Goal: Task Accomplishment & Management: Manage account settings

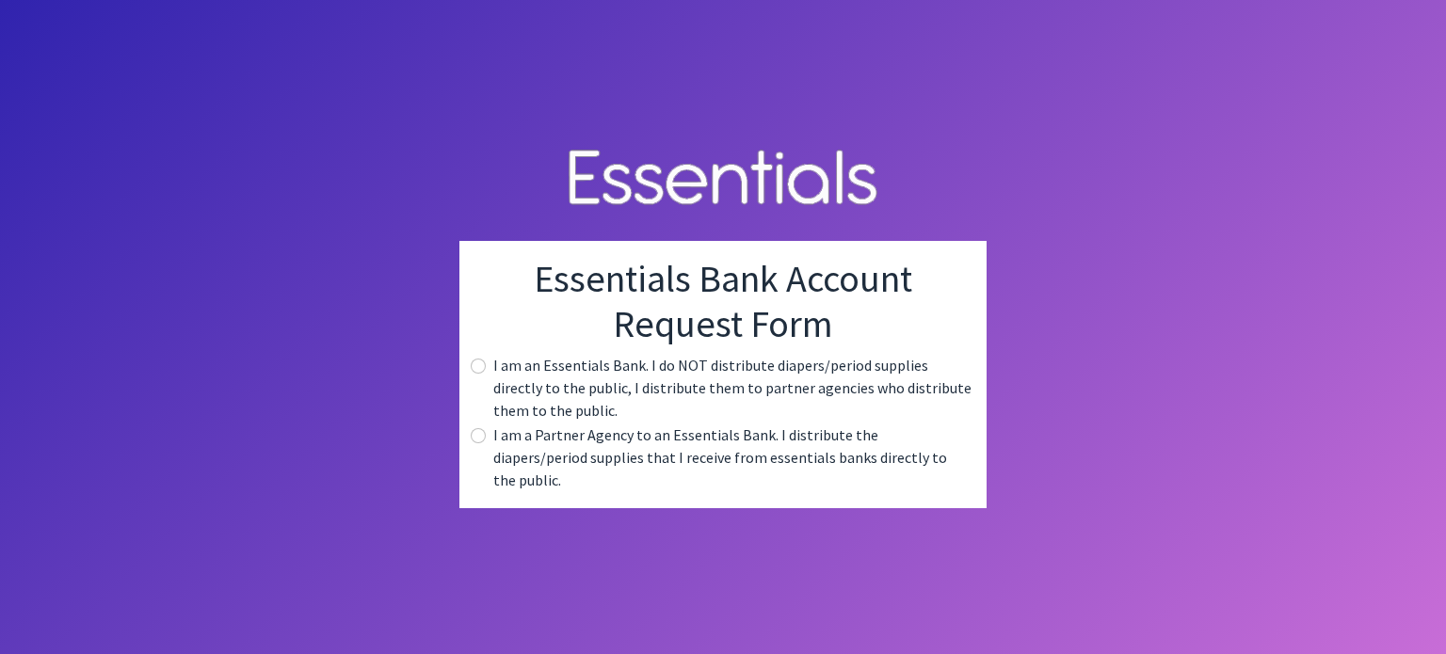
click at [491, 376] on div "I am an Essentials Bank. I do NOT distribute diapers/period supplies directly t…" at bounding box center [723, 388] width 497 height 68
click at [479, 374] on input "radio" at bounding box center [478, 366] width 15 height 15
radio input "true"
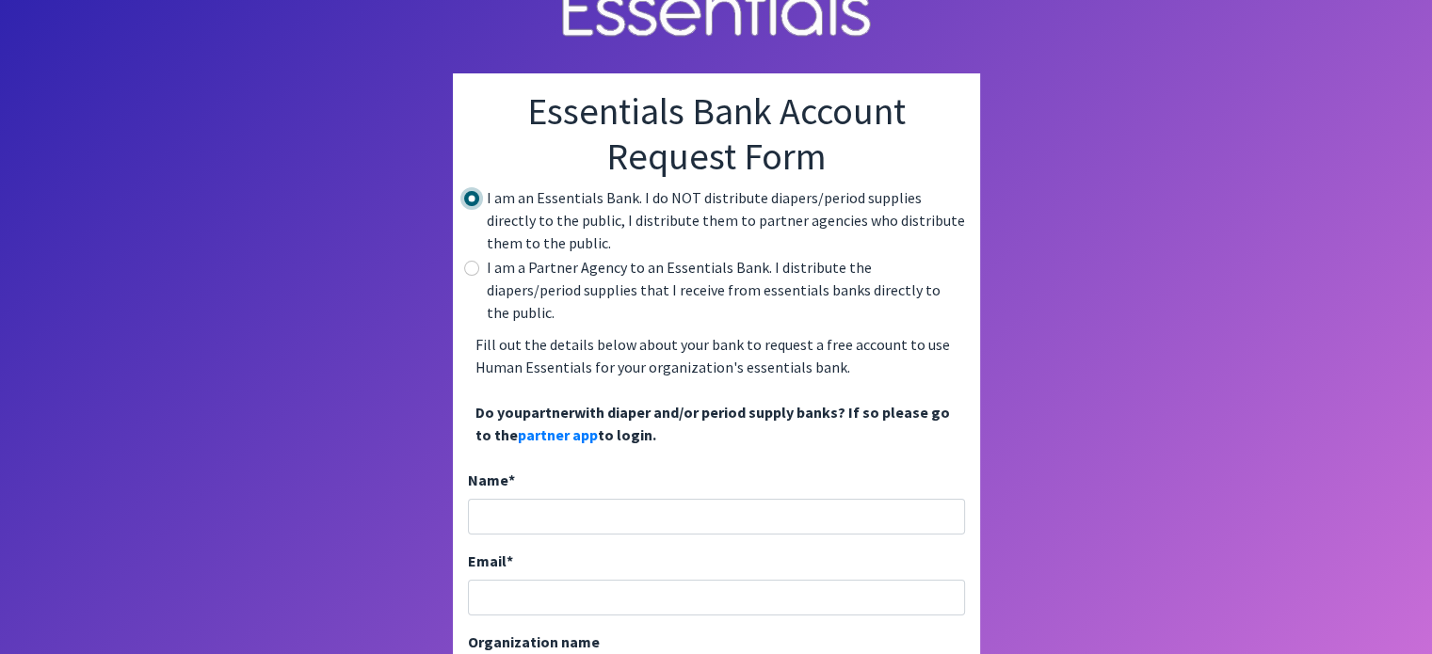
scroll to position [100, 0]
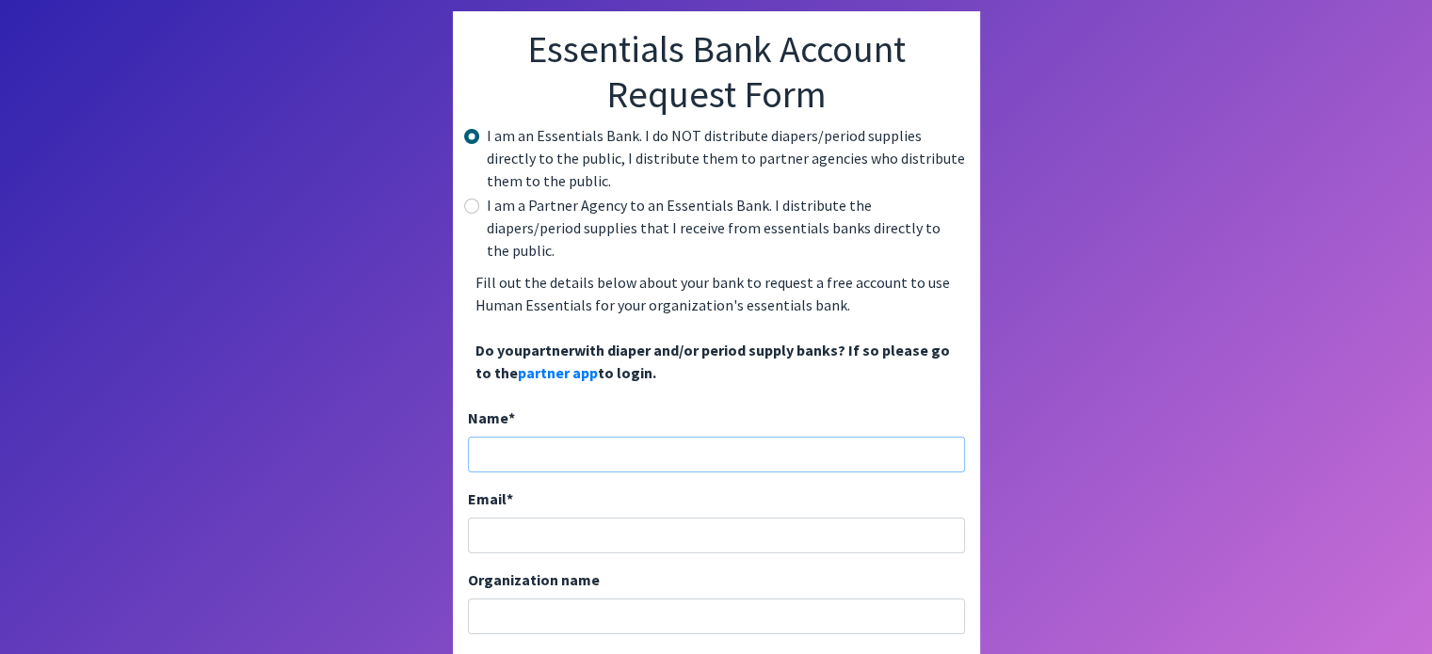
click at [514, 437] on input "Name *" at bounding box center [716, 455] width 497 height 36
type input "[PERSON_NAME]"
type input "[EMAIL_ADDRESS][DOMAIN_NAME]"
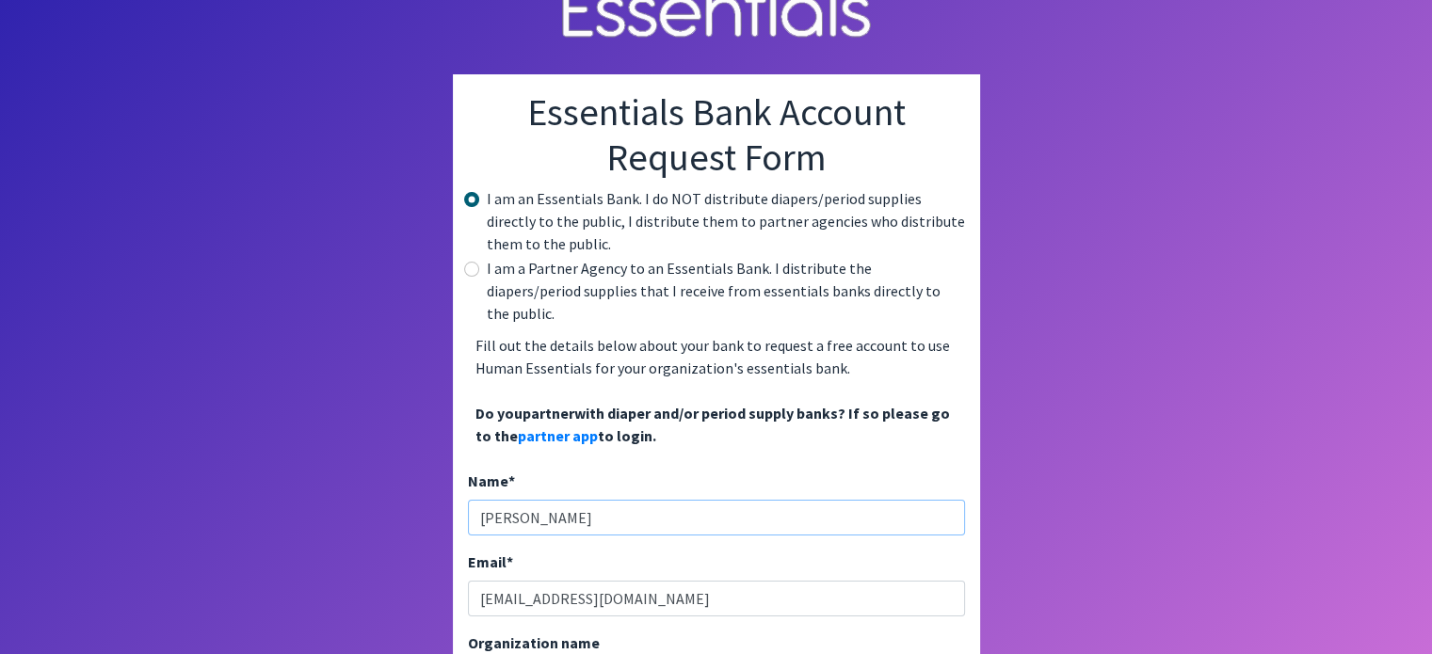
scroll to position [0, 0]
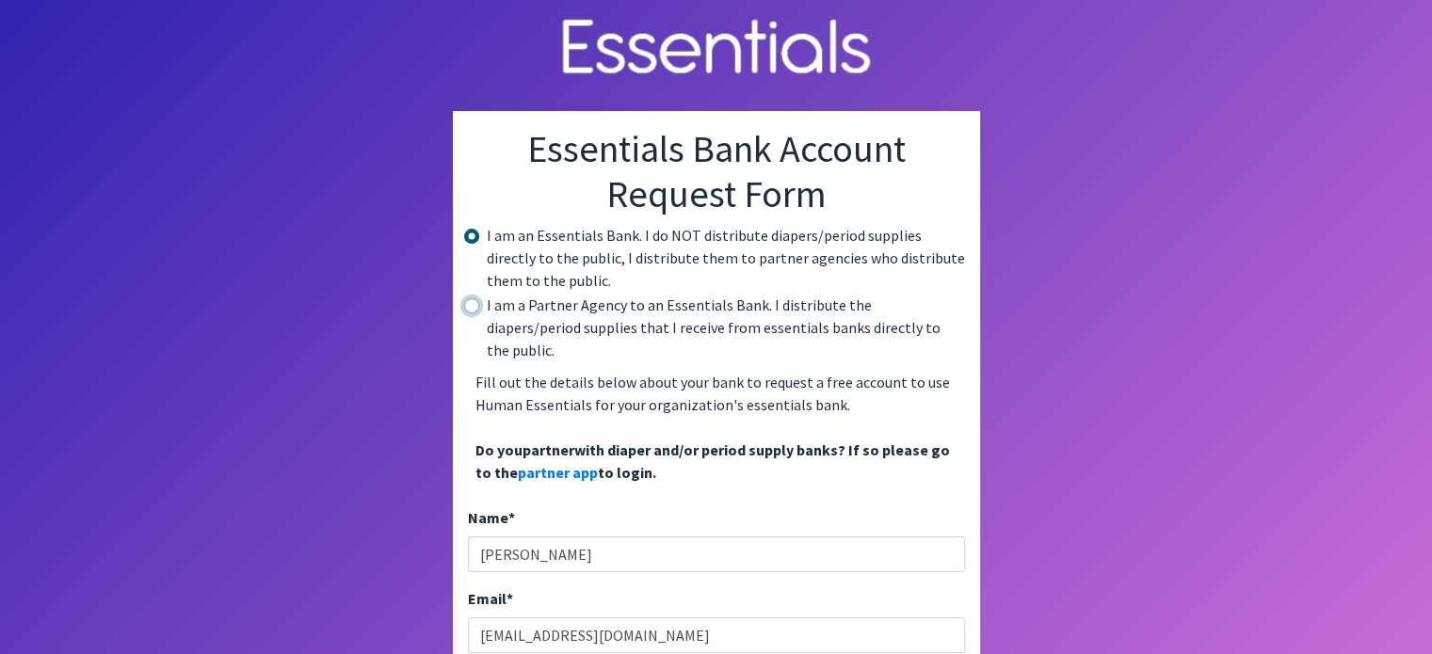
click at [471, 309] on input "radio" at bounding box center [471, 305] width 15 height 15
radio input "true"
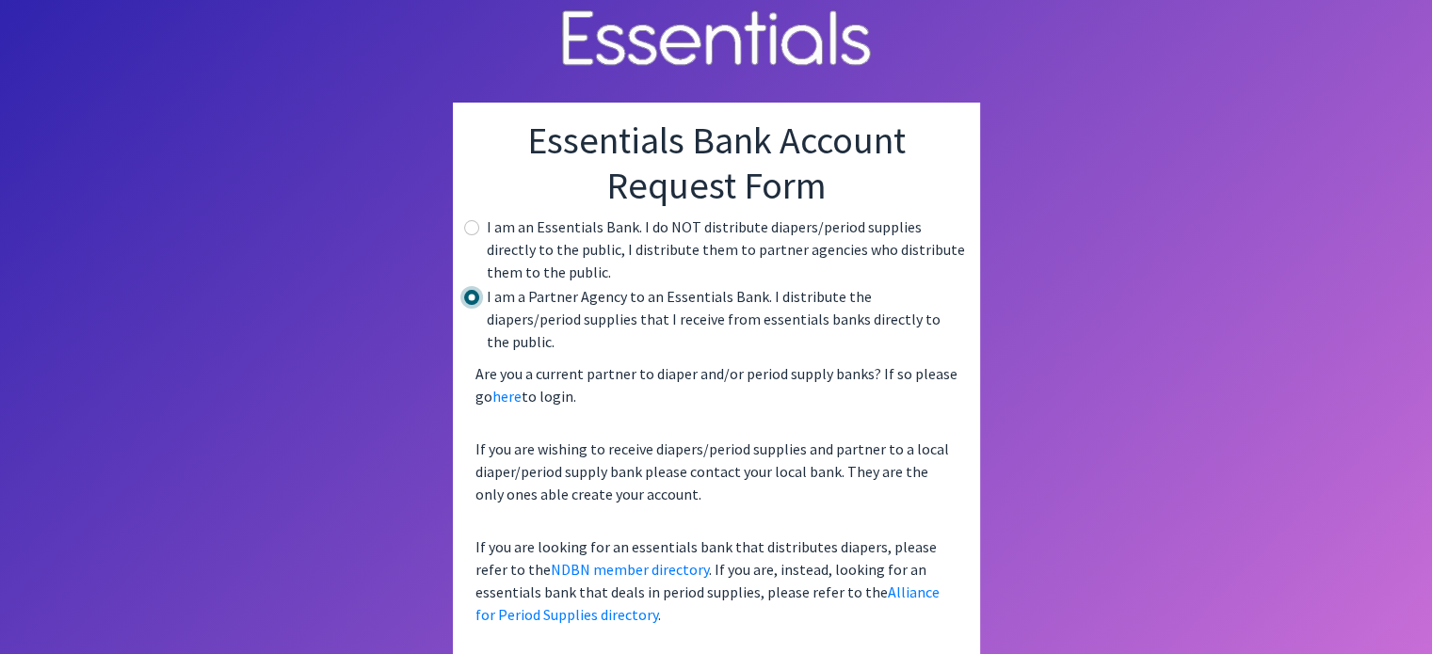
scroll to position [9, 0]
click at [504, 386] on link "here" at bounding box center [506, 395] width 29 height 19
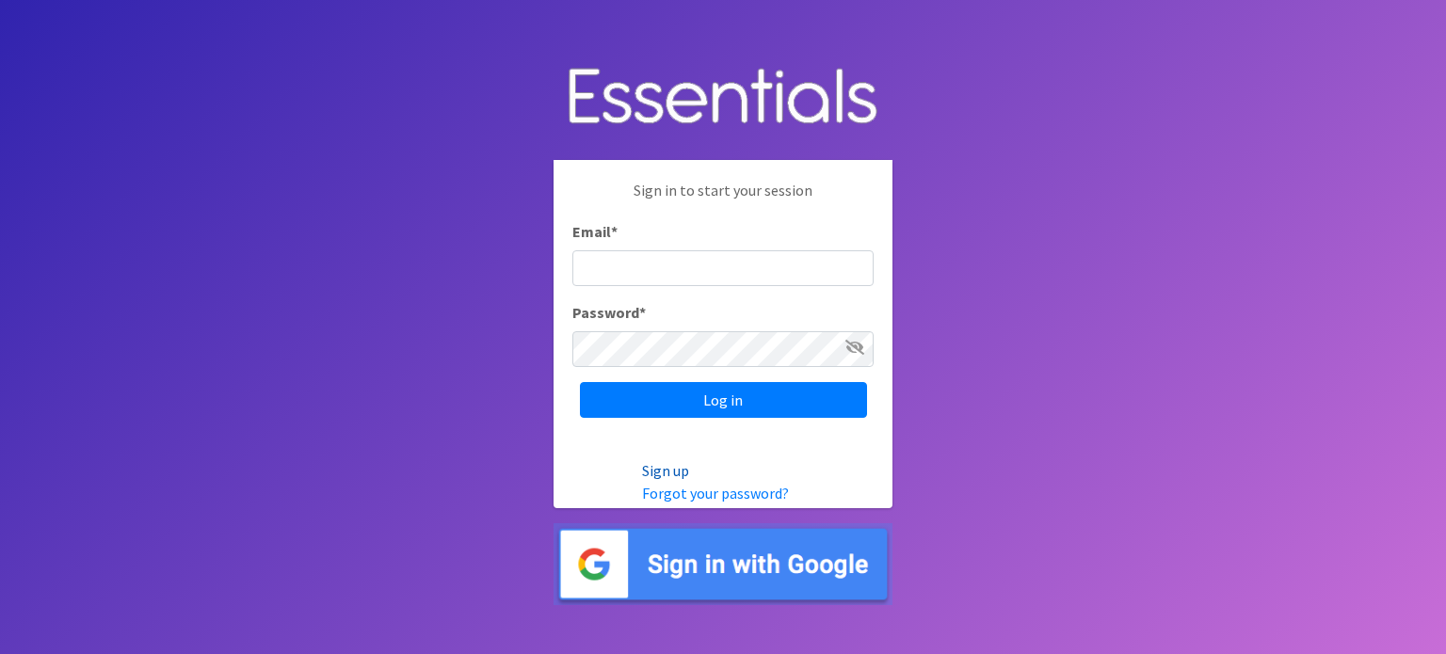
click at [659, 464] on link "Sign up" at bounding box center [665, 470] width 47 height 19
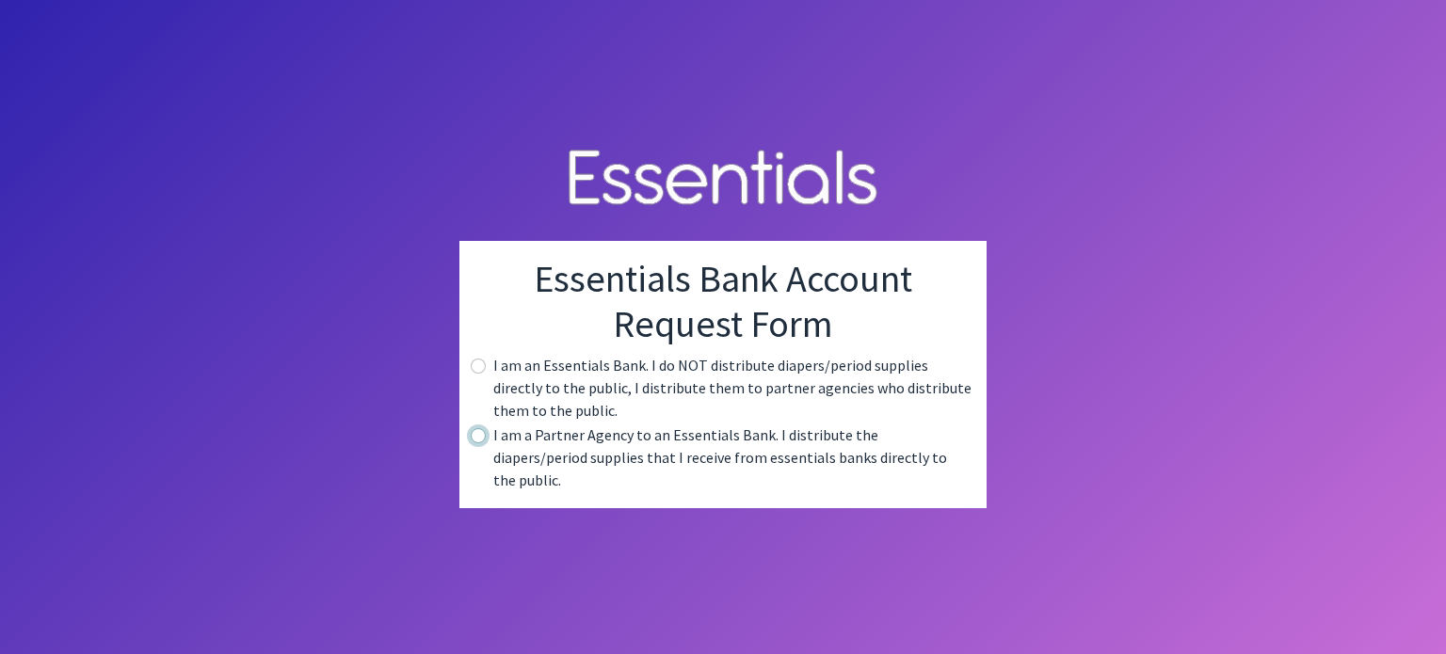
click at [480, 443] on input "radio" at bounding box center [478, 435] width 15 height 15
radio input "true"
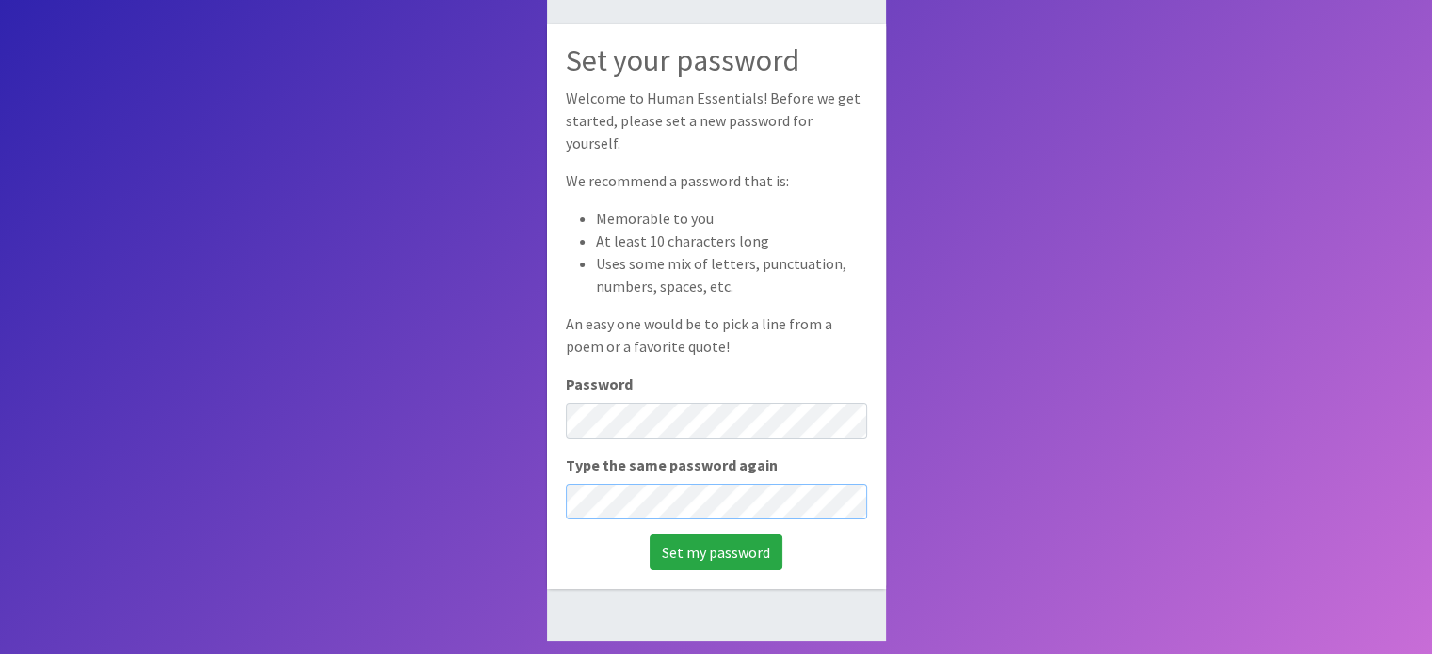
scroll to position [125, 0]
click at [707, 537] on input "Set my password" at bounding box center [716, 552] width 133 height 36
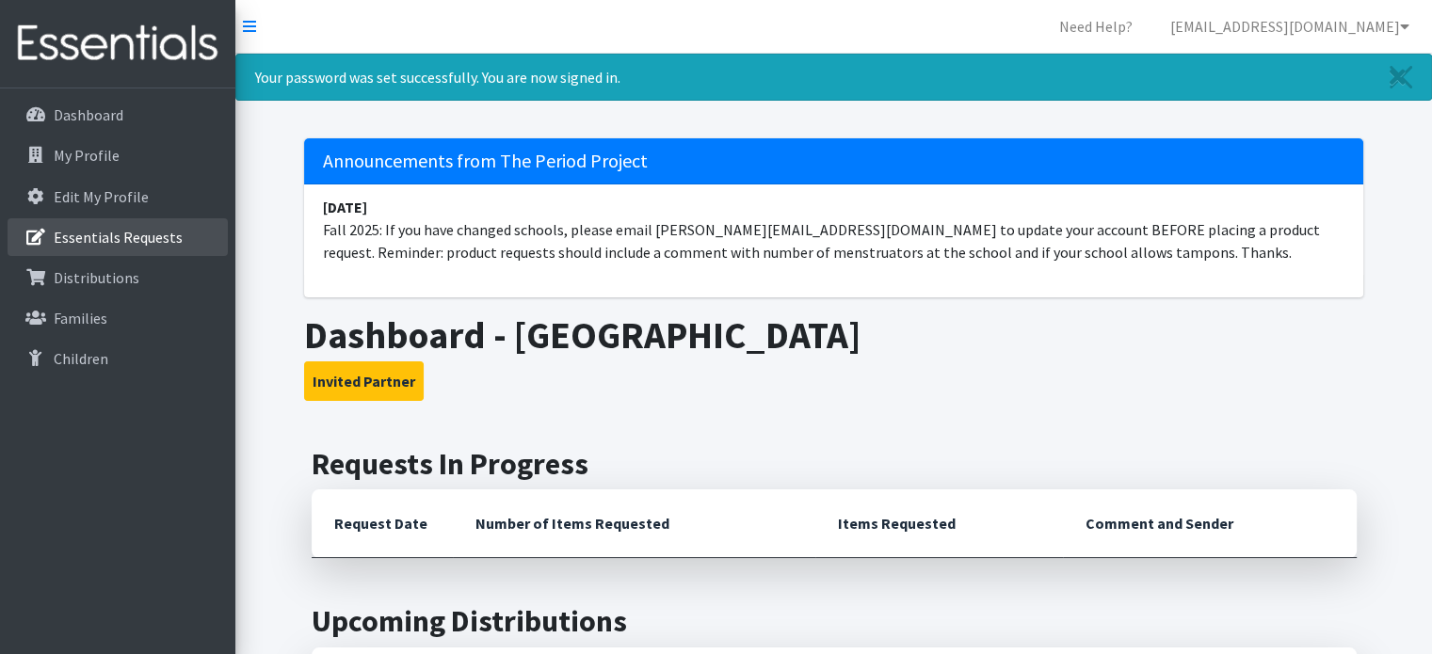
click at [152, 224] on link "Essentials Requests" at bounding box center [118, 237] width 220 height 38
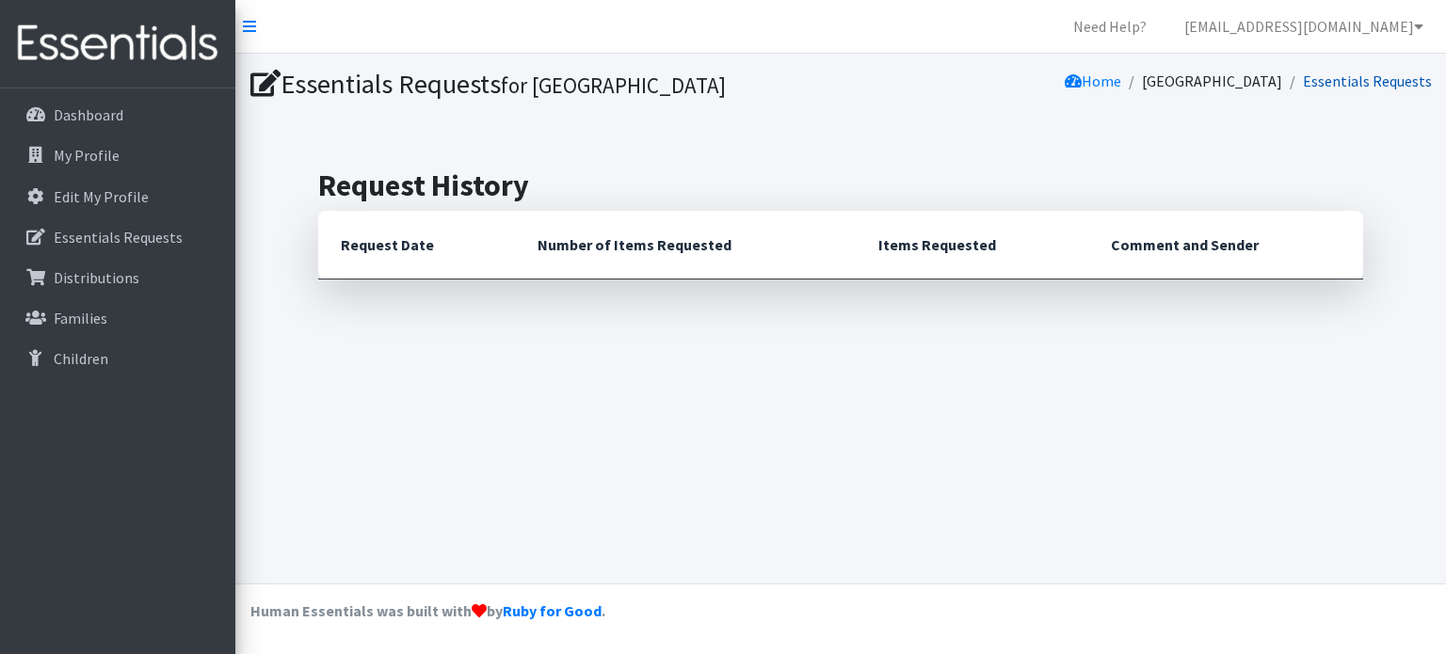
click at [1339, 85] on link "Essentials Requests" at bounding box center [1367, 81] width 129 height 19
click at [1343, 75] on link "Essentials Requests" at bounding box center [1367, 81] width 129 height 19
click at [426, 250] on th "Request Date" at bounding box center [416, 245] width 197 height 69
click at [570, 255] on th "Number of Items Requested" at bounding box center [685, 245] width 341 height 69
click at [110, 147] on p "My Profile" at bounding box center [87, 155] width 66 height 19
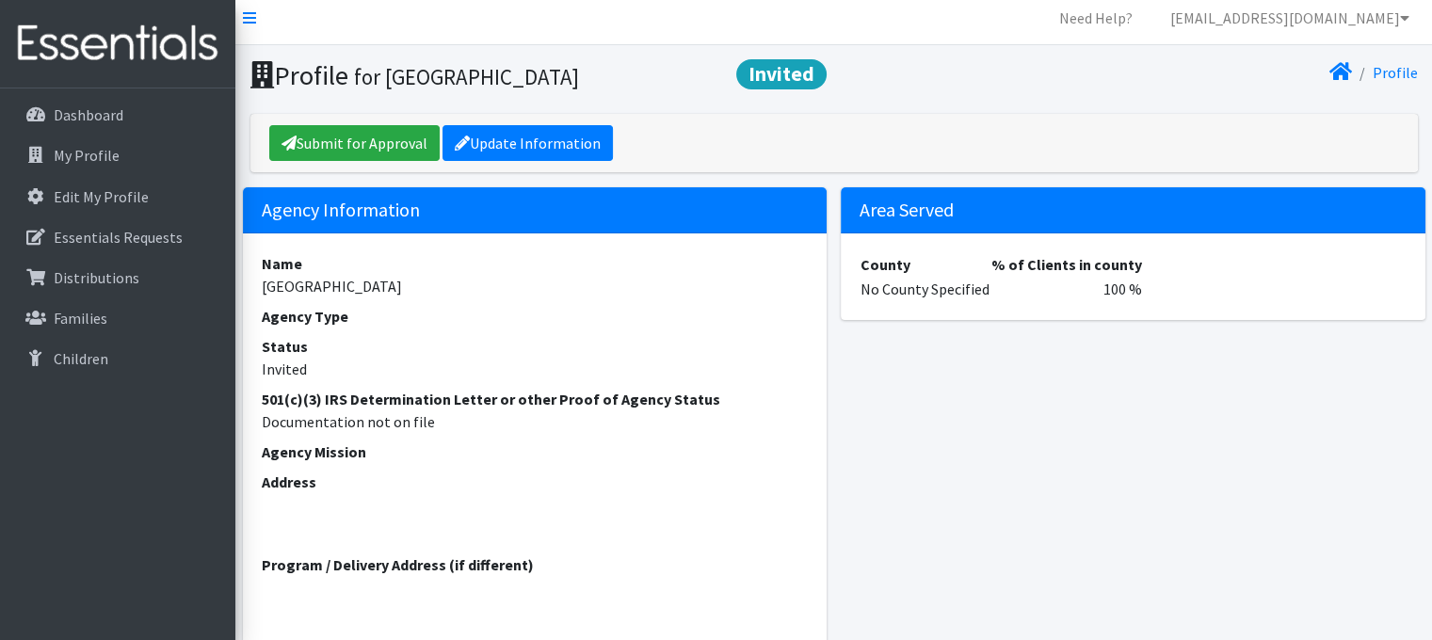
scroll to position [4, 0]
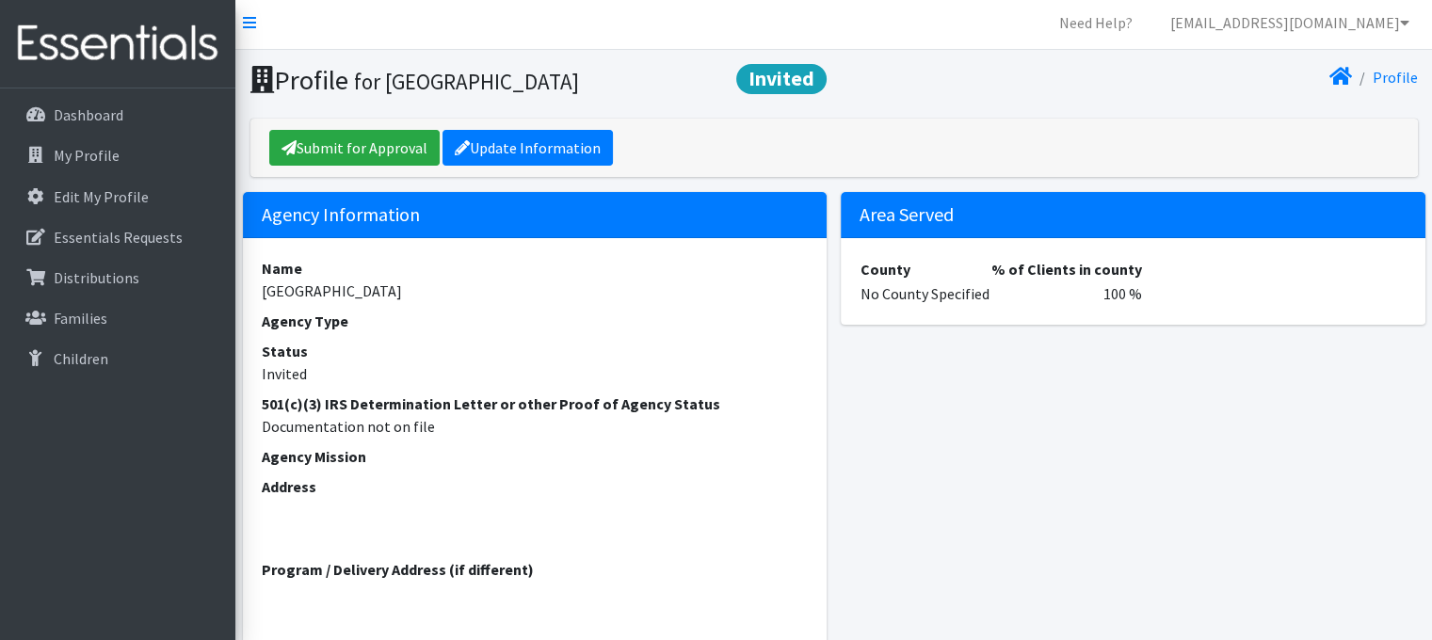
click at [294, 496] on address "Address" at bounding box center [535, 509] width 547 height 68
click at [287, 514] on address "Address" at bounding box center [535, 509] width 547 height 68
click at [545, 142] on link "Update Information" at bounding box center [528, 148] width 170 height 36
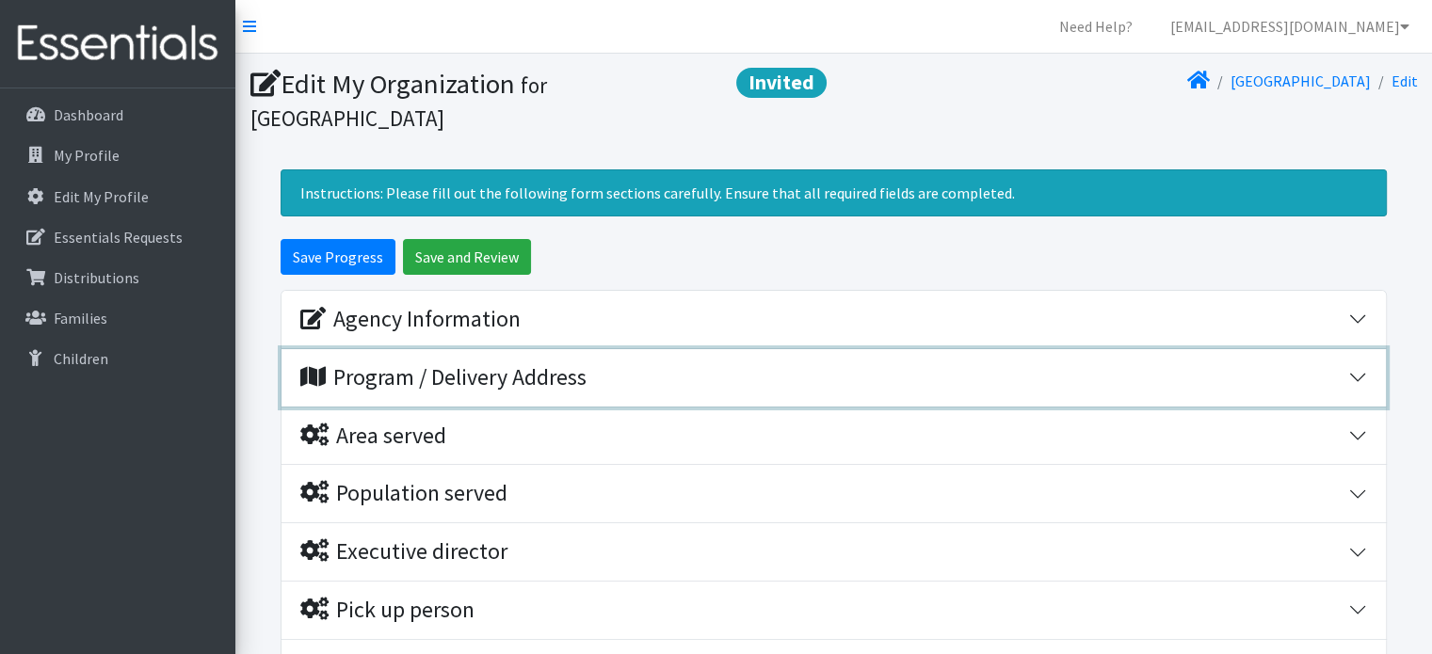
click at [442, 379] on div "Program / Delivery Address" at bounding box center [443, 377] width 286 height 27
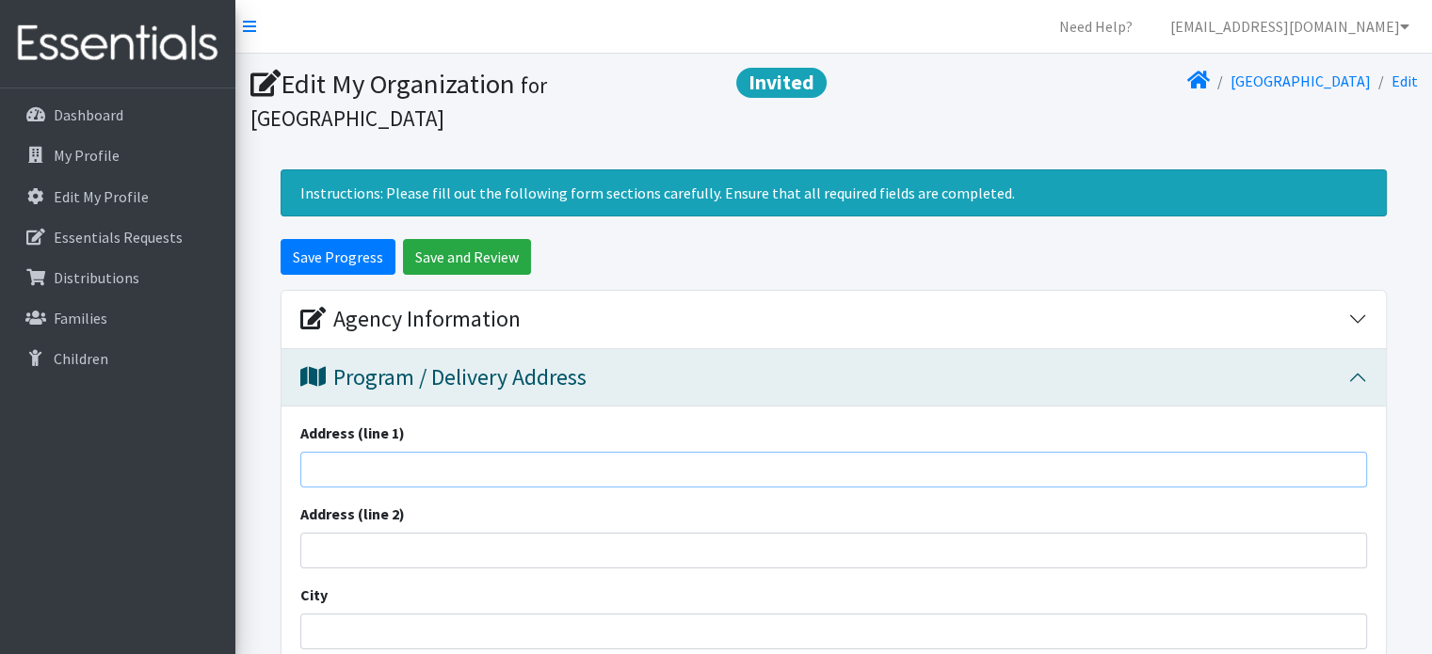
click at [340, 472] on input "Address (line 1)" at bounding box center [833, 470] width 1067 height 36
type input "[STREET_ADDRESS]"
type input "[GEOGRAPHIC_DATA]"
type input "SC"
type input "29301"
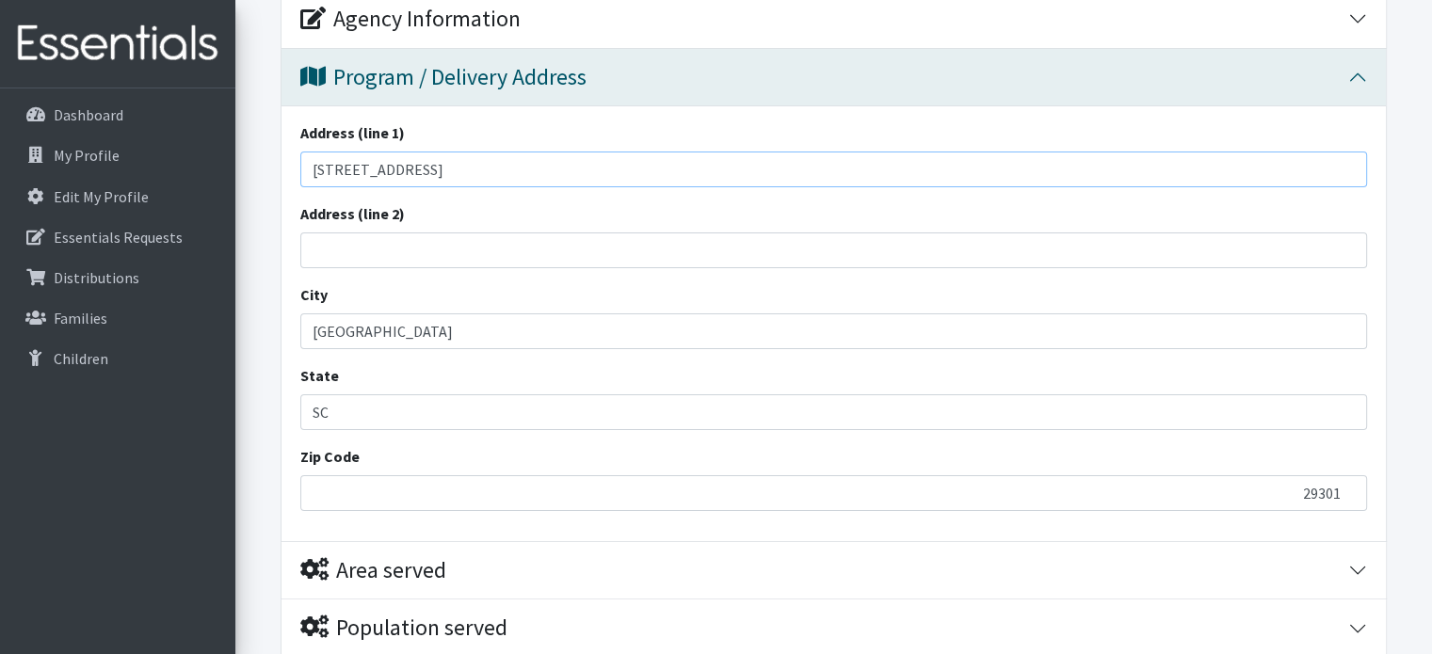
scroll to position [339, 0]
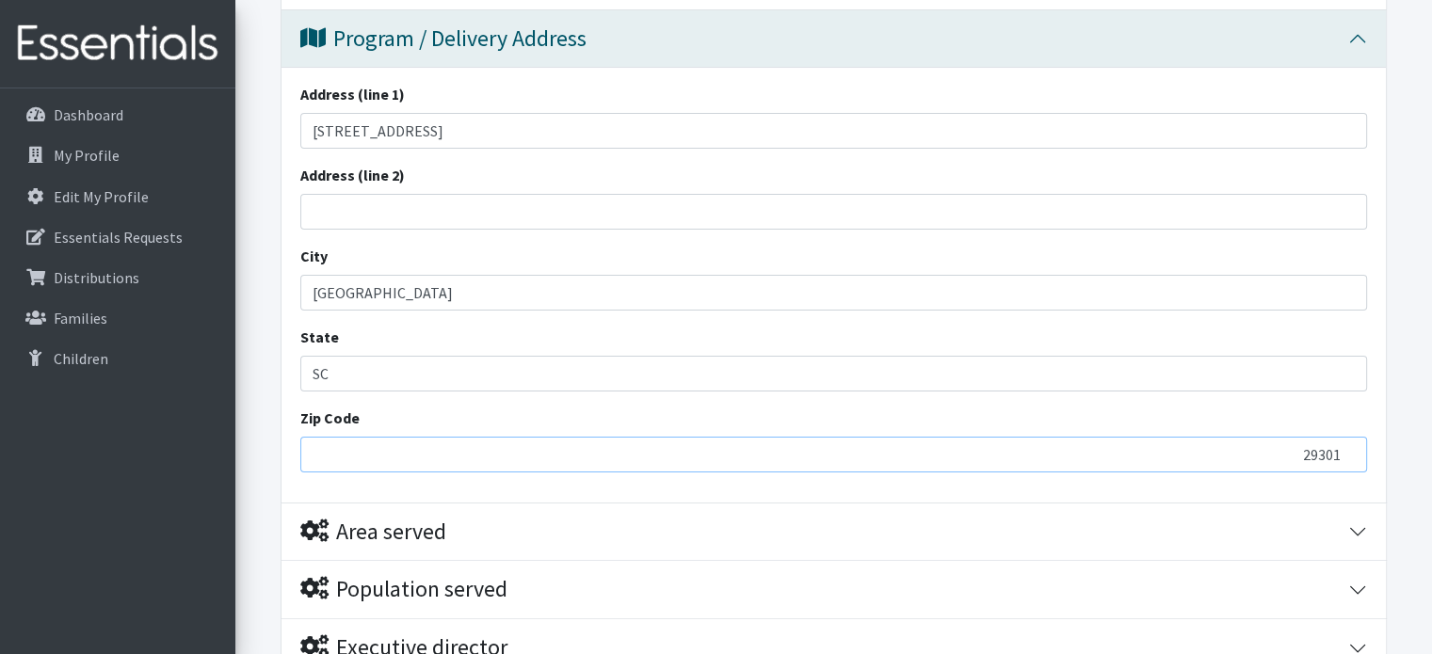
click at [335, 462] on input "29301" at bounding box center [833, 455] width 1067 height 36
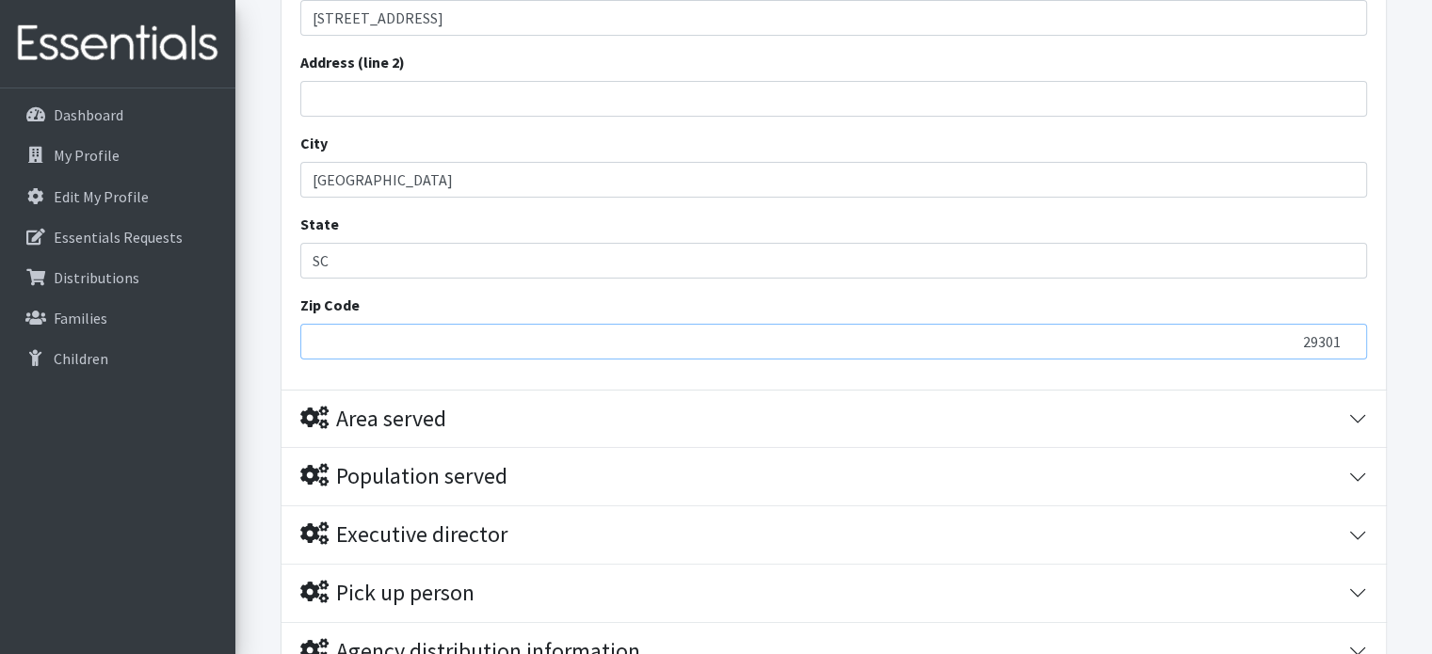
scroll to position [490, 0]
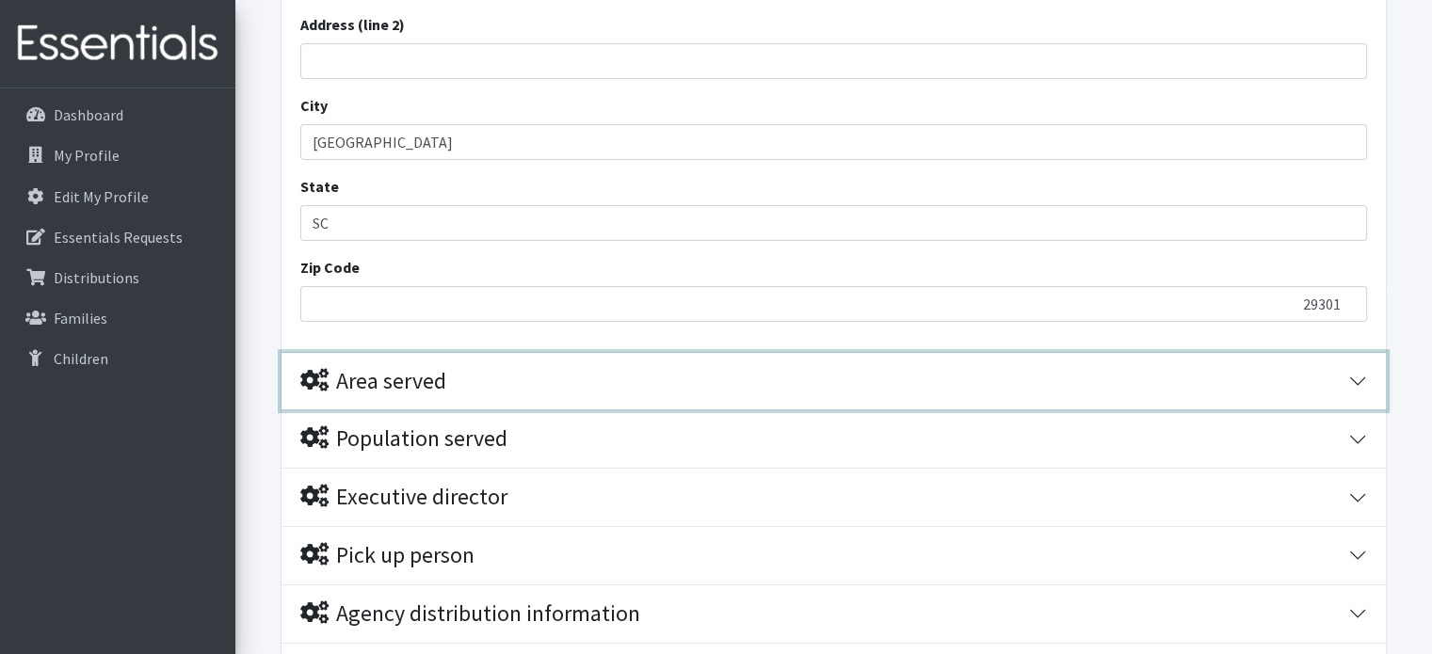
click at [1358, 379] on button "Area served" at bounding box center [834, 381] width 1104 height 57
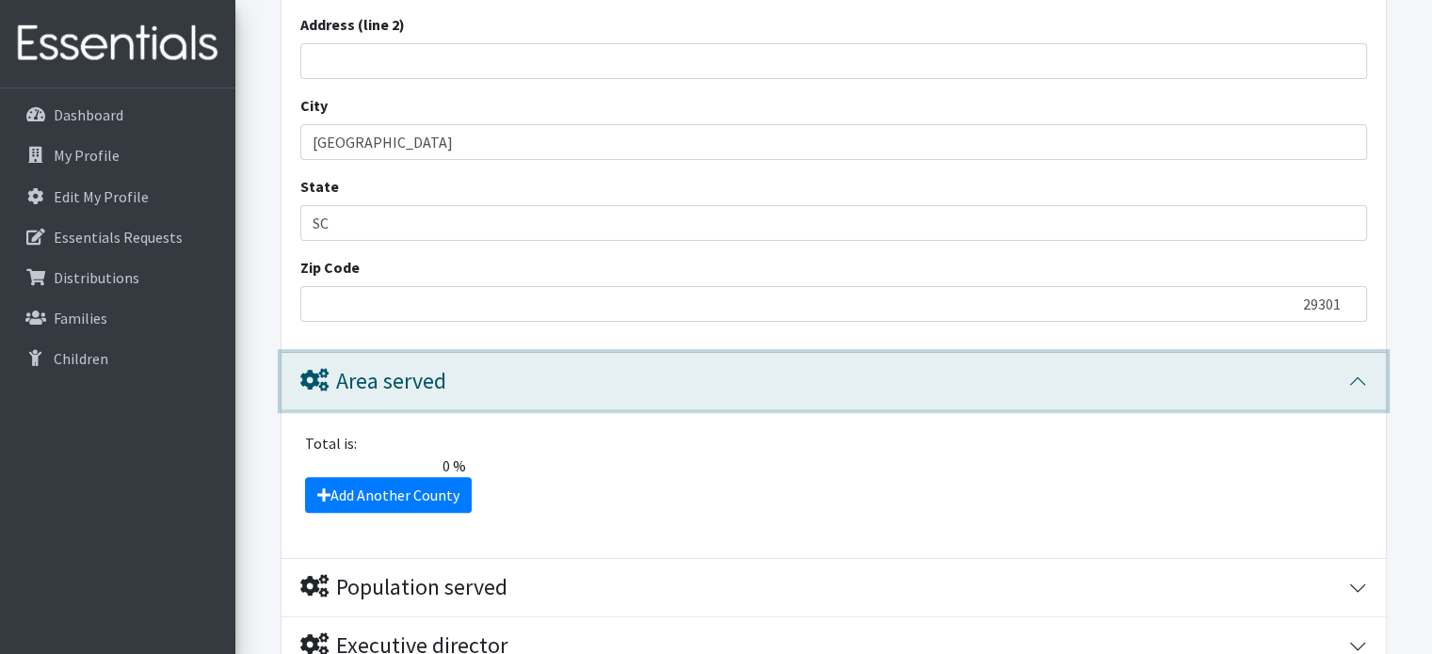
scroll to position [884, 0]
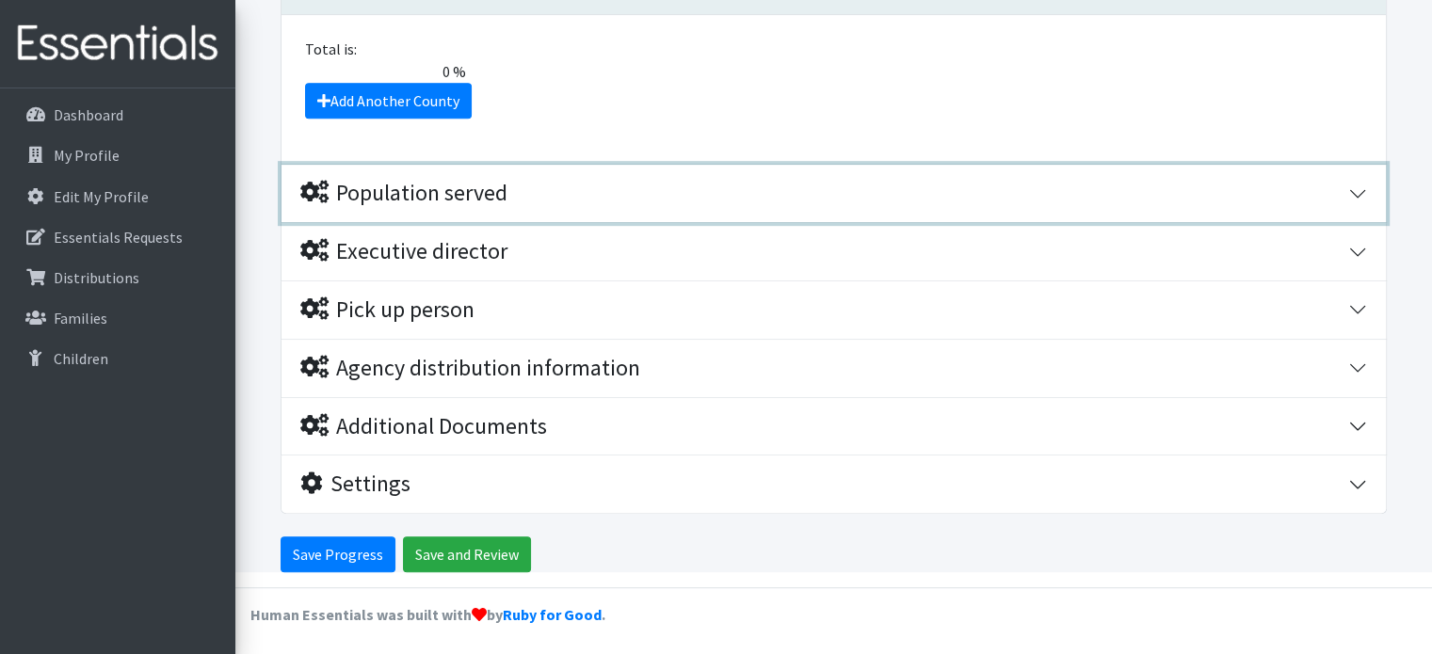
click at [1356, 184] on button "Population served" at bounding box center [834, 193] width 1104 height 57
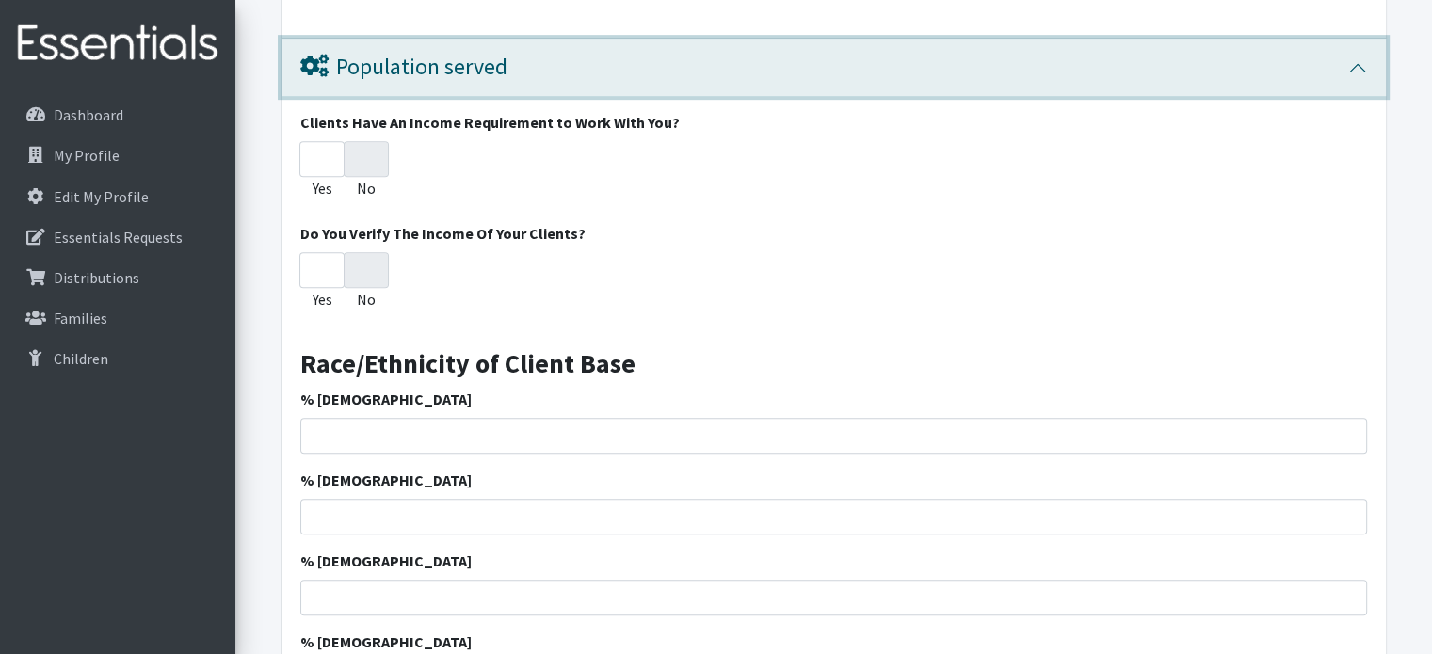
scroll to position [1013, 0]
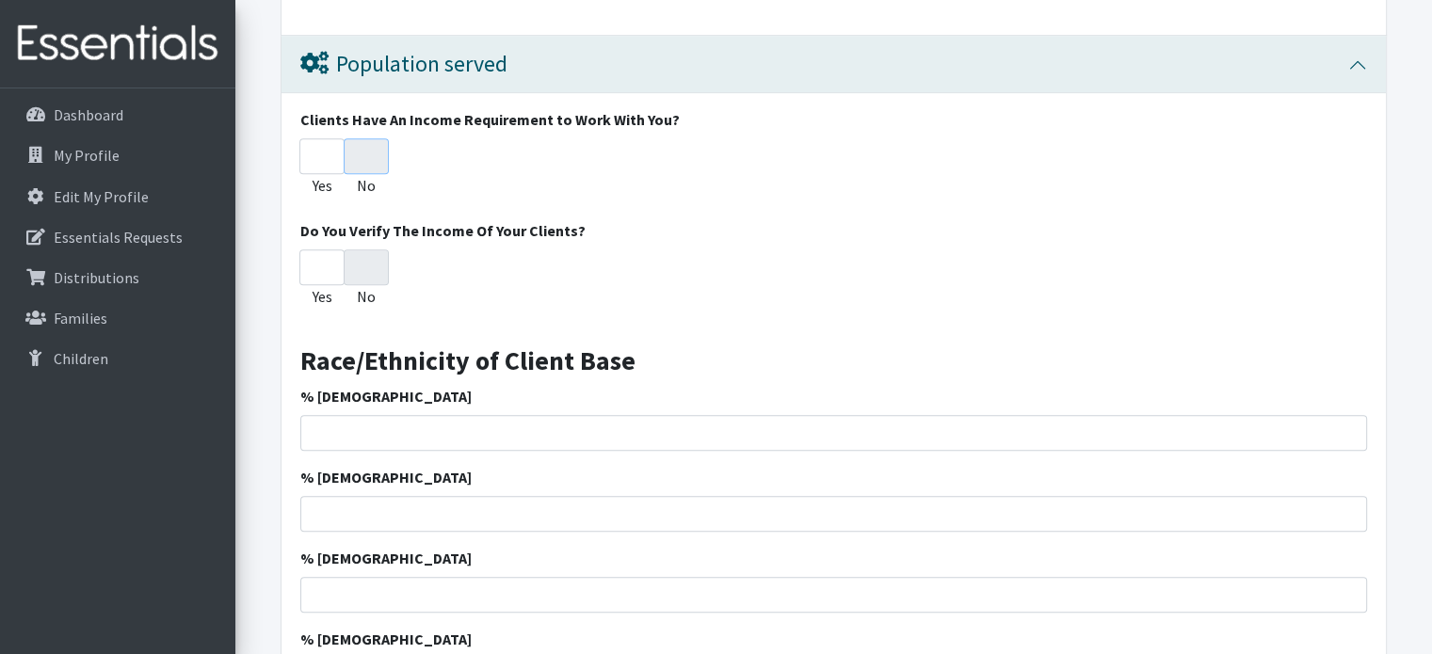
click at [363, 151] on input "No" at bounding box center [366, 156] width 45 height 36
radio input "true"
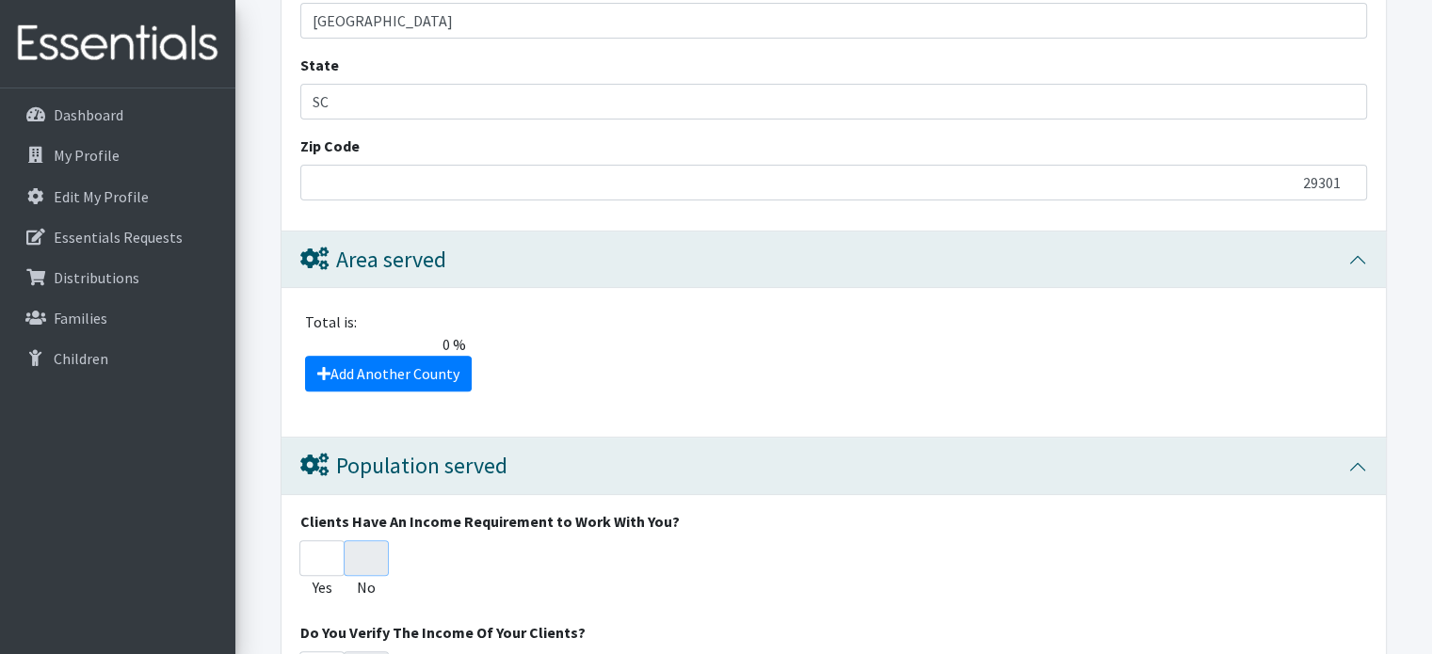
scroll to position [610, 0]
click at [350, 373] on link "Add Another County" at bounding box center [388, 375] width 167 height 36
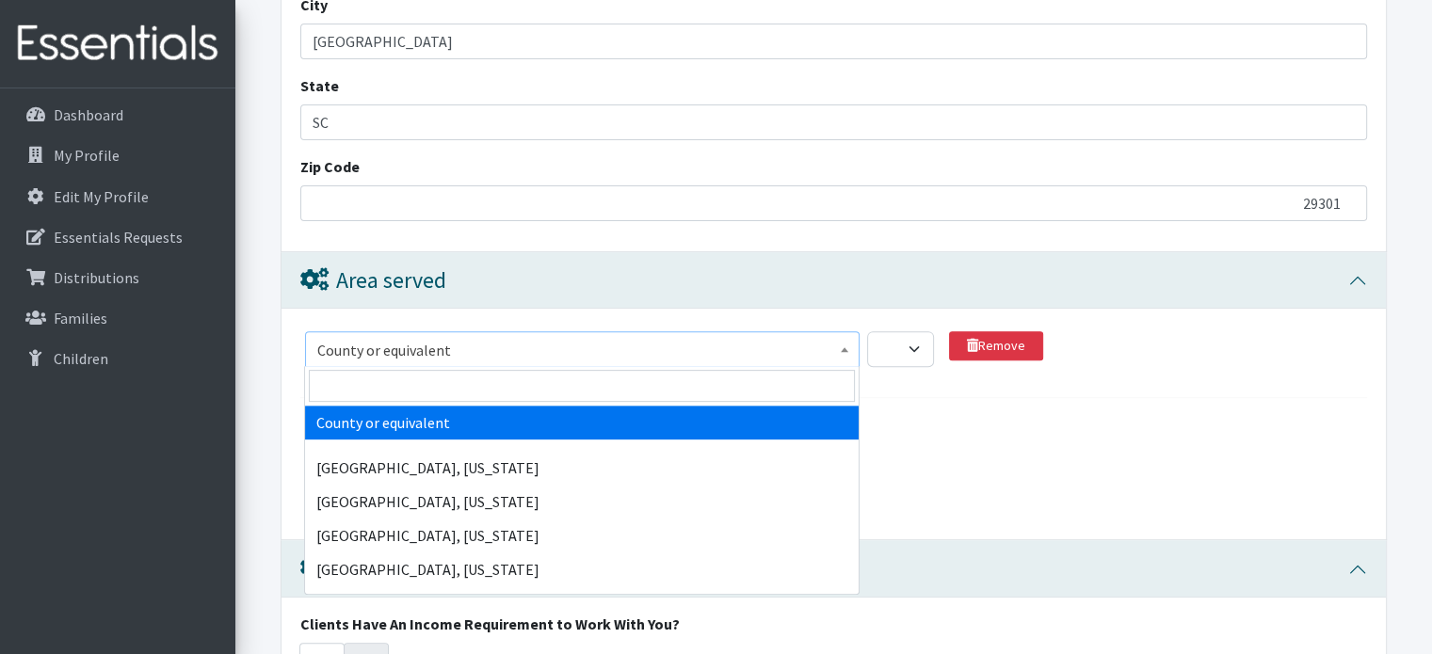
scroll to position [586, 0]
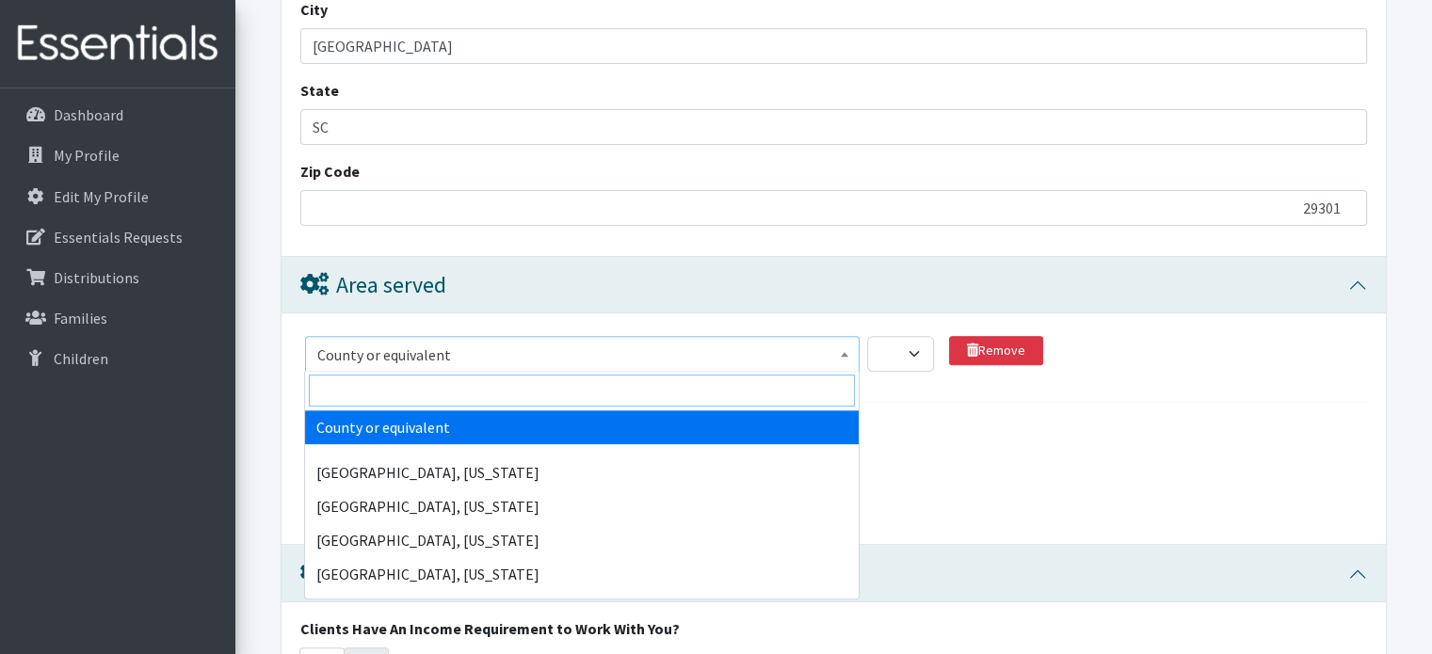
click at [351, 401] on input "search" at bounding box center [582, 391] width 546 height 32
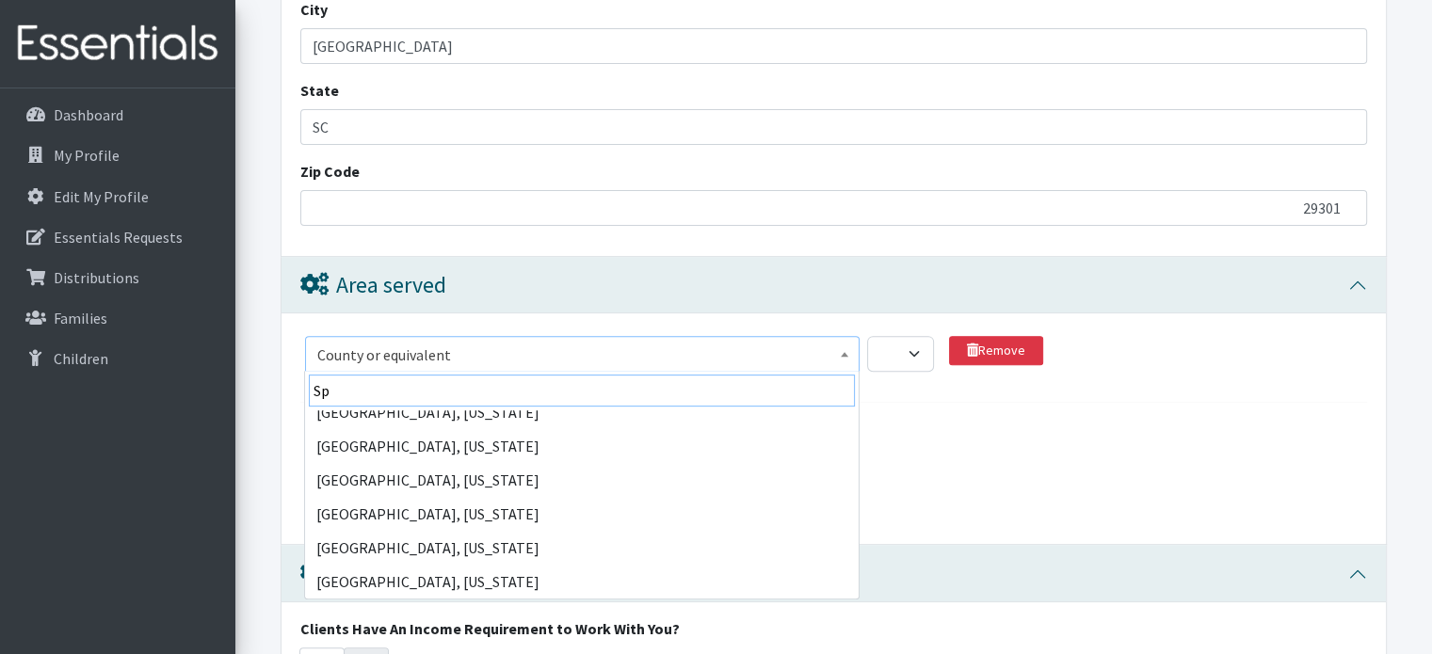
scroll to position [0, 0]
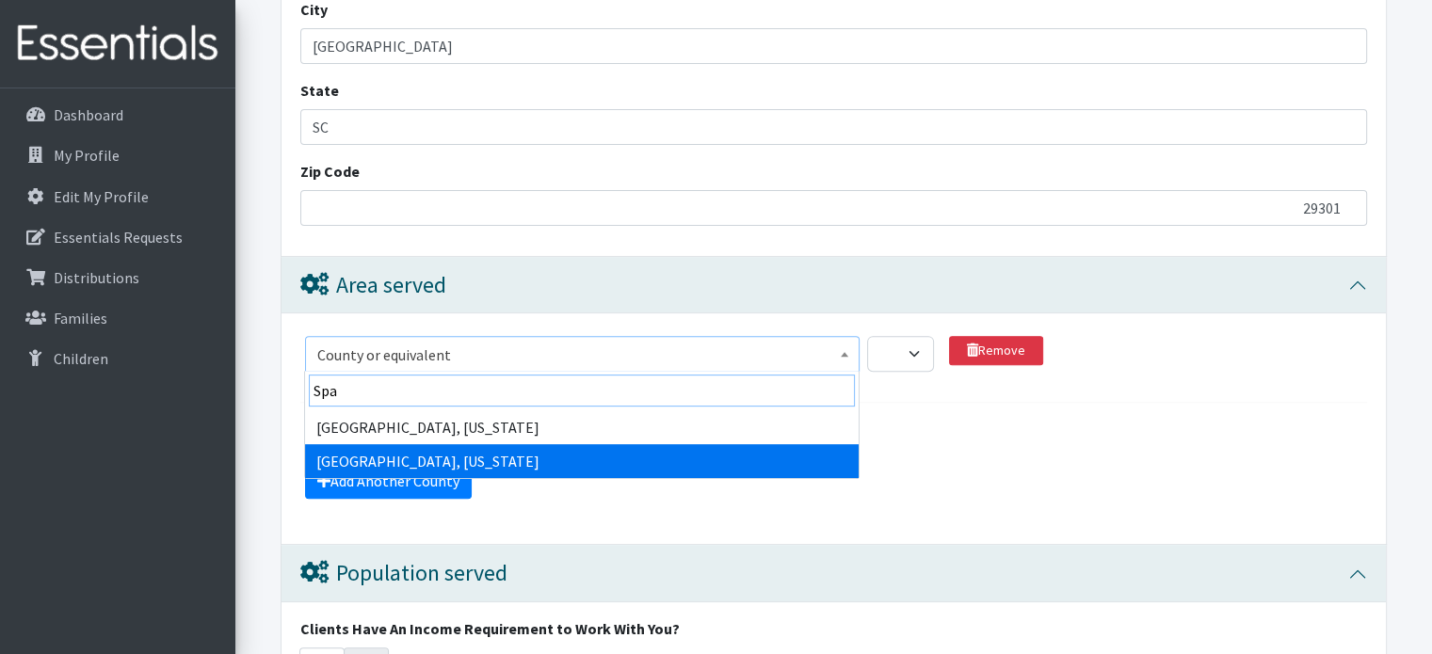
type input "Spa"
select select "2720"
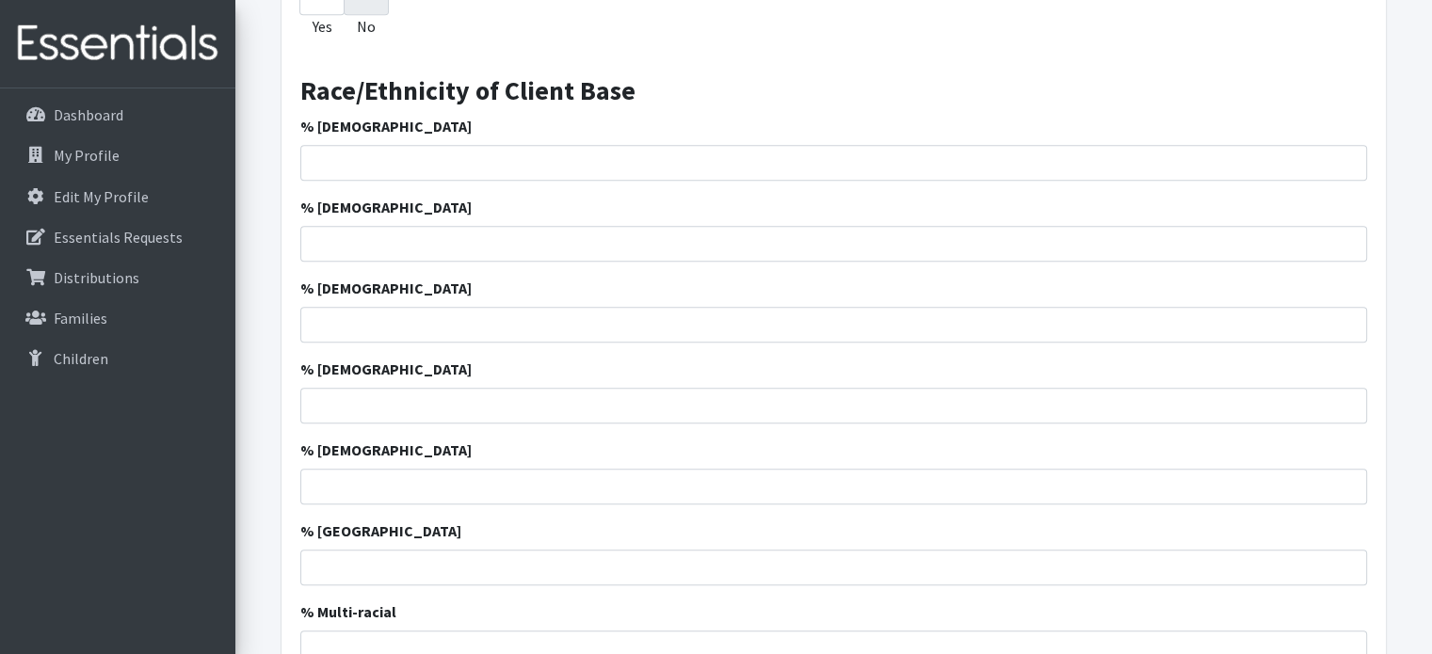
scroll to position [1369, 0]
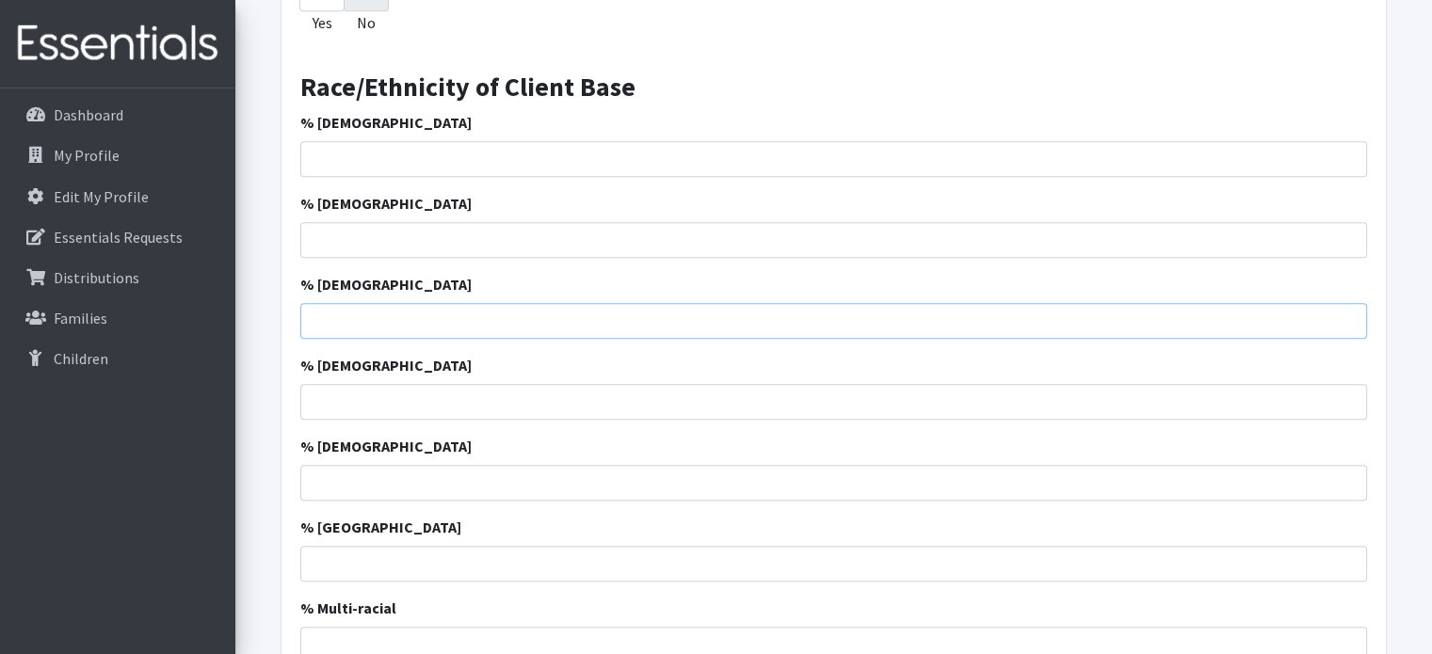
click at [322, 314] on input "% Hispanic" at bounding box center [833, 321] width 1067 height 36
click at [322, 314] on input "80" at bounding box center [833, 321] width 1067 height 36
type input "80"
click at [1313, 234] on input "% Caucasian" at bounding box center [833, 240] width 1067 height 36
type input "10"
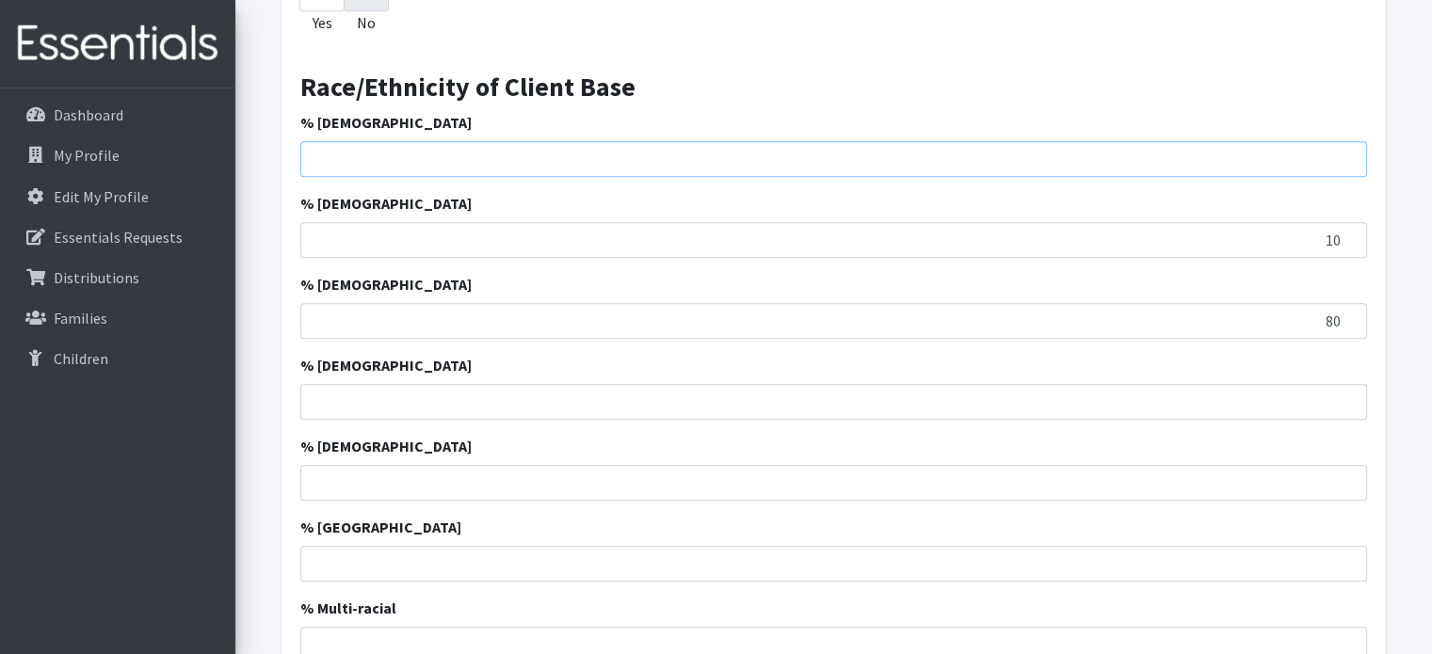
click at [1322, 156] on input "% African American" at bounding box center [833, 159] width 1067 height 36
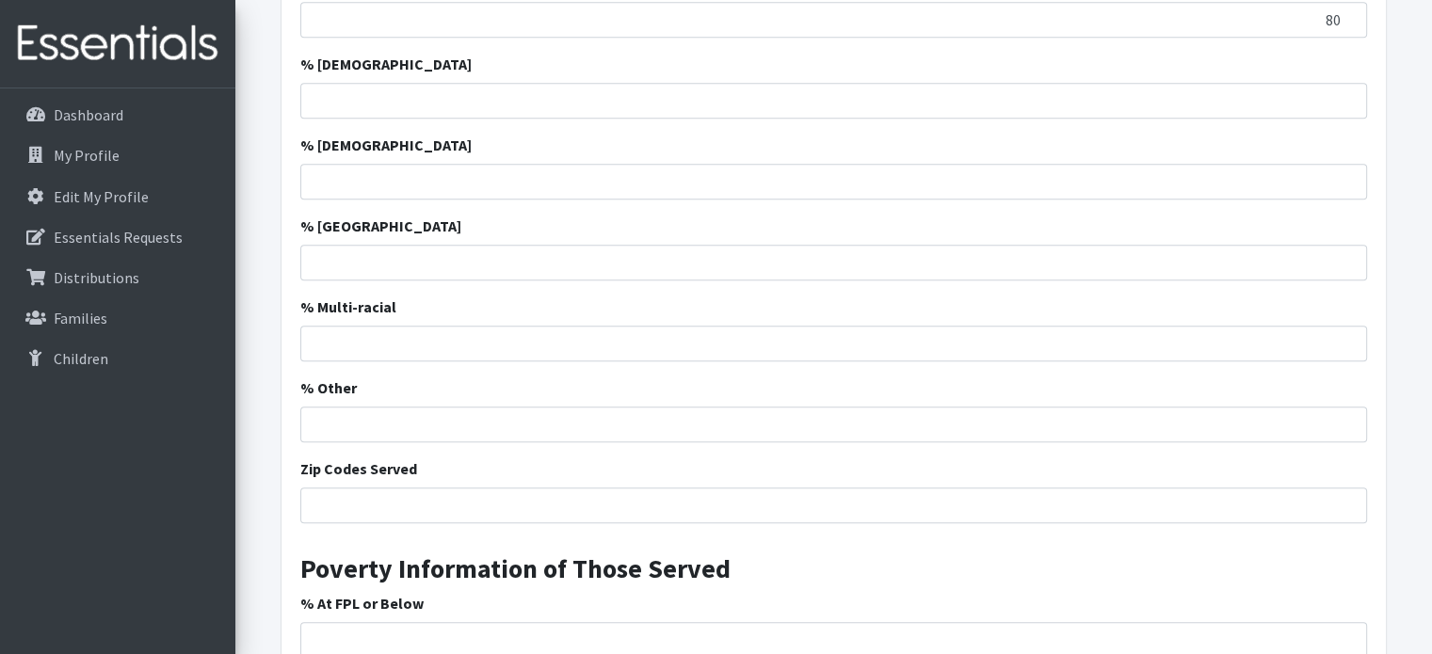
scroll to position [1708, 0]
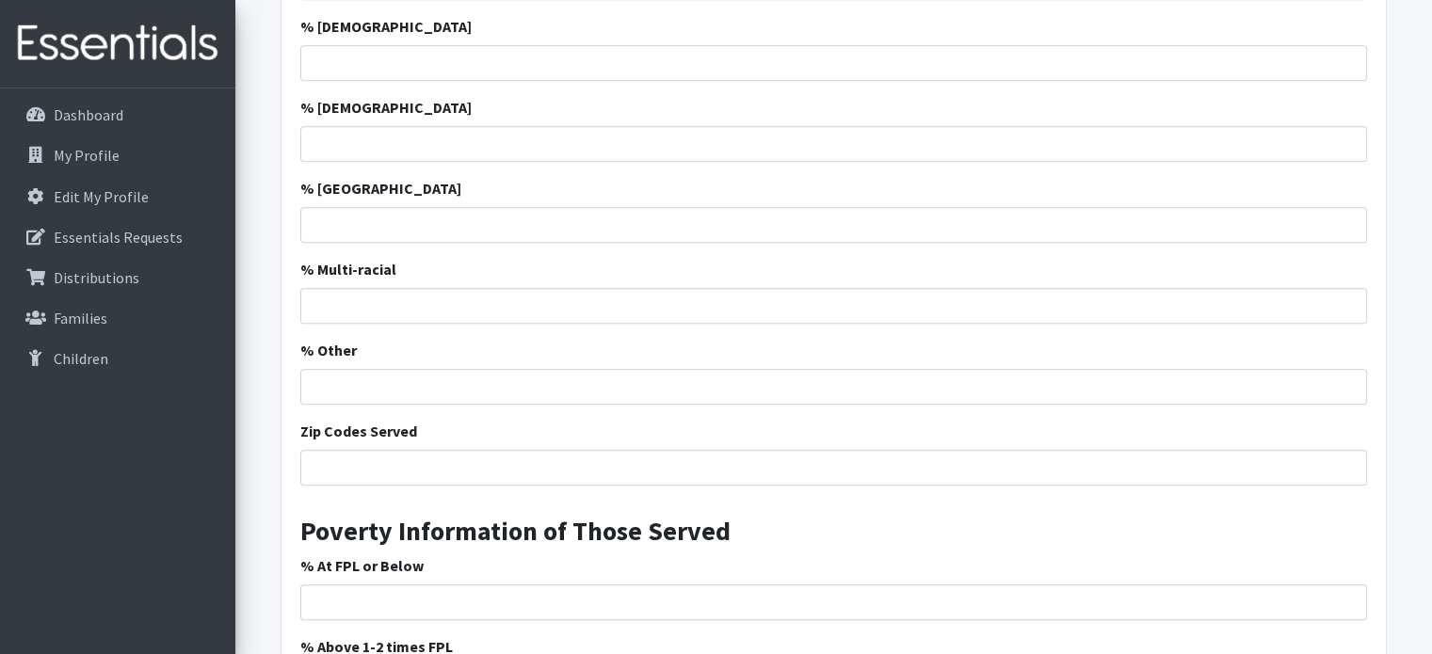
type input "10"
click at [380, 483] on div "Clients Have An Income Requirement to Work With You? Yes No Do You Verify The I…" at bounding box center [834, 186] width 1104 height 1413
click at [354, 456] on input "Zip Codes Served" at bounding box center [833, 468] width 1067 height 36
type input "29301"
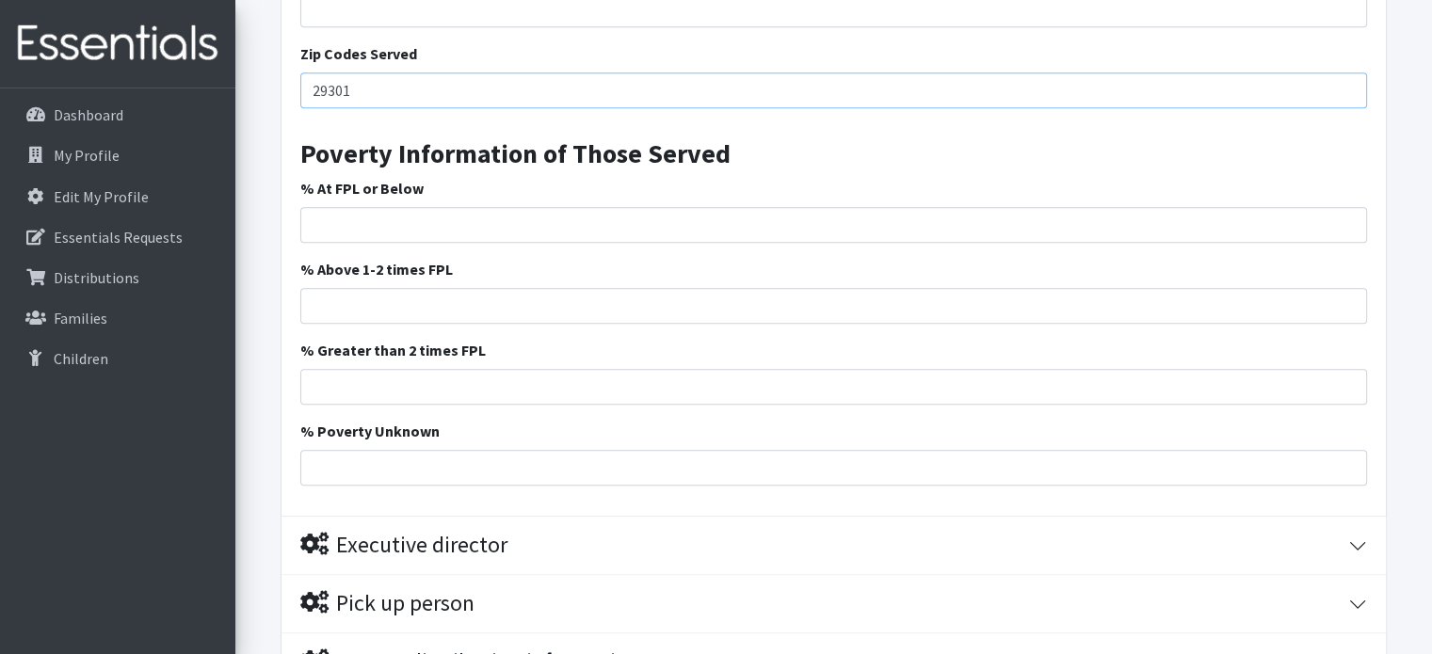
scroll to position [2087, 0]
click at [387, 218] on input "% At FPL or Below" at bounding box center [833, 224] width 1067 height 36
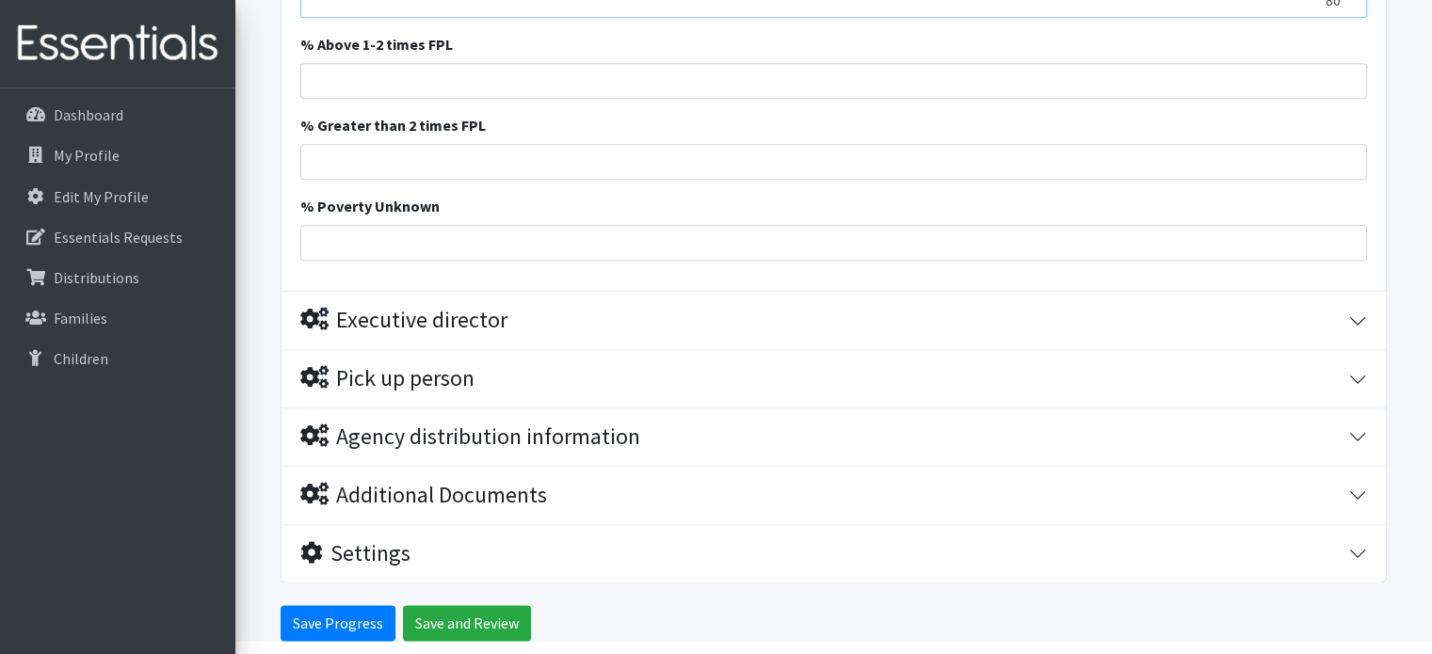
type input "80"
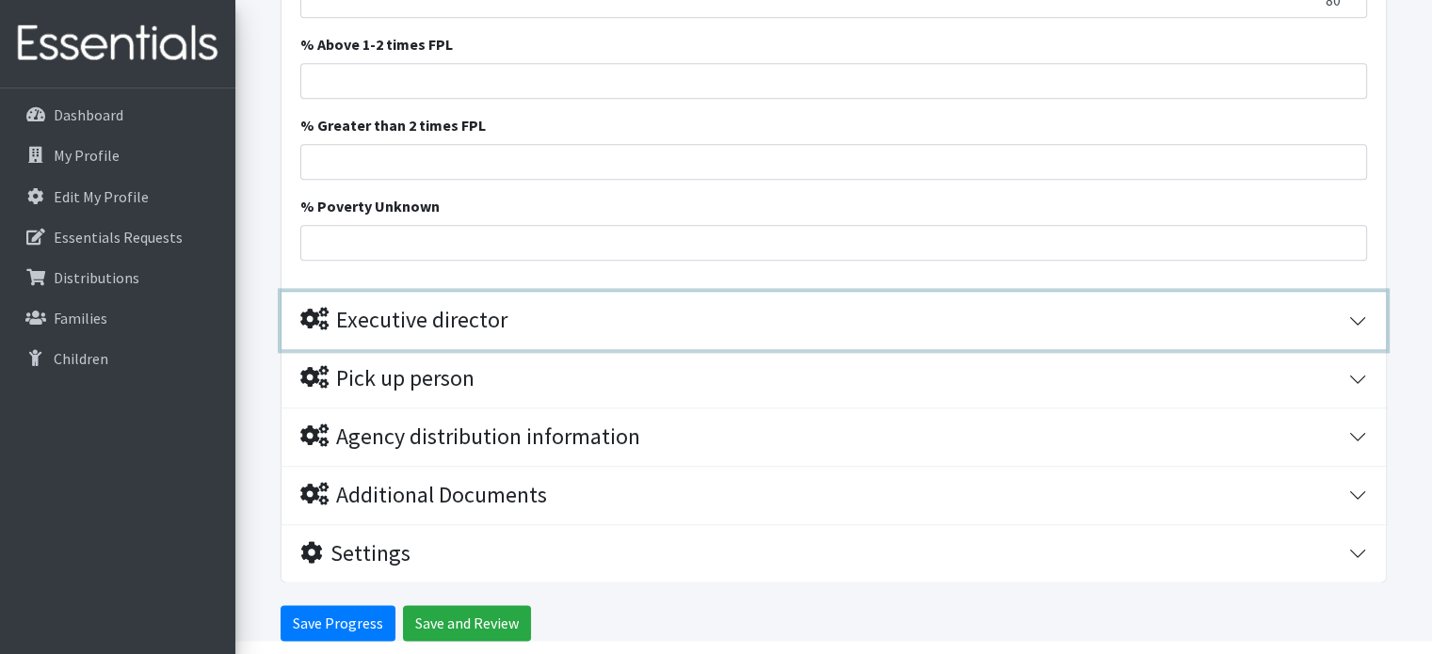
click at [546, 320] on div "Executive director" at bounding box center [824, 320] width 1048 height 27
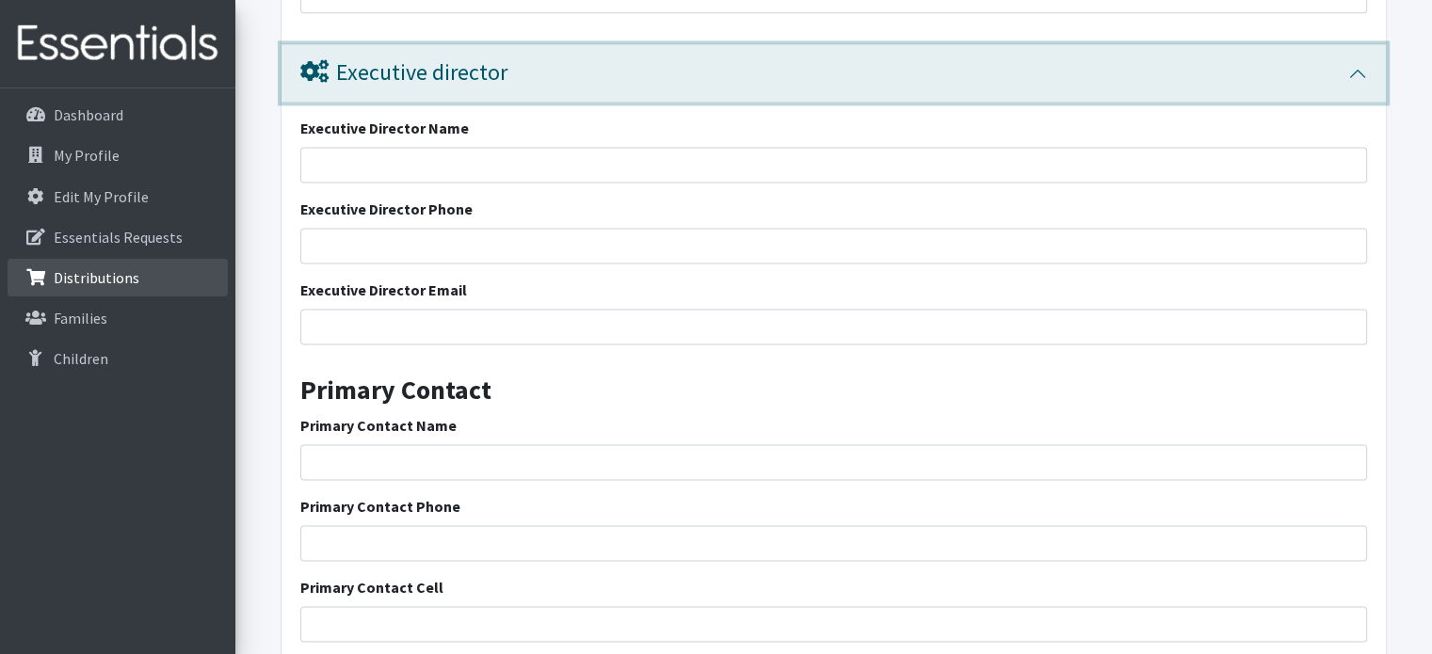
scroll to position [2557, 0]
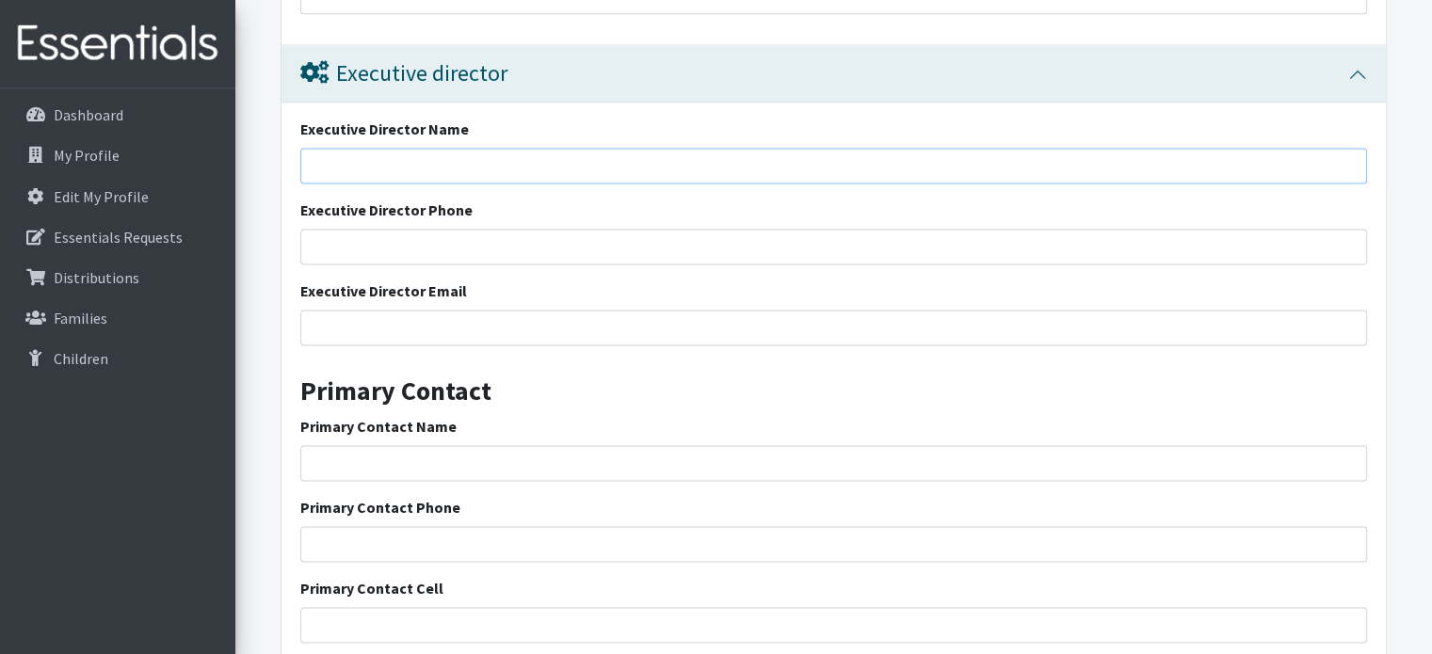
click at [337, 165] on input "Executive Director Name" at bounding box center [833, 166] width 1067 height 36
type input "J"
type input "[PERSON_NAME]"
click at [334, 240] on input "Executive Director Phone" at bounding box center [833, 247] width 1067 height 36
type input "8645761371"
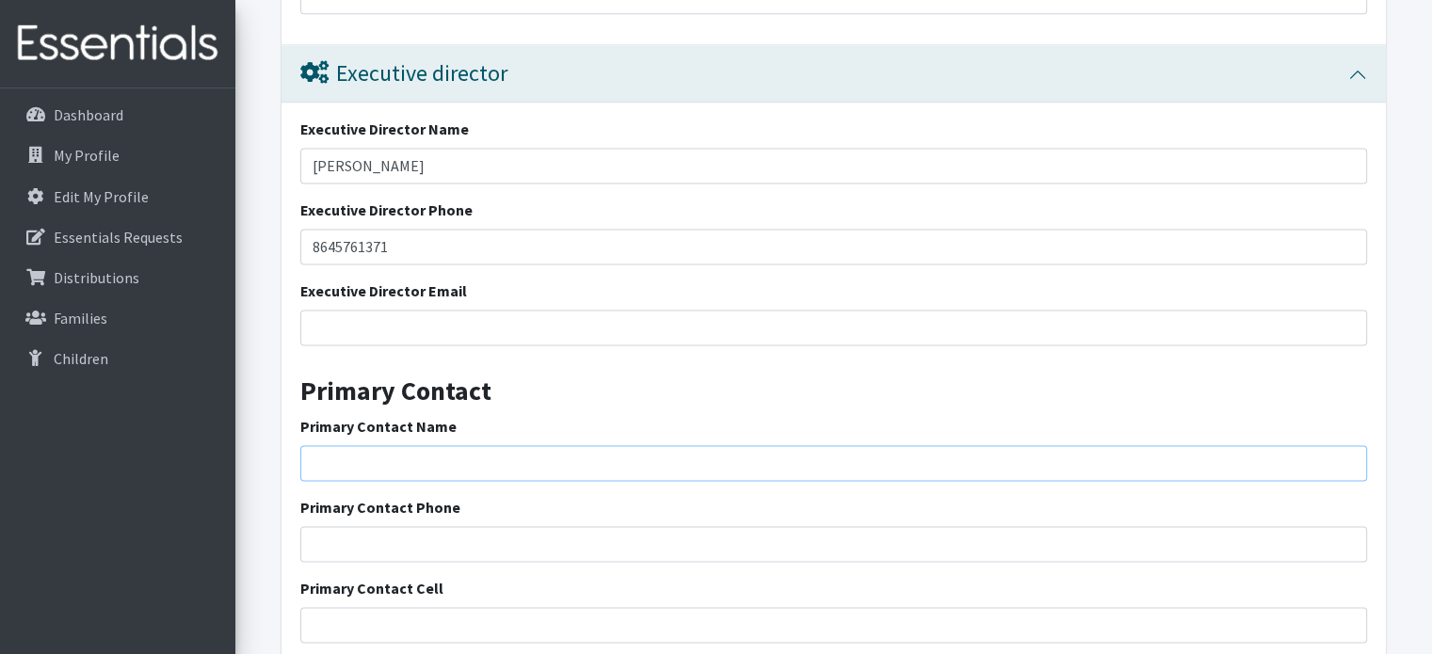
click at [369, 449] on input "Primary Contact Name" at bounding box center [833, 463] width 1067 height 36
type input "[PERSON_NAME]"
type input "[EMAIL_ADDRESS][DOMAIN_NAME]"
click at [471, 330] on input "[EMAIL_ADDRESS][DOMAIN_NAME]" at bounding box center [833, 328] width 1067 height 36
click at [369, 541] on input "Primary Contact Phone" at bounding box center [833, 544] width 1067 height 36
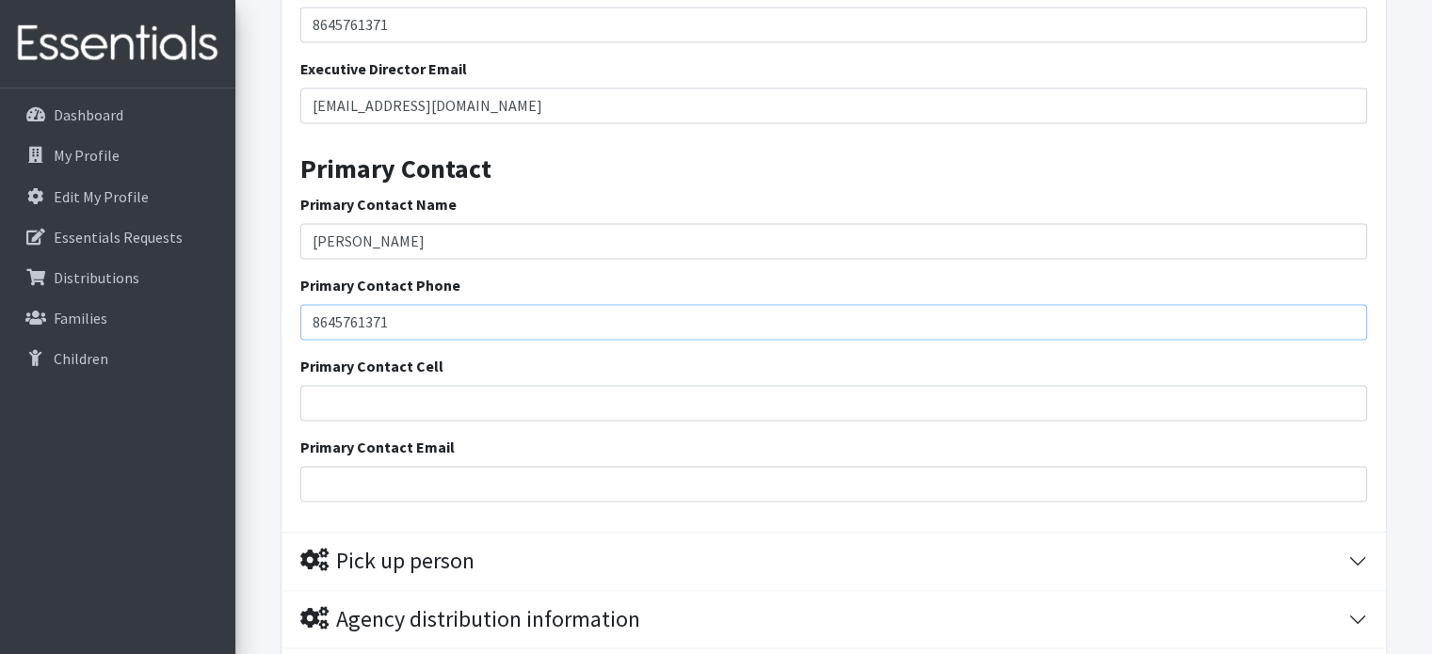
scroll to position [2780, 0]
type input "8645761371"
click at [368, 484] on input "Primary Contact Email" at bounding box center [833, 484] width 1067 height 36
type input "[EMAIL_ADDRESS][DOMAIN_NAME]"
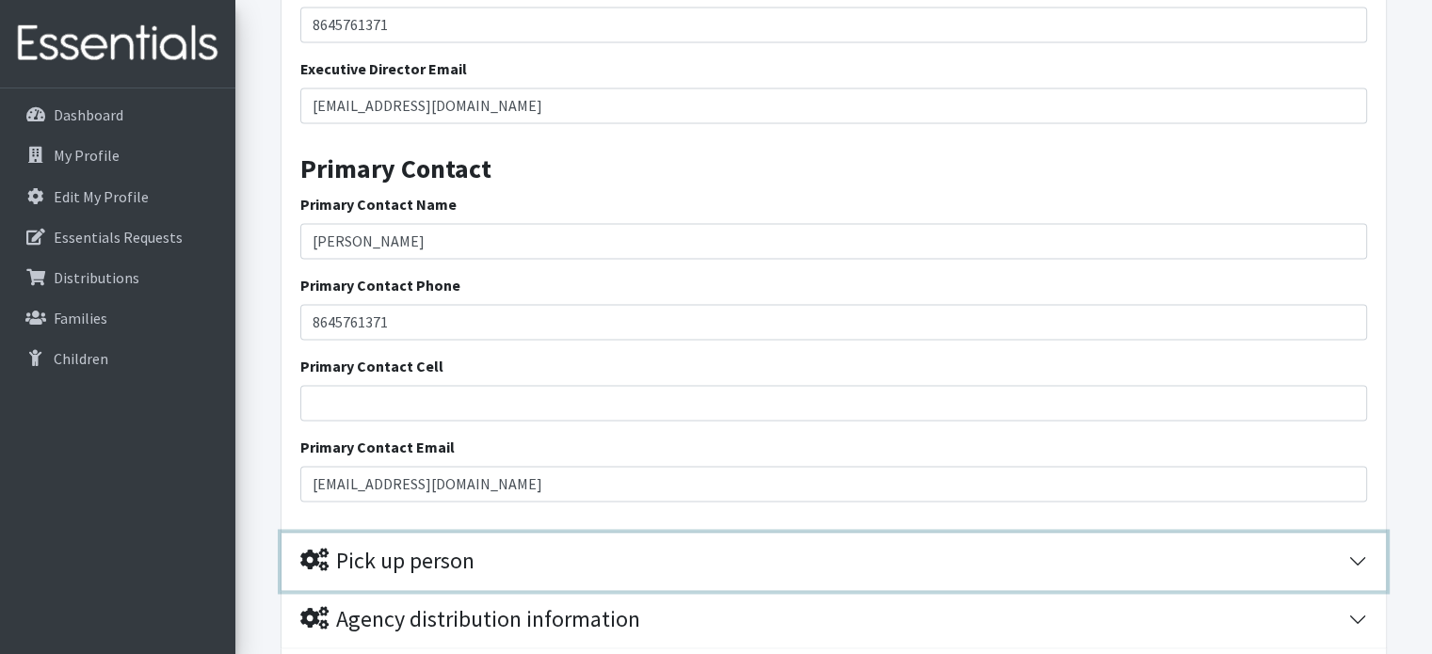
click at [1357, 552] on button "Pick up person" at bounding box center [834, 561] width 1104 height 57
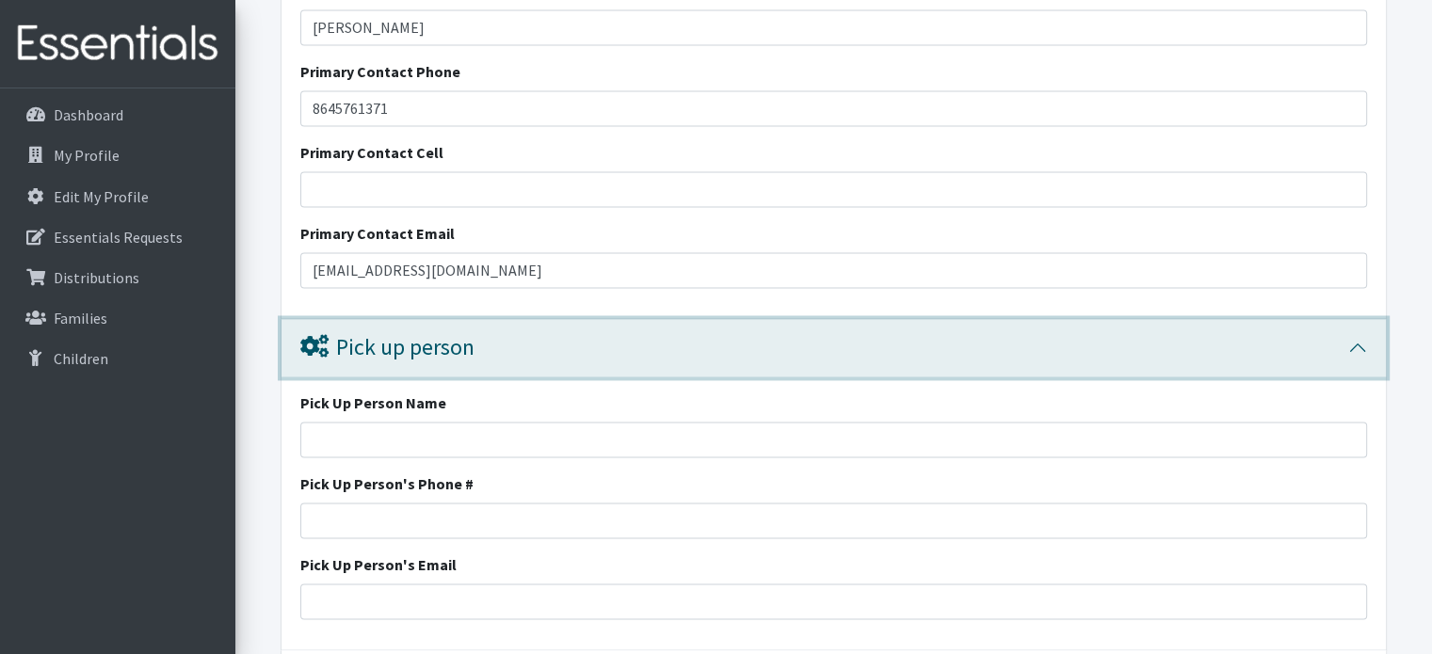
scroll to position [3043, 0]
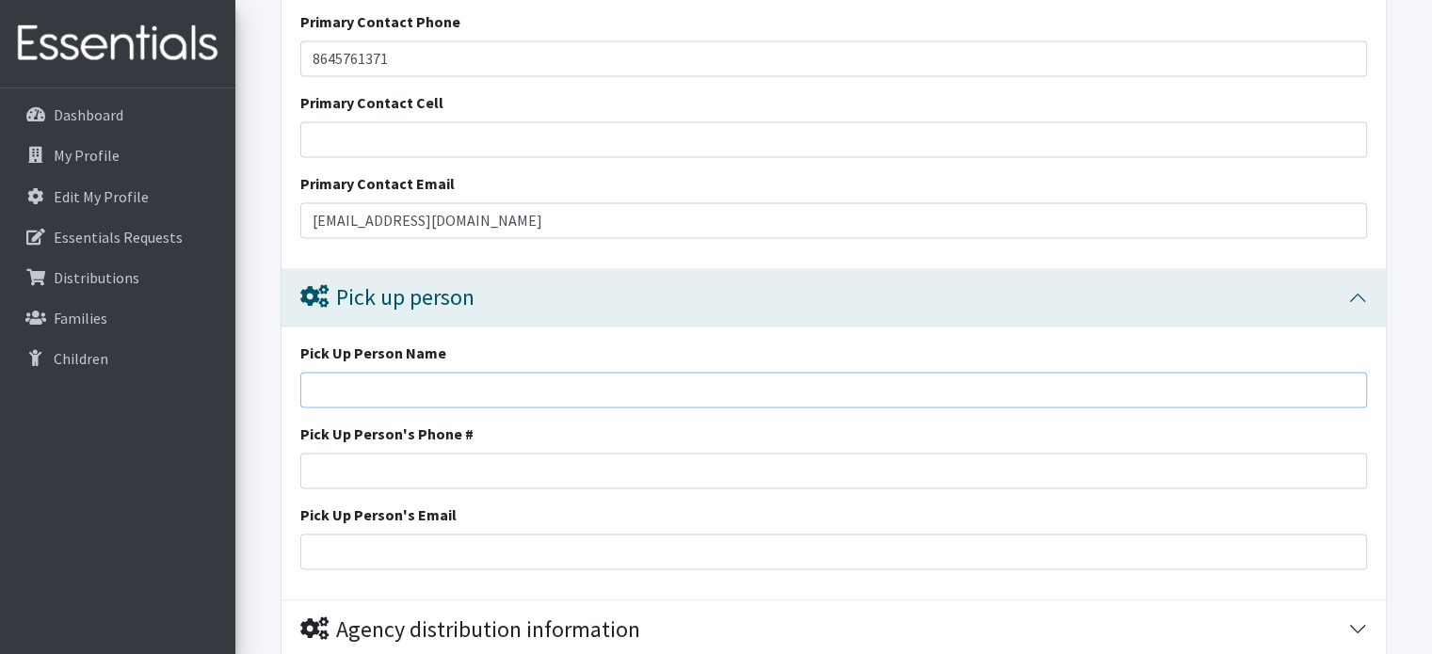
click at [326, 372] on input "Pick Up Person Name" at bounding box center [833, 390] width 1067 height 36
type input "[PERSON_NAME]"
click at [319, 472] on input "Pick Up Person's Phone #" at bounding box center [833, 471] width 1067 height 36
type input "8645761371"
click at [340, 541] on input "Pick Up Person's Email" at bounding box center [833, 552] width 1067 height 36
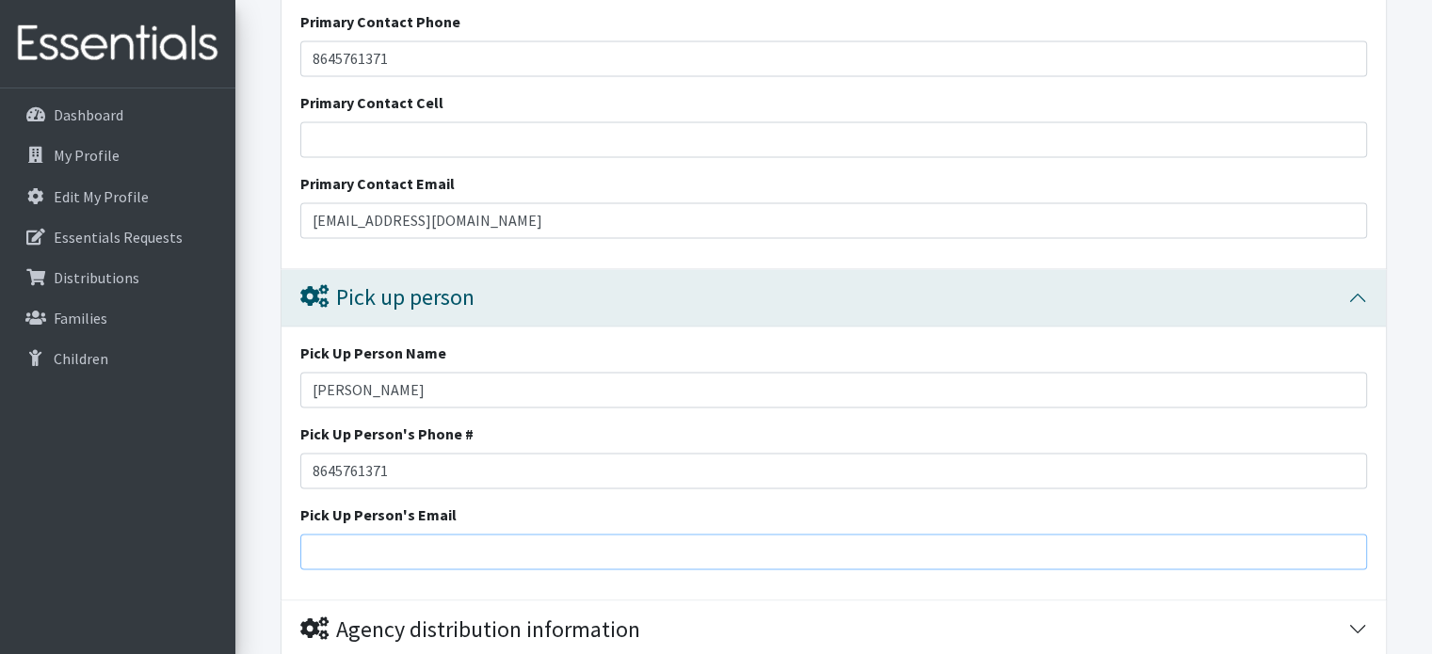
type input "[EMAIL_ADDRESS][DOMAIN_NAME]"
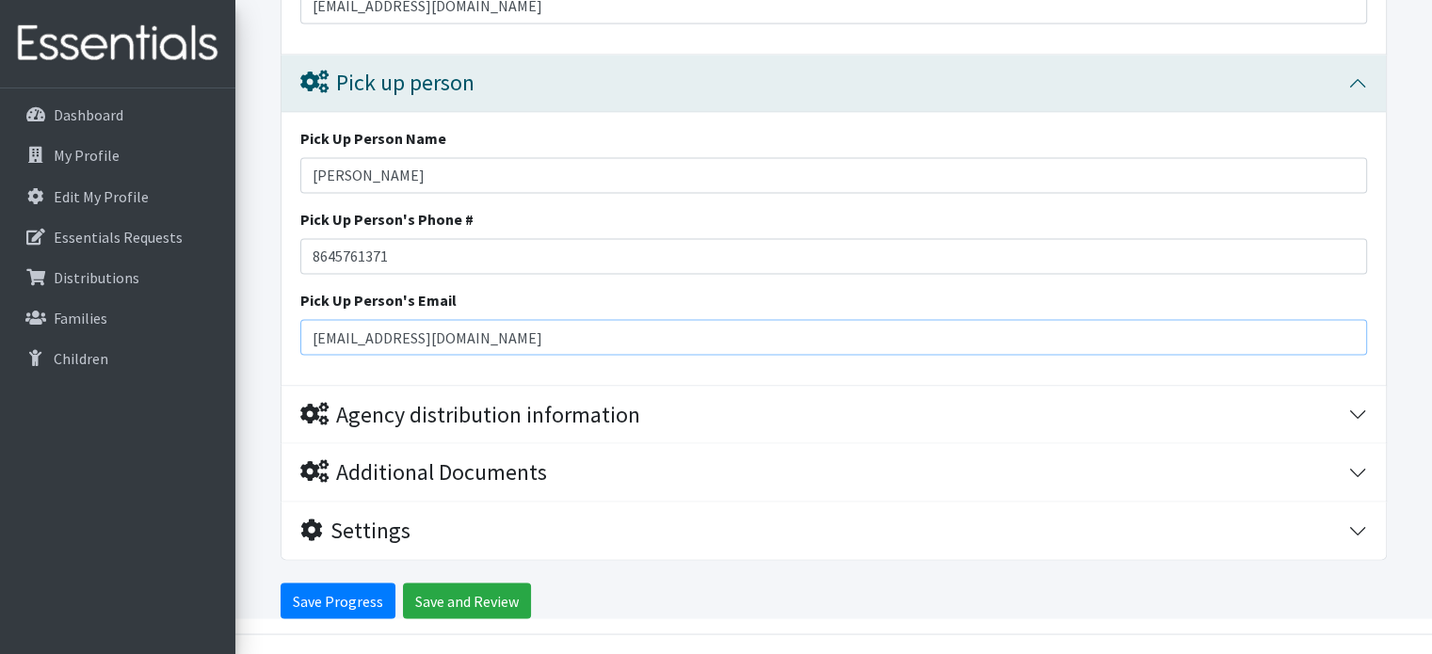
scroll to position [3303, 0]
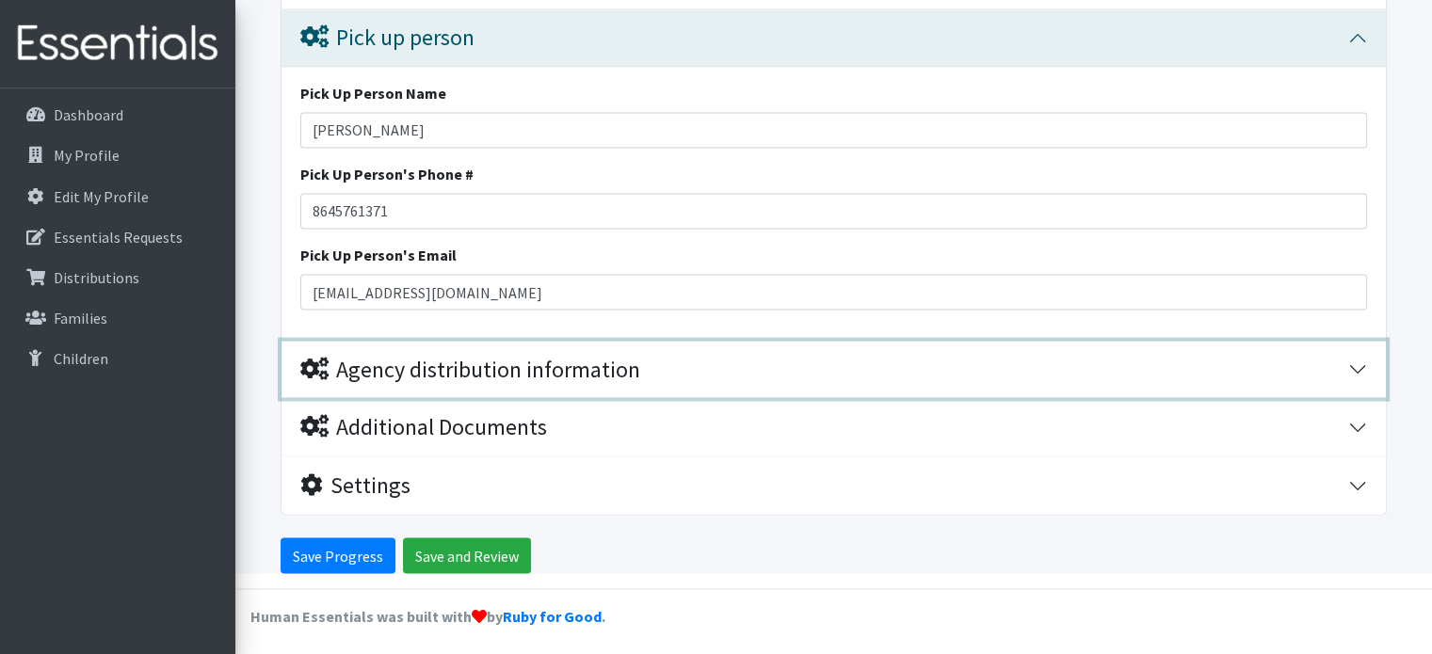
click at [1359, 364] on button "Agency distribution information" at bounding box center [834, 369] width 1104 height 57
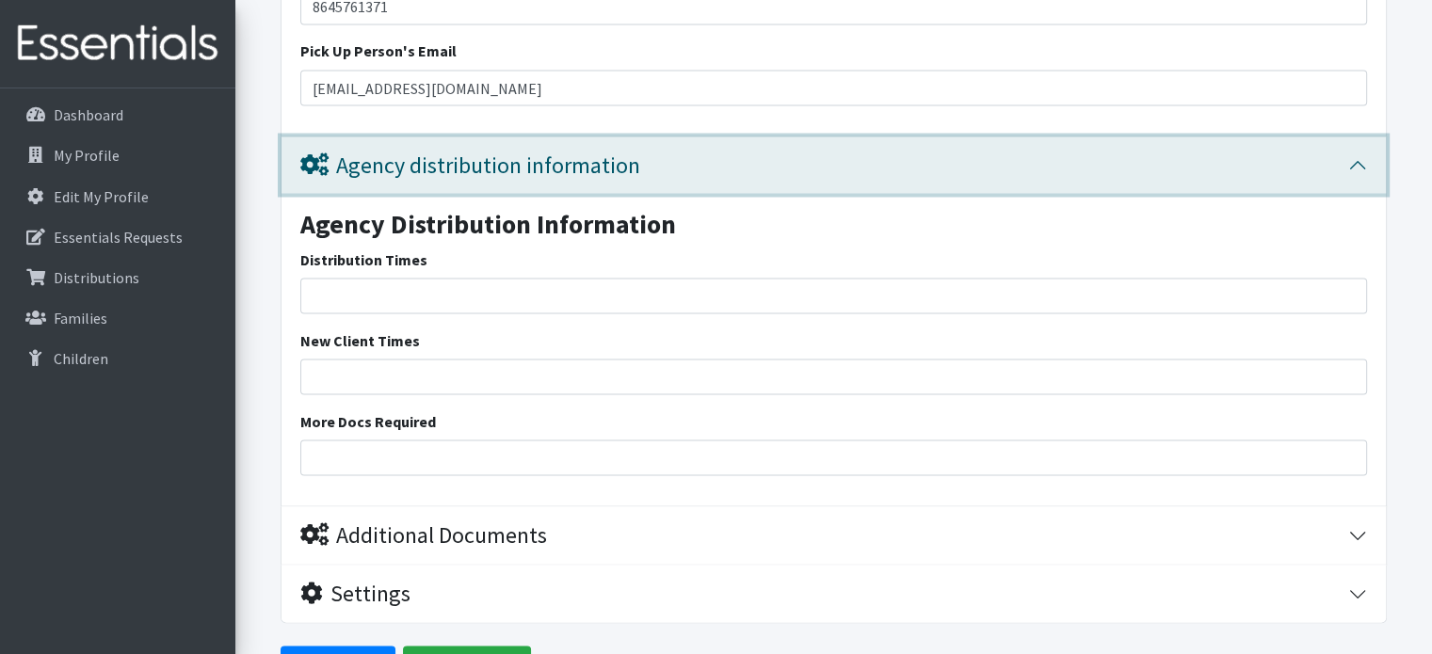
scroll to position [3616, 0]
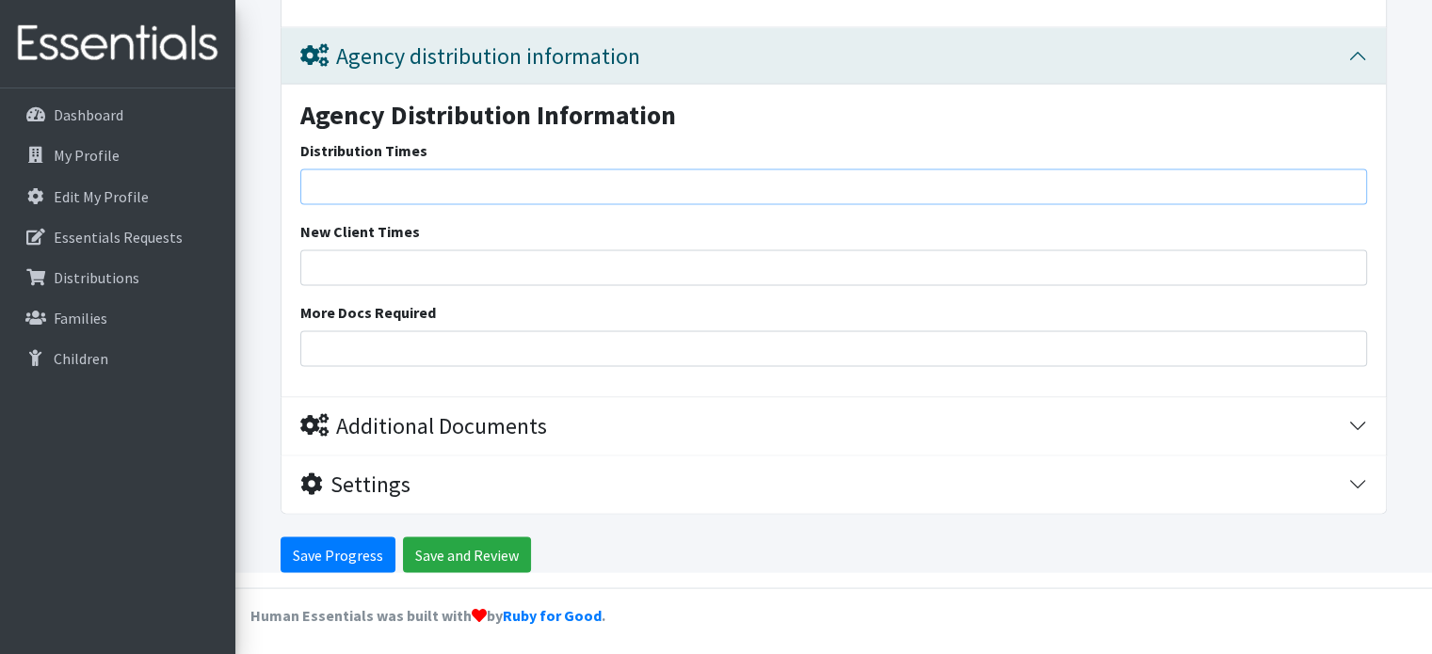
click at [330, 180] on input "Distribution Times" at bounding box center [833, 187] width 1067 height 36
type input "7:30 AM-2:30 PM"
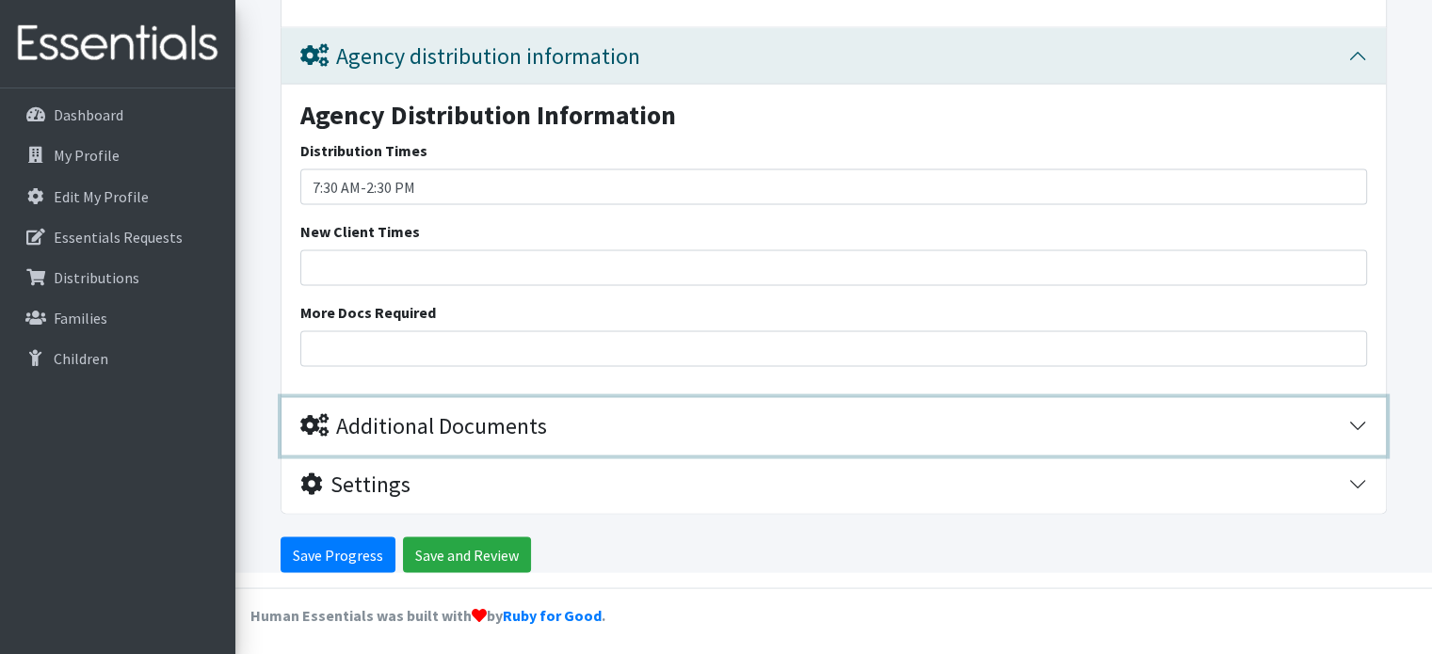
click at [600, 437] on button "Additional Documents" at bounding box center [834, 426] width 1104 height 57
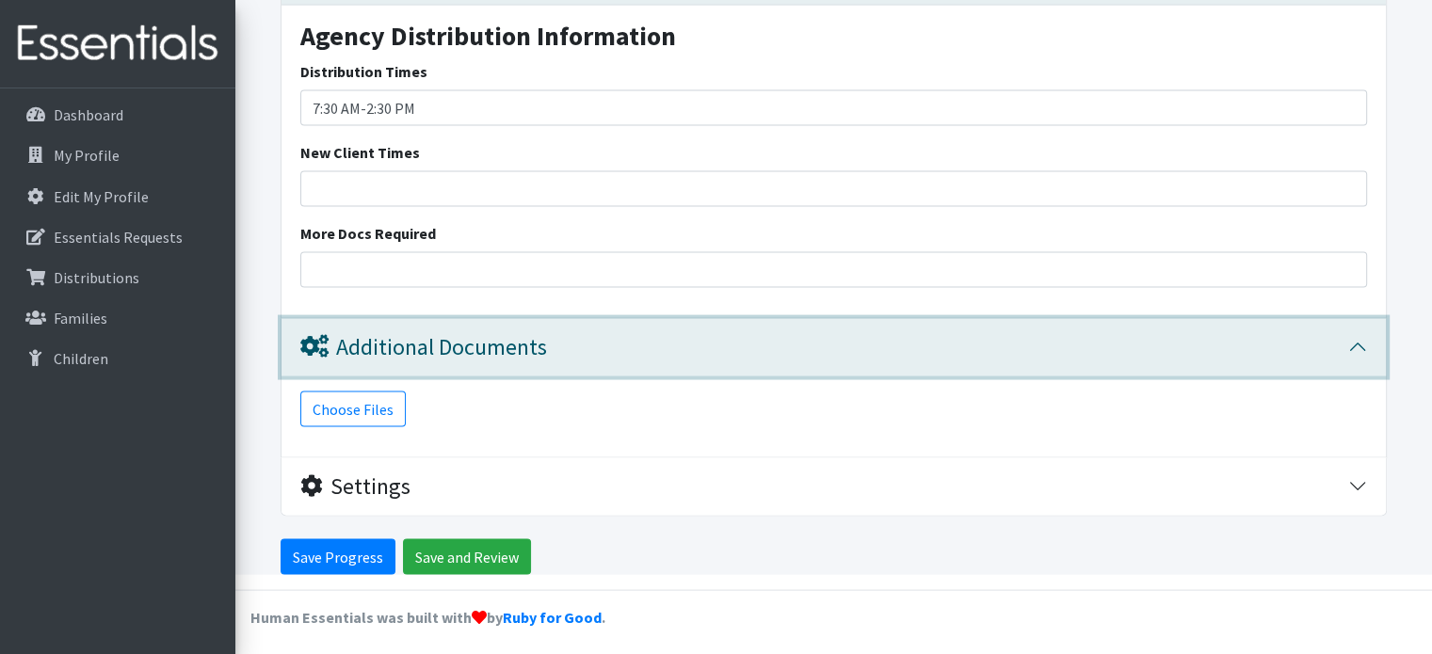
scroll to position [3697, 0]
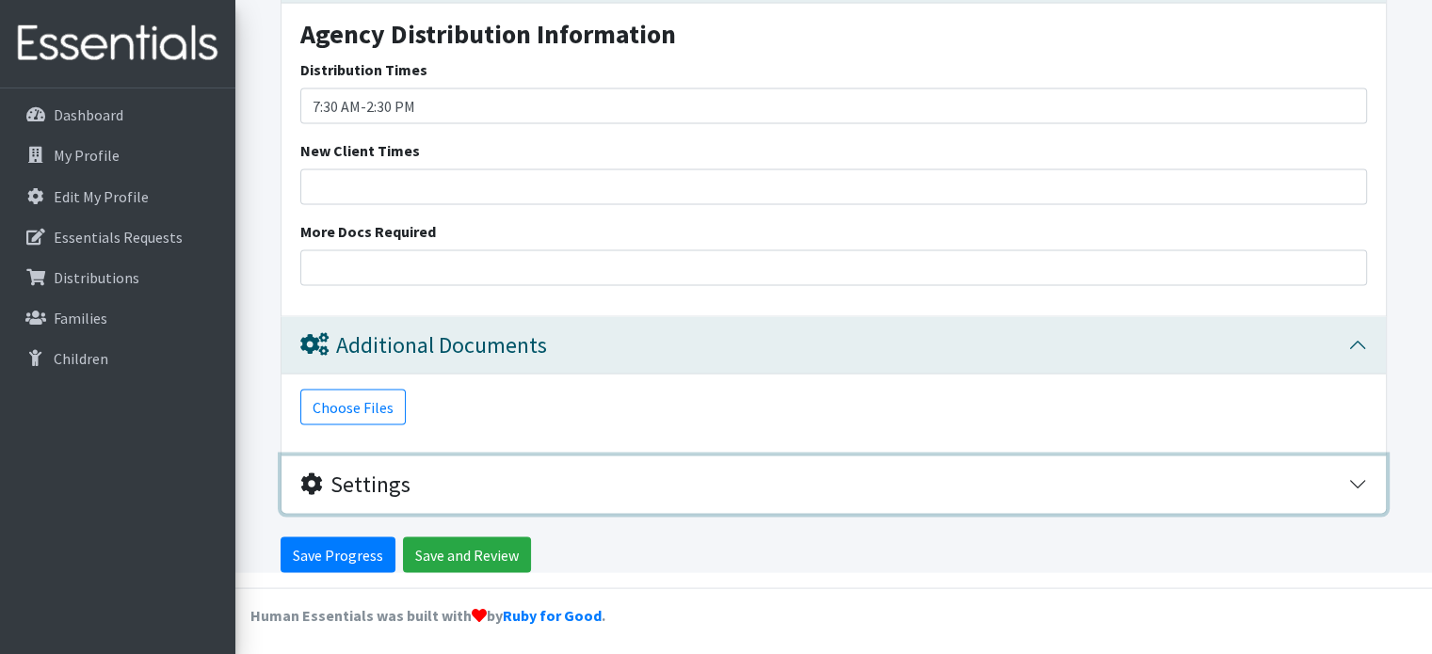
click at [512, 472] on div "Settings" at bounding box center [824, 485] width 1048 height 27
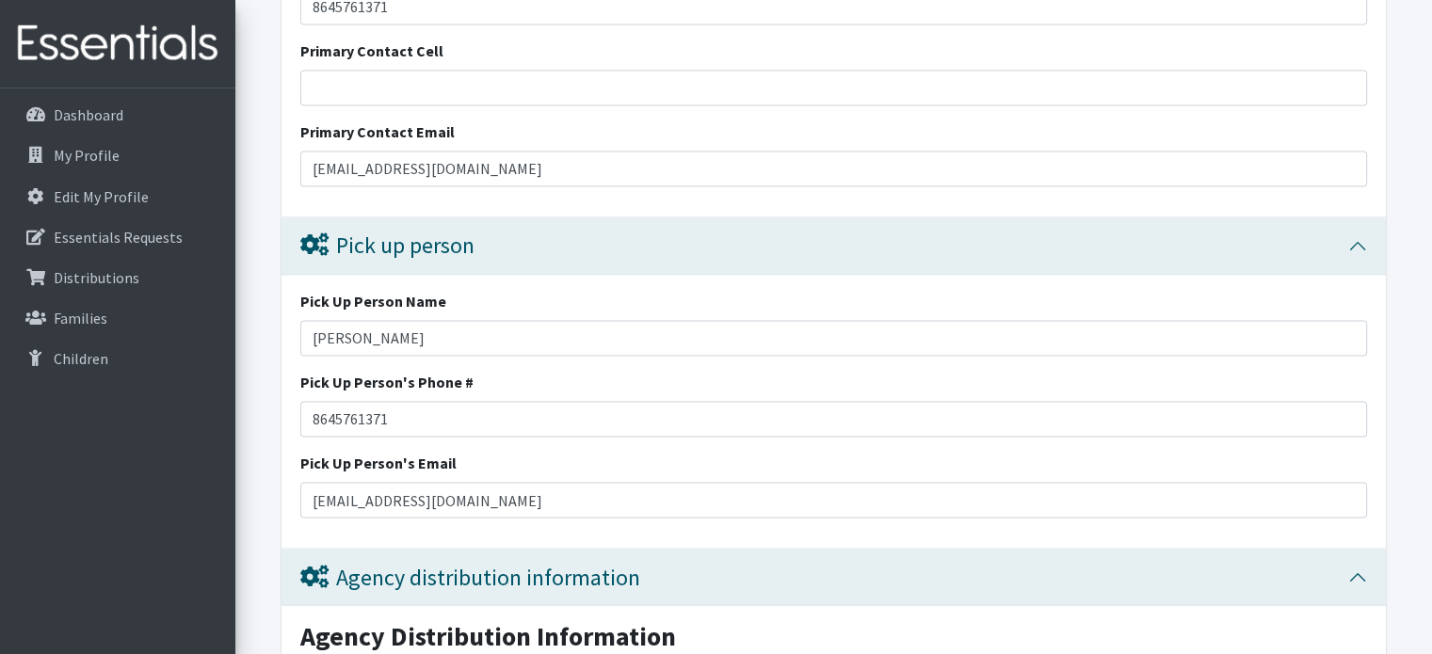
scroll to position [3862, 0]
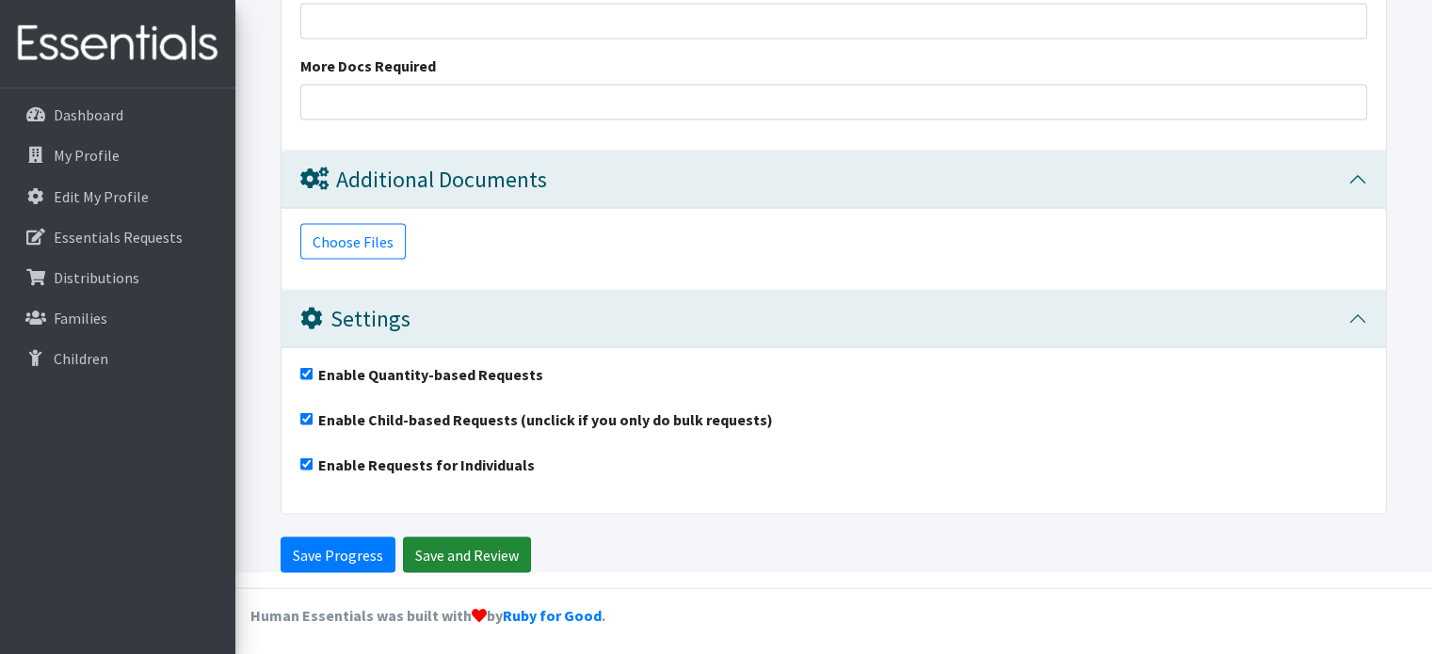
click at [476, 546] on input "Save and Review" at bounding box center [467, 556] width 128 height 36
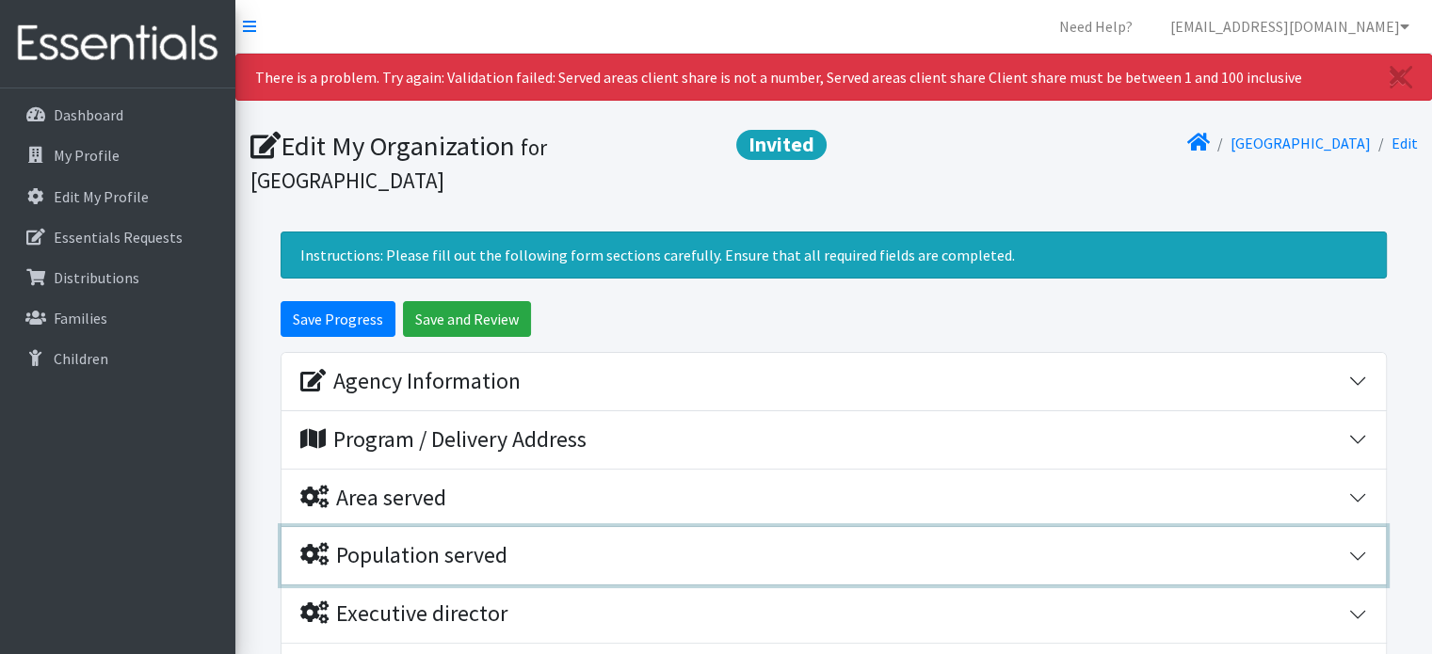
click at [1360, 559] on button "Population served" at bounding box center [834, 555] width 1104 height 57
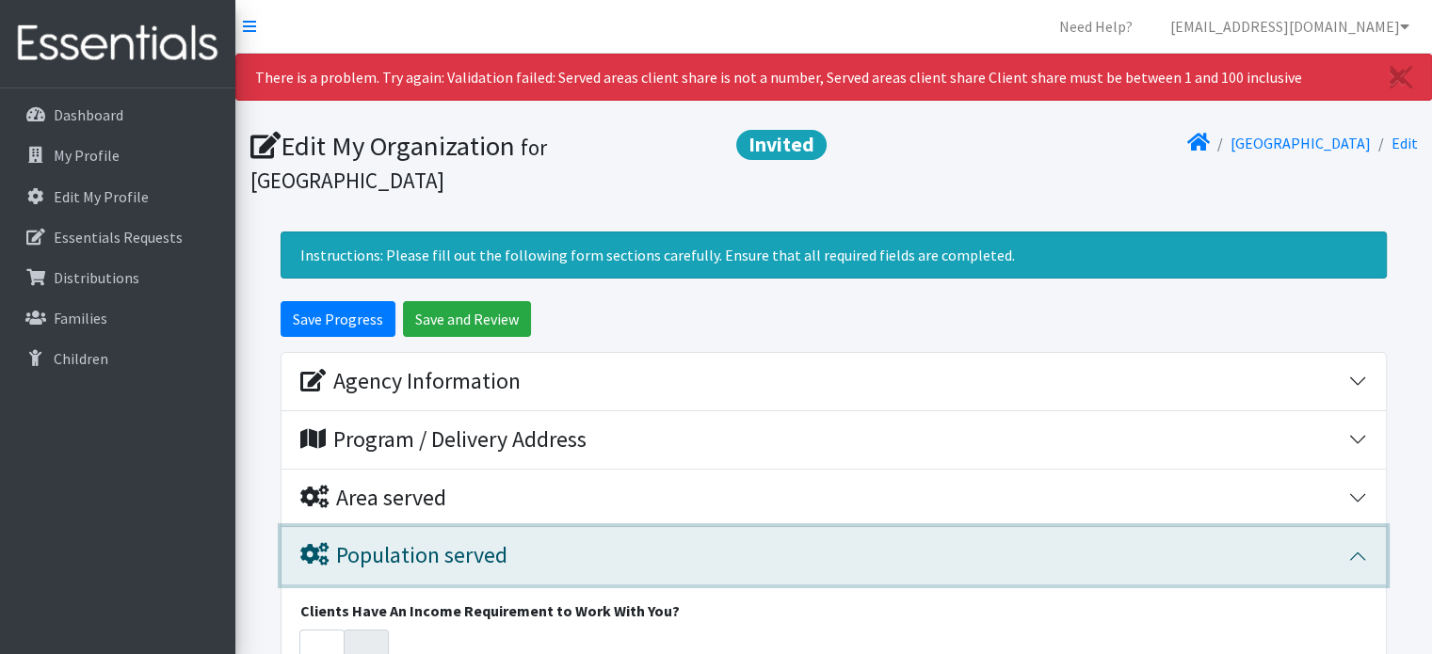
click at [1244, 578] on button "Population served" at bounding box center [834, 555] width 1104 height 57
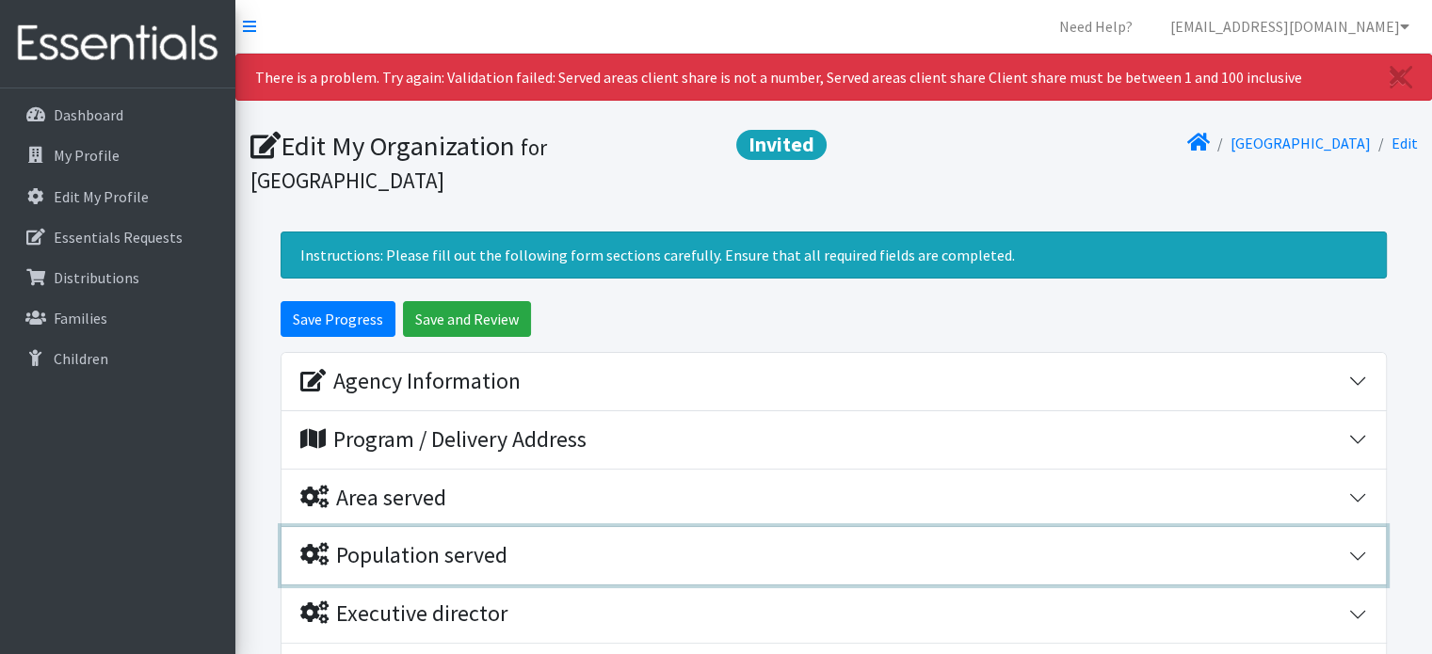
click at [1346, 557] on div "Population served" at bounding box center [824, 555] width 1048 height 27
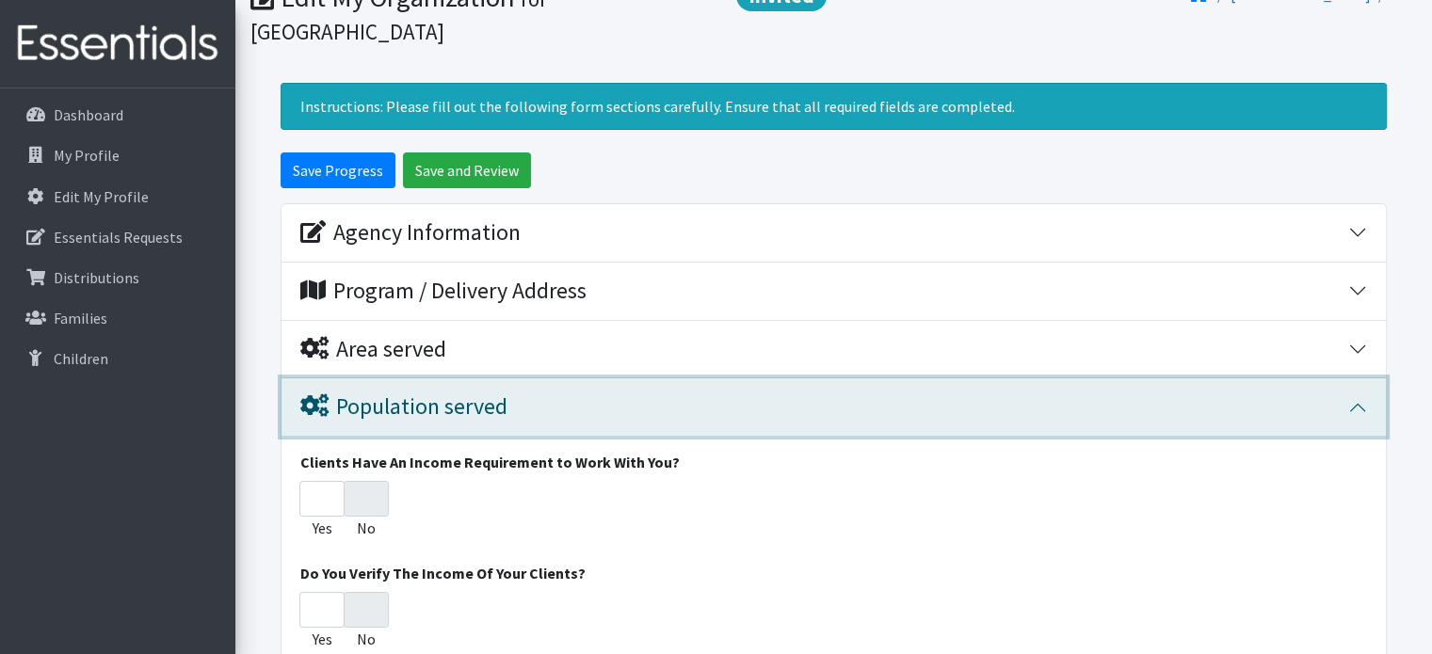
scroll to position [166, 0]
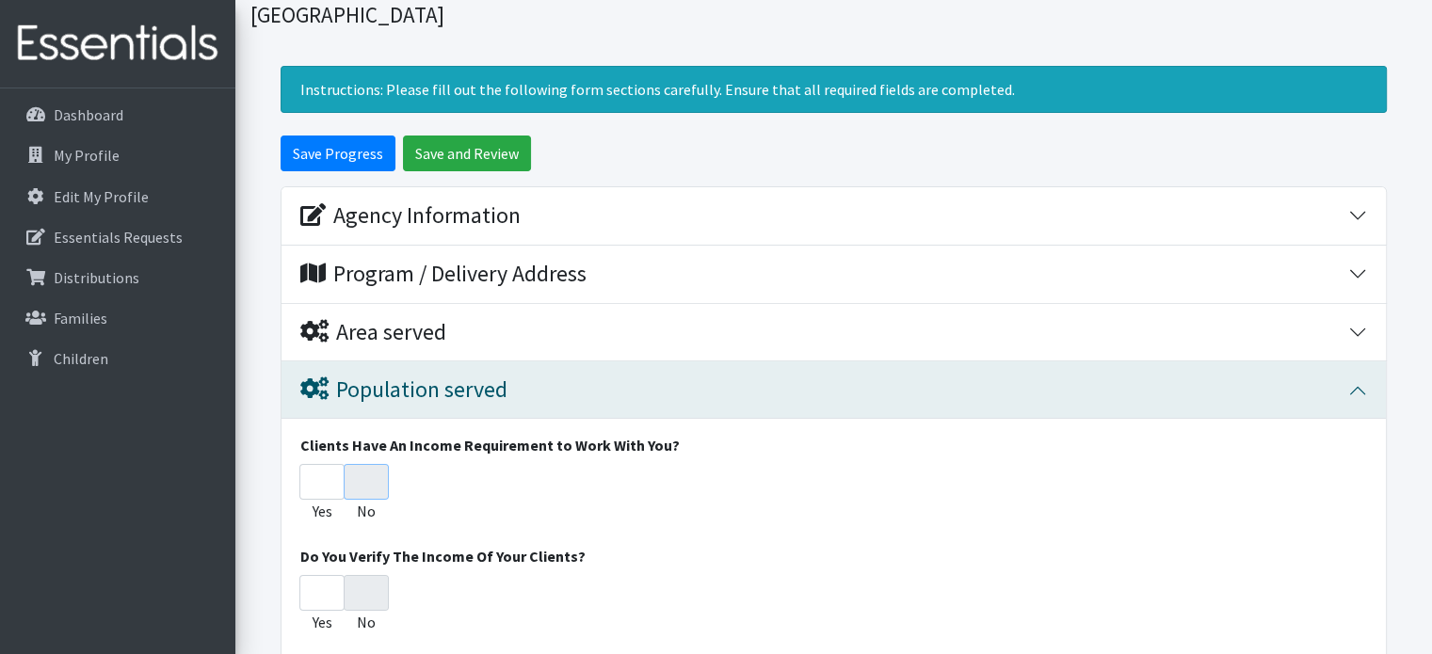
click at [379, 475] on input "No" at bounding box center [366, 482] width 45 height 36
click at [362, 480] on input "No" at bounding box center [366, 482] width 45 height 36
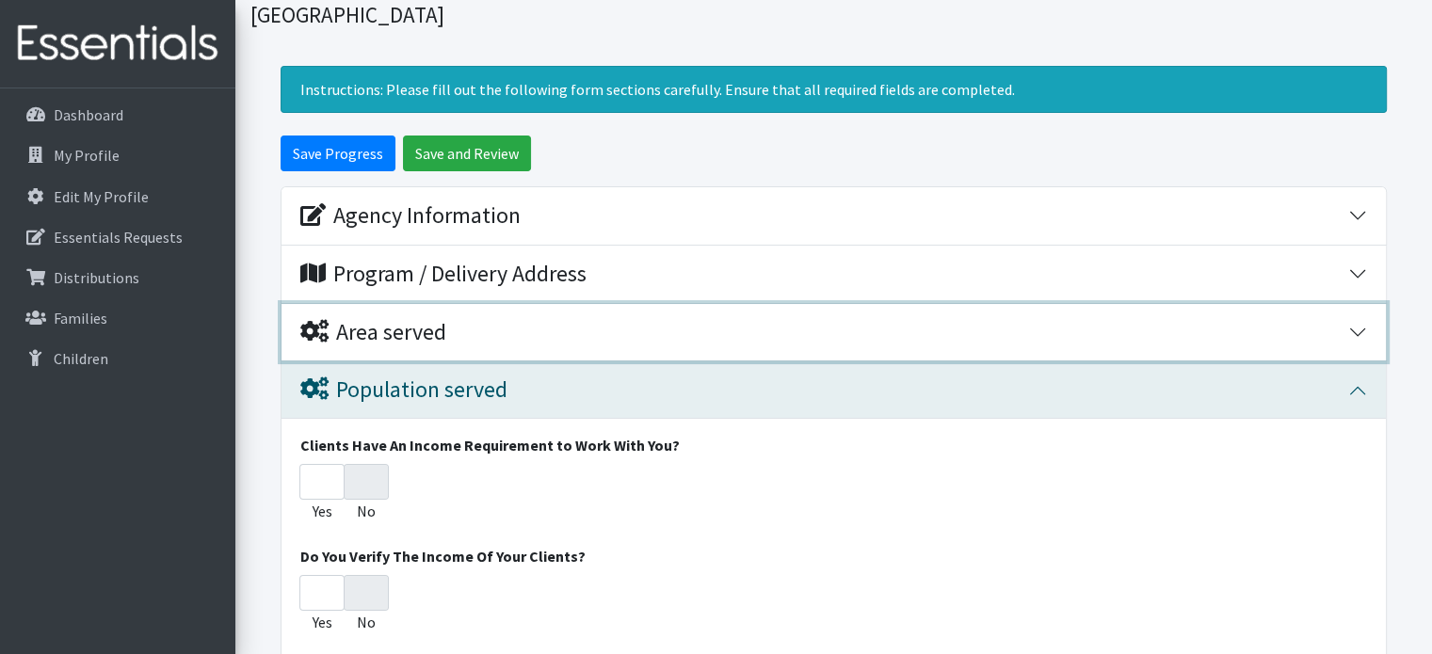
click at [1353, 341] on button "Area served" at bounding box center [834, 332] width 1104 height 57
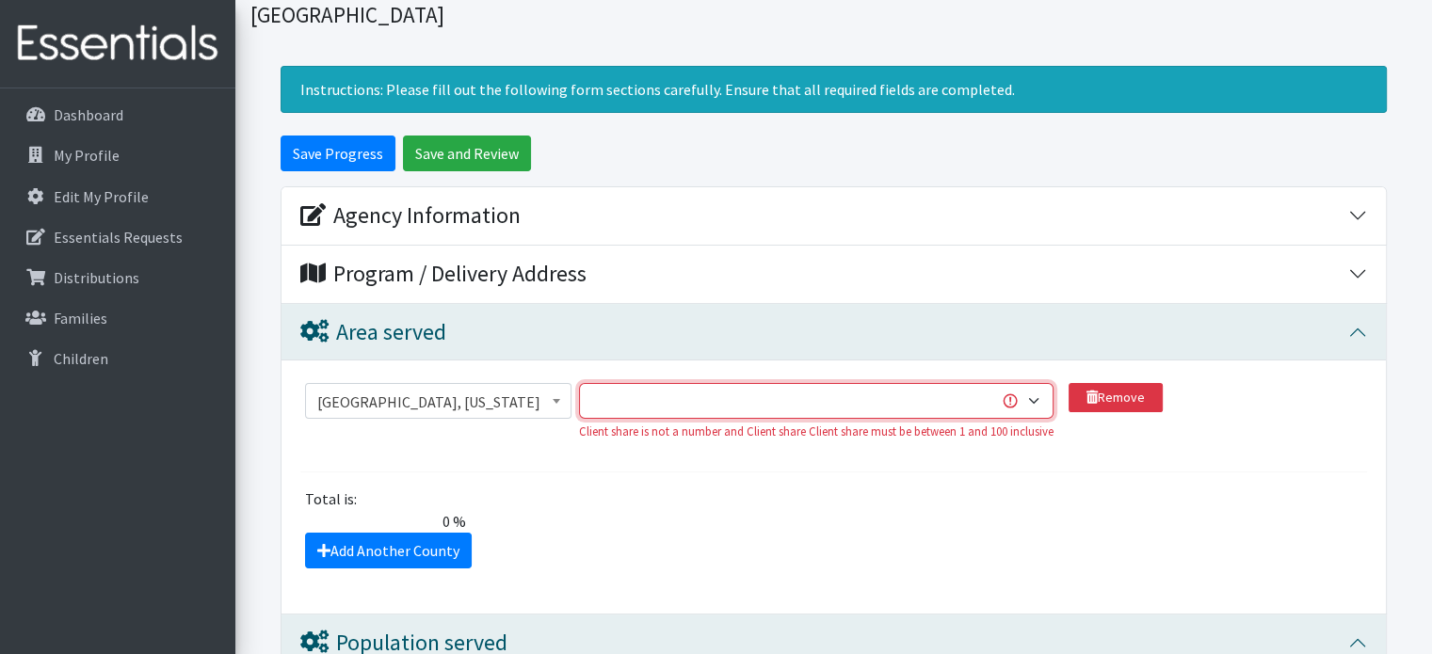
click at [1021, 405] on select "1 2 3 4 5 6 7 8 9 10 11 12 13 14 15 16 17 18 19 20 21 22 23 24 25 26 27 28 29 3…" at bounding box center [816, 401] width 475 height 36
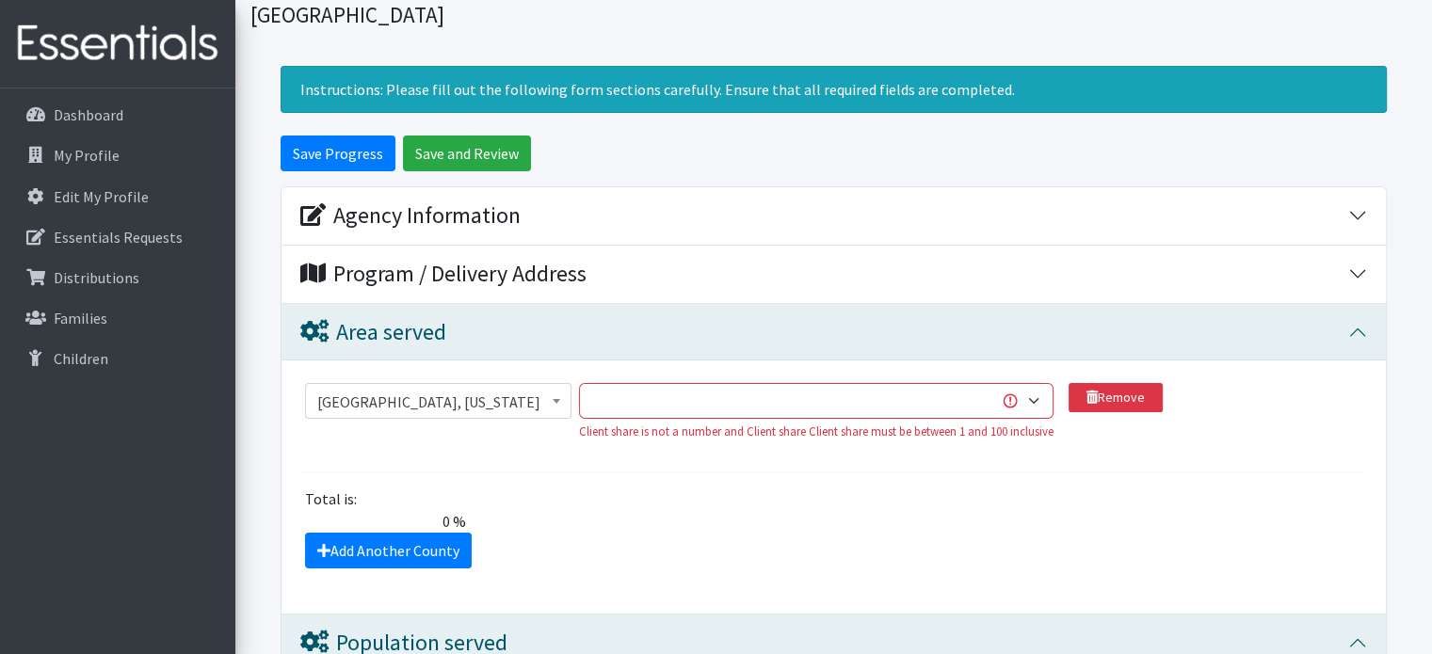
click at [774, 558] on div "Add Another County" at bounding box center [834, 551] width 1081 height 36
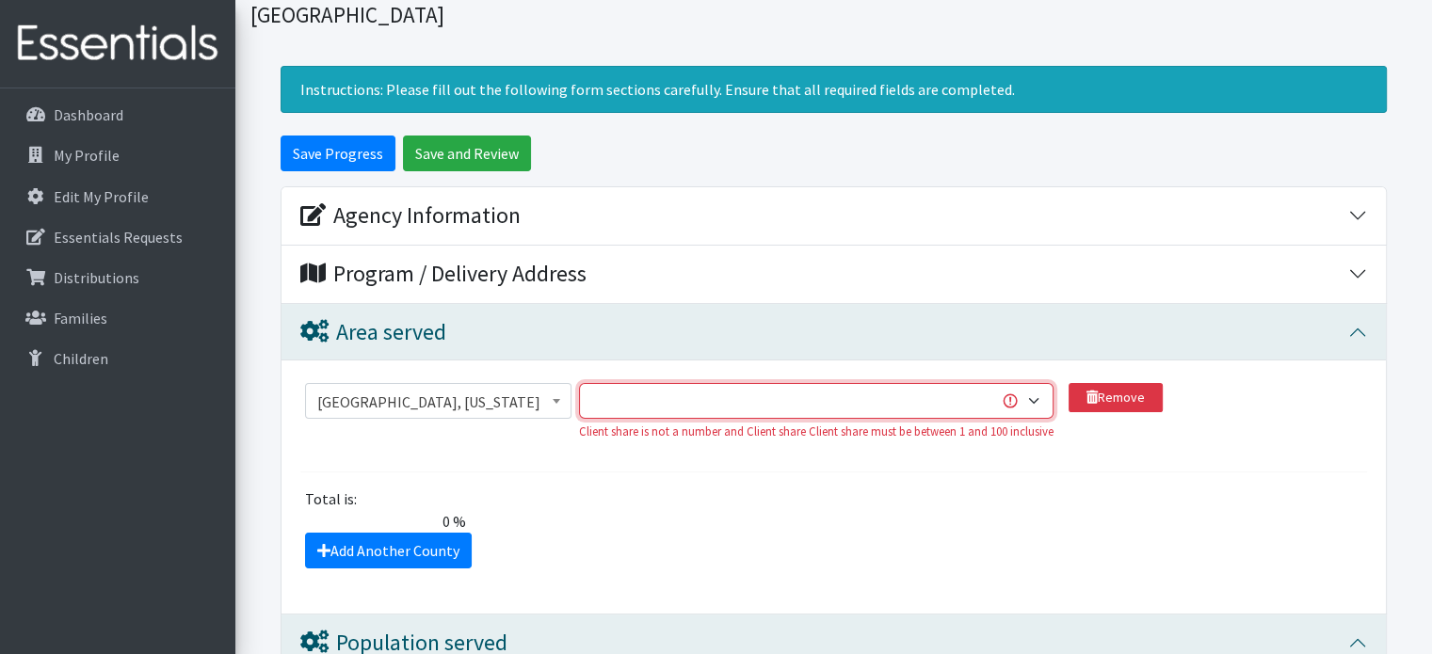
click at [1030, 389] on select "1 2 3 4 5 6 7 8 9 10 11 12 13 14 15 16 17 18 19 20 21 22 23 24 25 26 27 28 29 3…" at bounding box center [816, 401] width 475 height 36
click at [581, 383] on select "1 2 3 4 5 6 7 8 9 10 11 12 13 14 15 16 17 18 19 20 21 22 23 24 25 26 27 28 29 3…" at bounding box center [816, 401] width 475 height 36
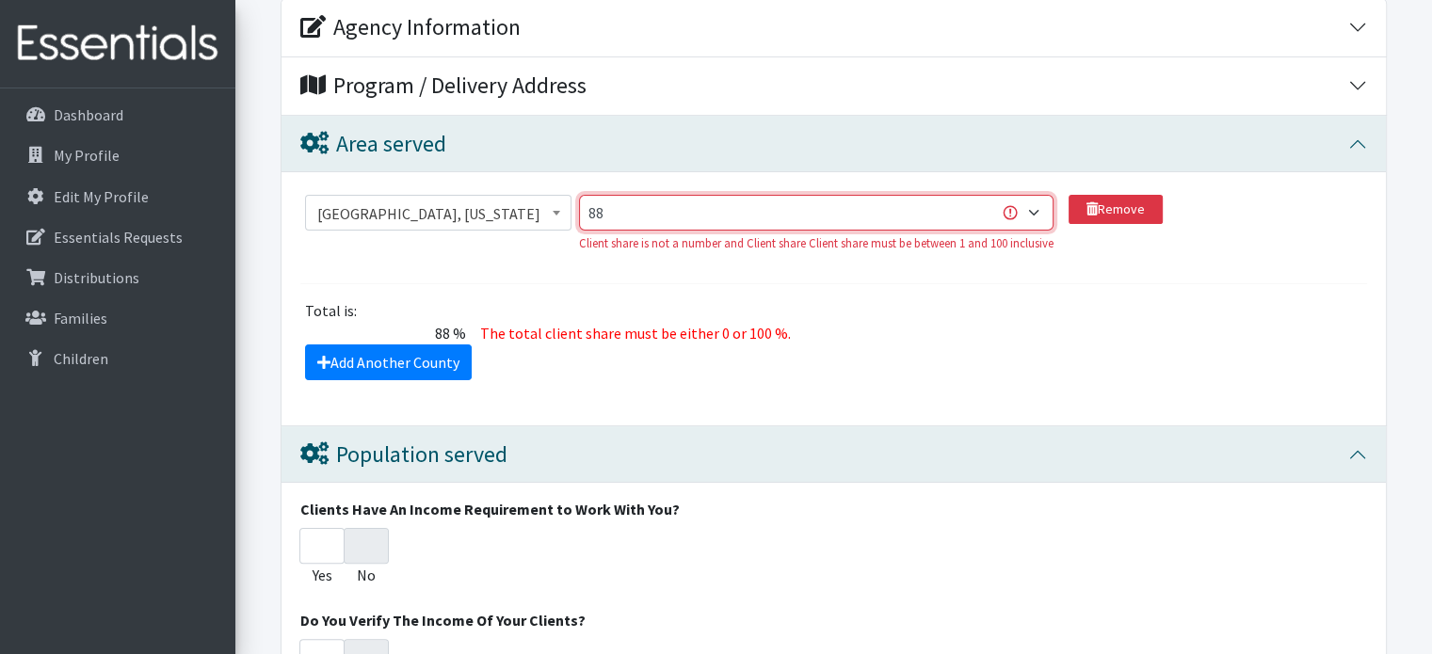
click at [1026, 216] on select "1 2 3 4 5 6 7 8 9 10 11 12 13 14 15 16 17 18 19 20 21 22 23 24 25 26 27 28 29 3…" at bounding box center [816, 213] width 475 height 36
click at [1343, 275] on section "Abbeville County, South Carolina Acadia Parish, Louisiana Accomack County, Virg…" at bounding box center [833, 239] width 1067 height 89
click at [1024, 218] on select "1 2 3 4 5 6 7 8 9 10 11 12 13 14 15 16 17 18 19 20 21 22 23 24 25 26 27 28 29 3…" at bounding box center [816, 213] width 475 height 36
select select "1"
click at [581, 195] on select "1 2 3 4 5 6 7 8 9 10 11 12 13 14 15 16 17 18 19 20 21 22 23 24 25 26 27 28 29 3…" at bounding box center [816, 213] width 475 height 36
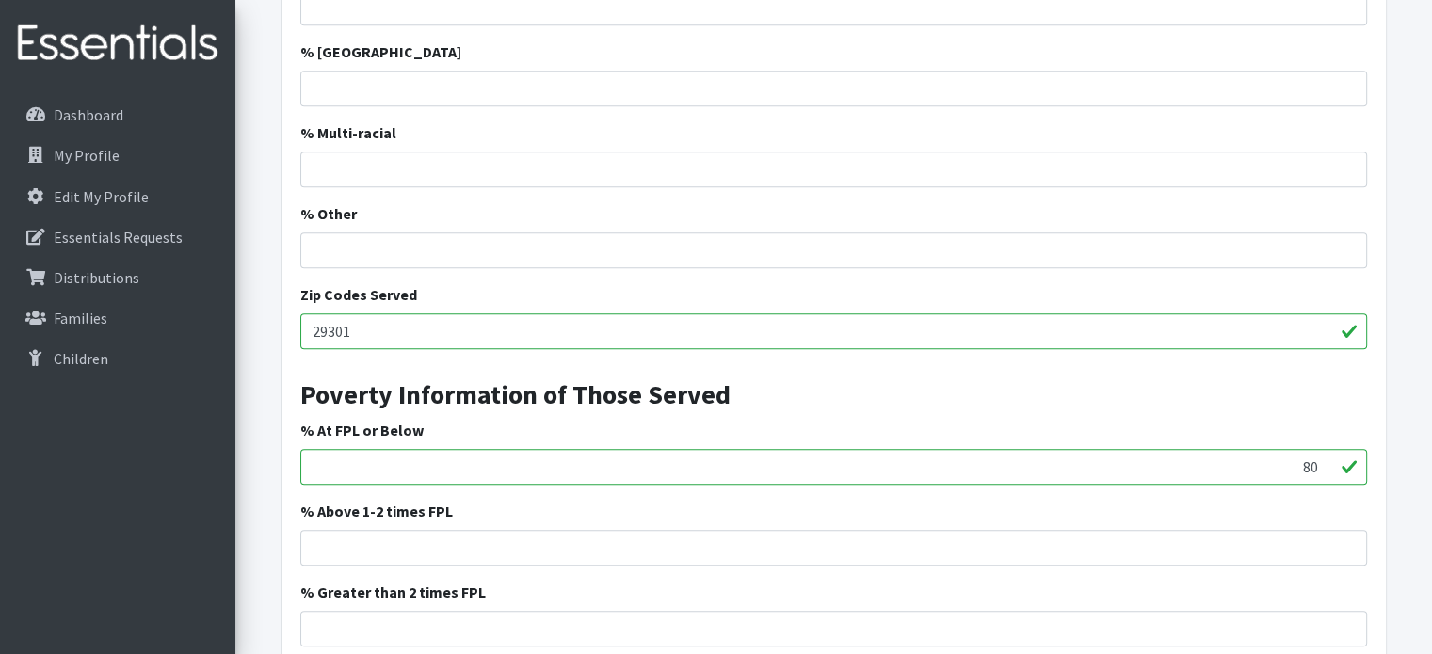
scroll to position [2028, 0]
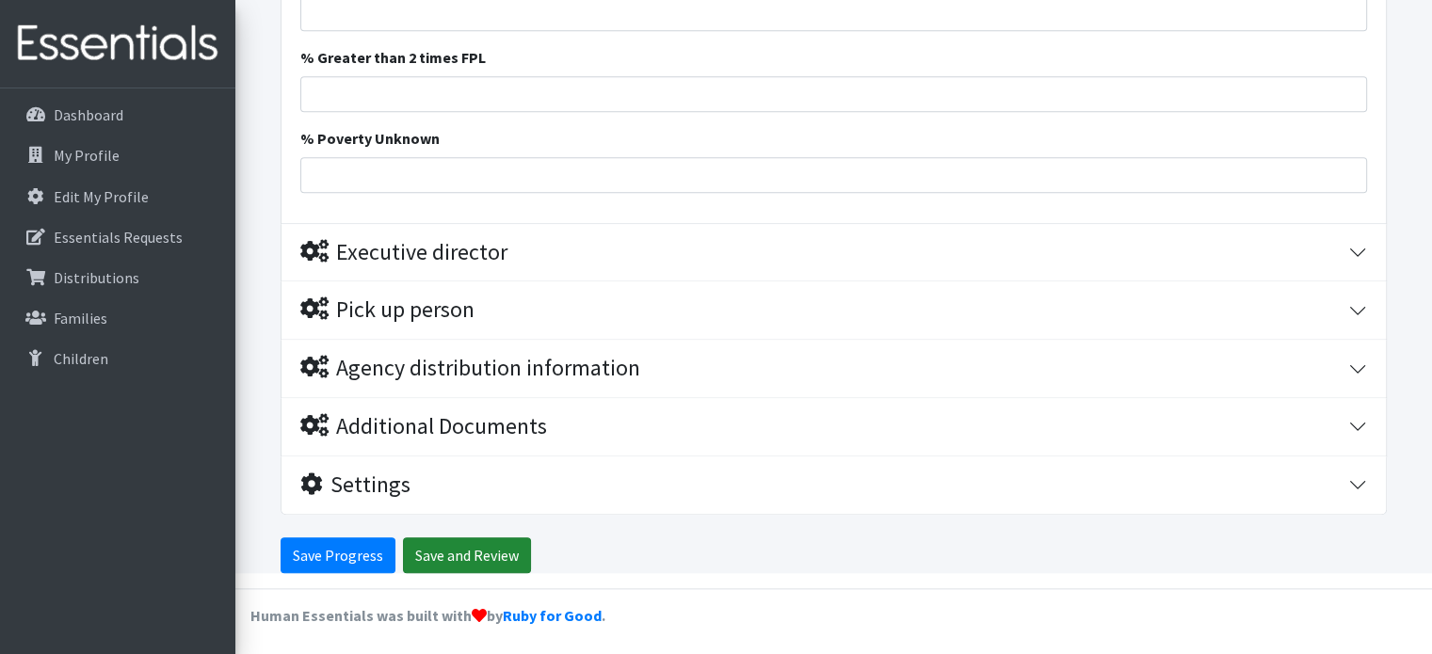
click at [478, 557] on input "Save and Review" at bounding box center [467, 556] width 128 height 36
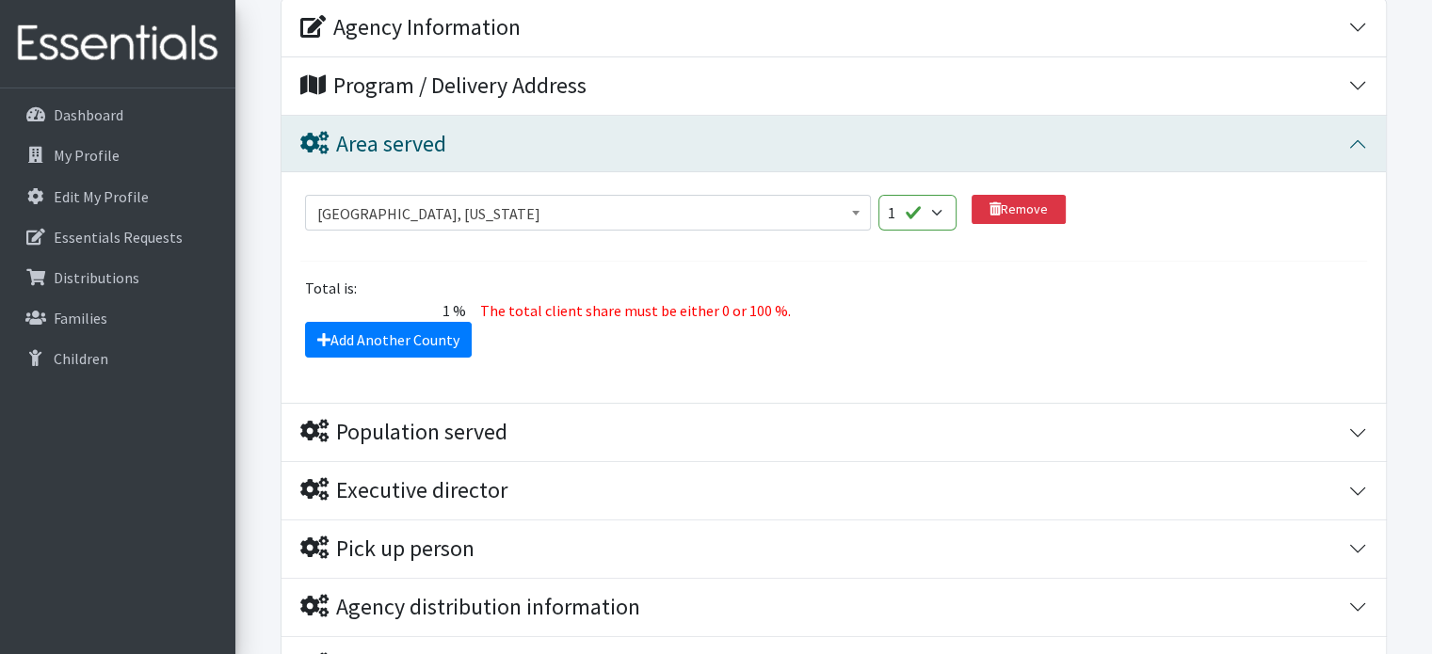
scroll to position [350, 0]
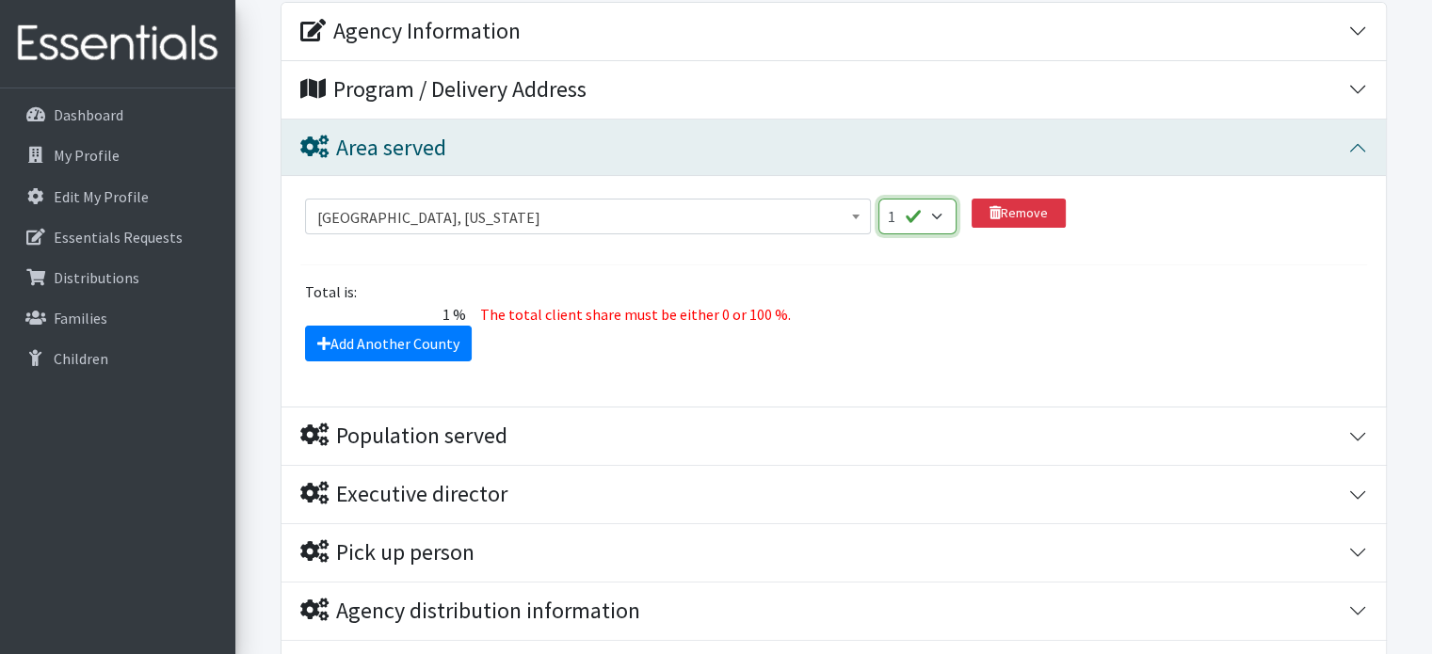
click at [930, 230] on select "1 2 3 4 5 6 7 8 9 10 11 12 13 14 15 16 17 18 19 20 21 22 23 24 25 26 27 28 29 3…" at bounding box center [917, 217] width 78 height 36
click at [878, 199] on select "1 2 3 4 5 6 7 8 9 10 11 12 13 14 15 16 17 18 19 20 21 22 23 24 25 26 27 28 29 3…" at bounding box center [917, 217] width 78 height 36
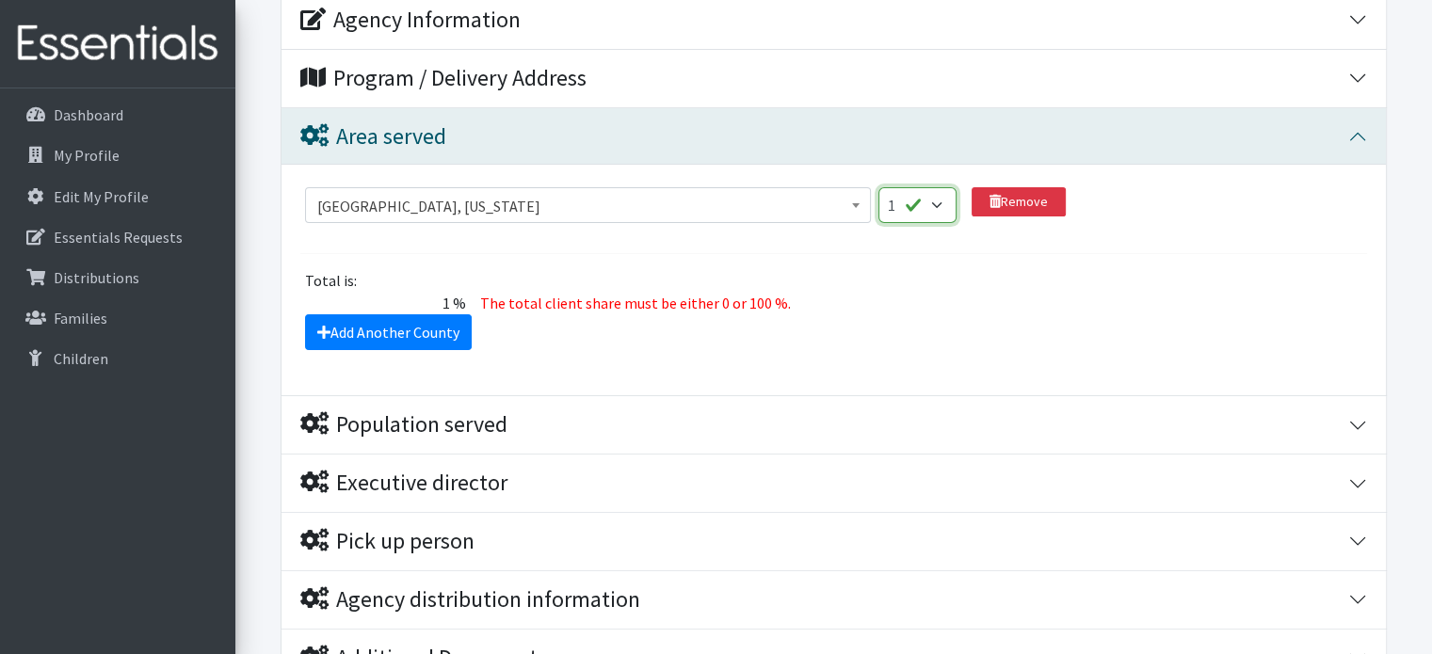
scroll to position [360, 0]
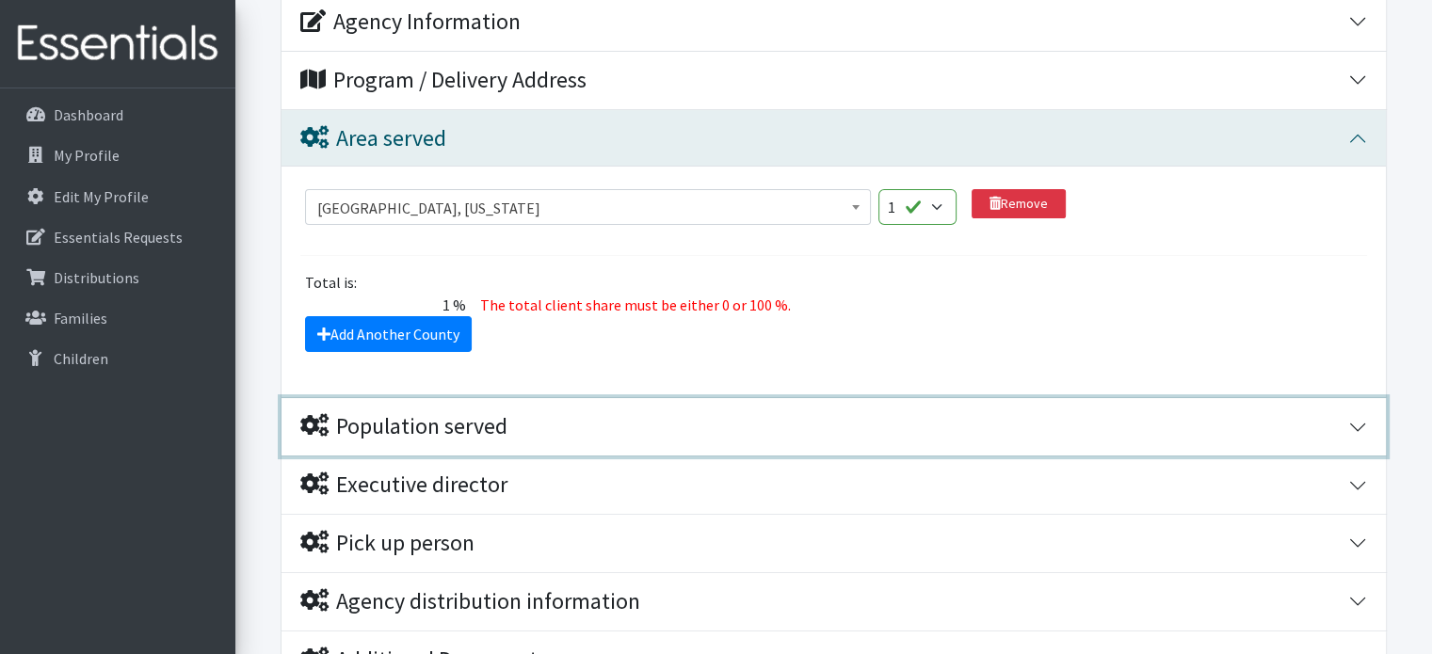
click at [1346, 434] on div "Population served" at bounding box center [824, 426] width 1048 height 27
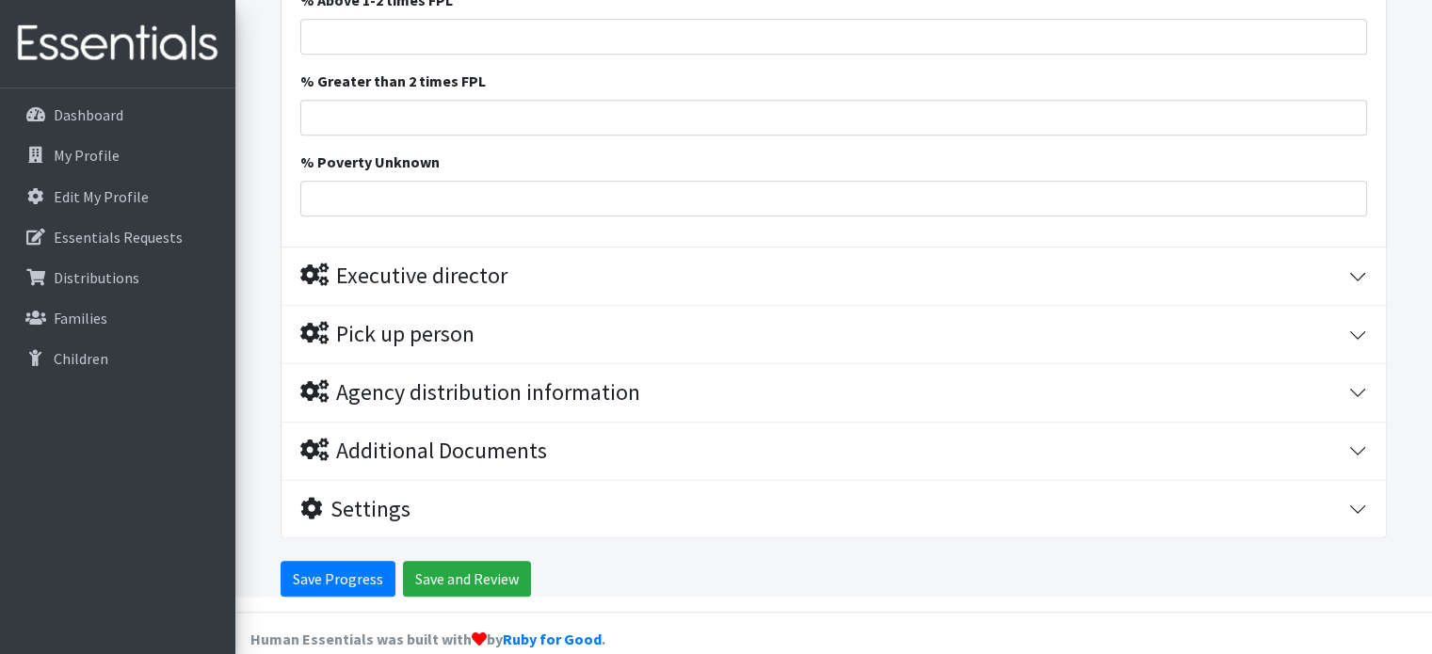
scroll to position [2006, 0]
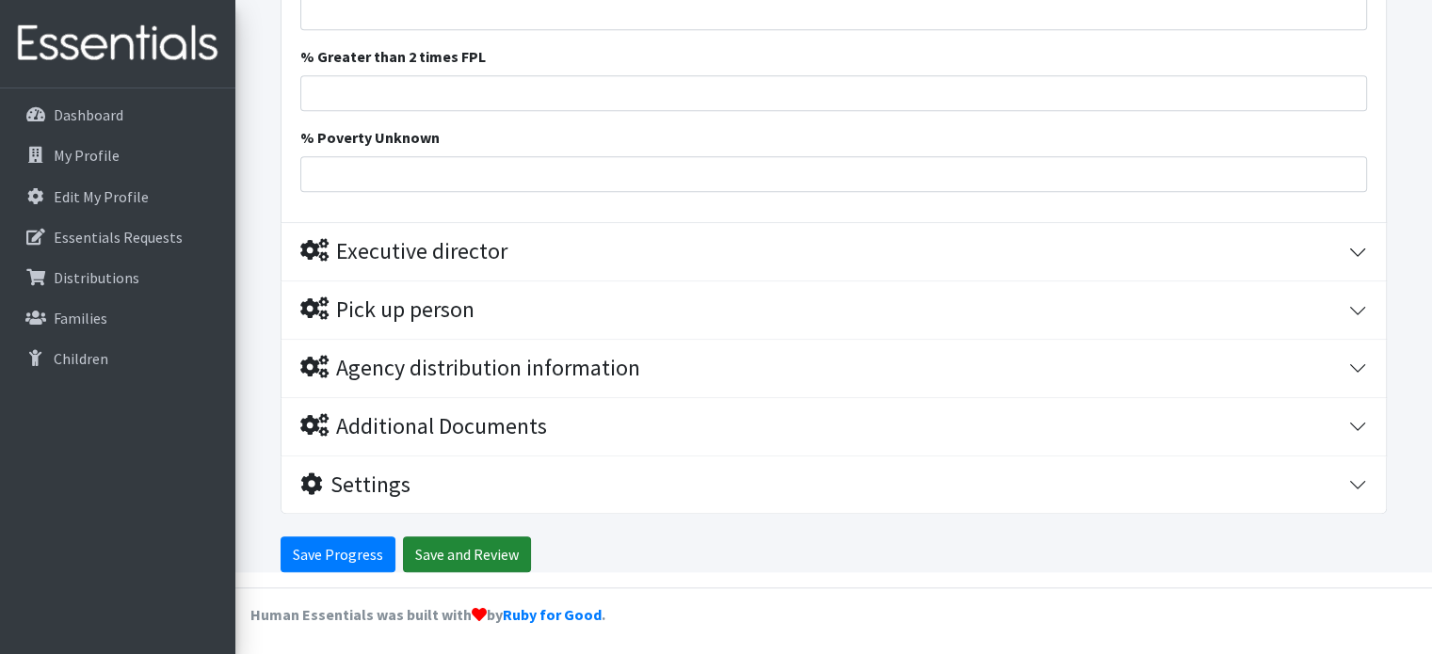
click at [494, 566] on input "Save and Review" at bounding box center [467, 555] width 128 height 36
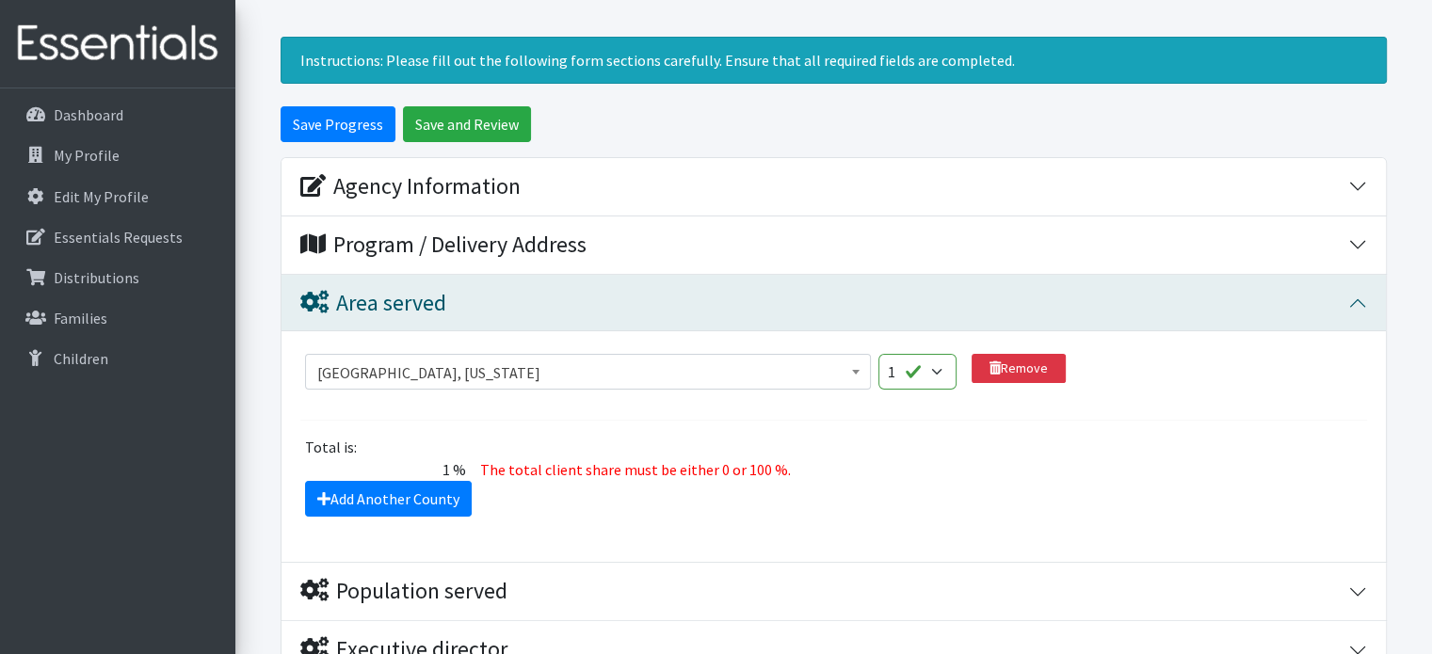
scroll to position [203, 0]
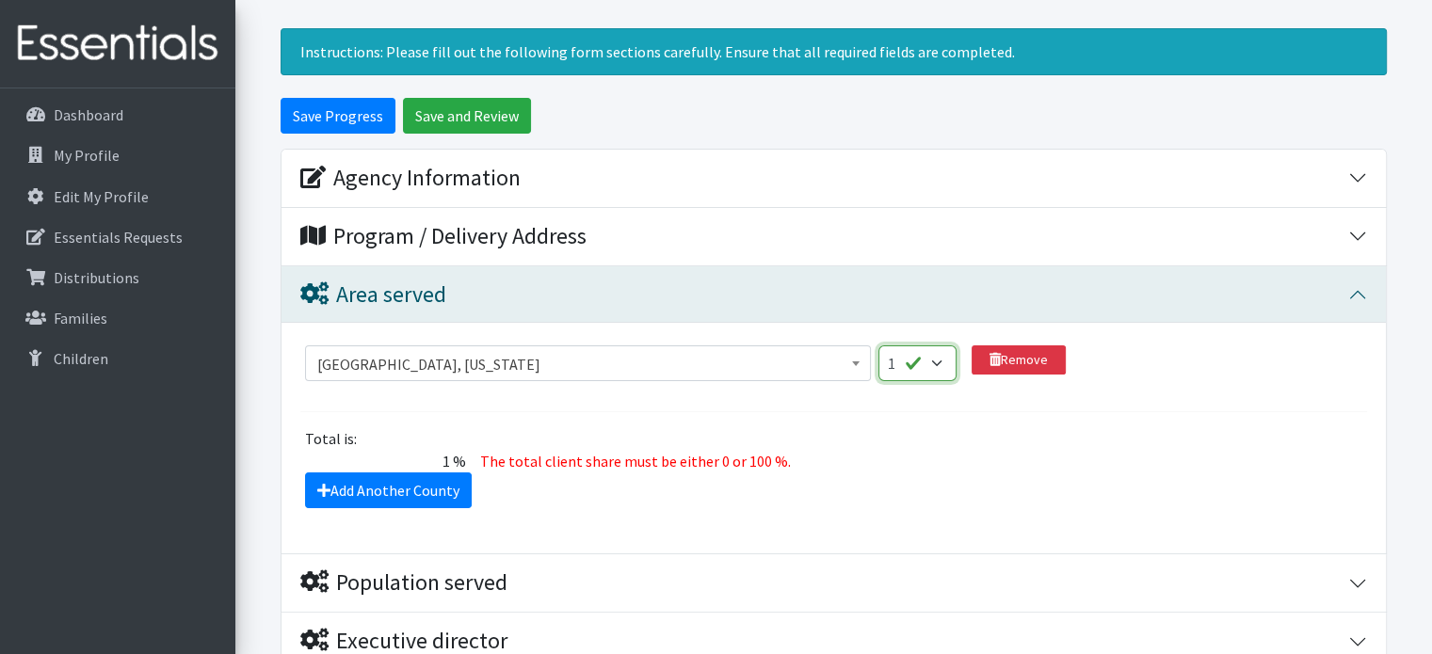
click at [952, 350] on select "1 2 3 4 5 6 7 8 9 10 11 12 13 14 15 16 17 18 19 20 21 22 23 24 25 26 27 28 29 3…" at bounding box center [917, 364] width 78 height 36
click at [1232, 484] on div "Add Another County" at bounding box center [834, 491] width 1081 height 36
click at [597, 368] on span "[GEOGRAPHIC_DATA], [US_STATE]" at bounding box center [588, 364] width 542 height 26
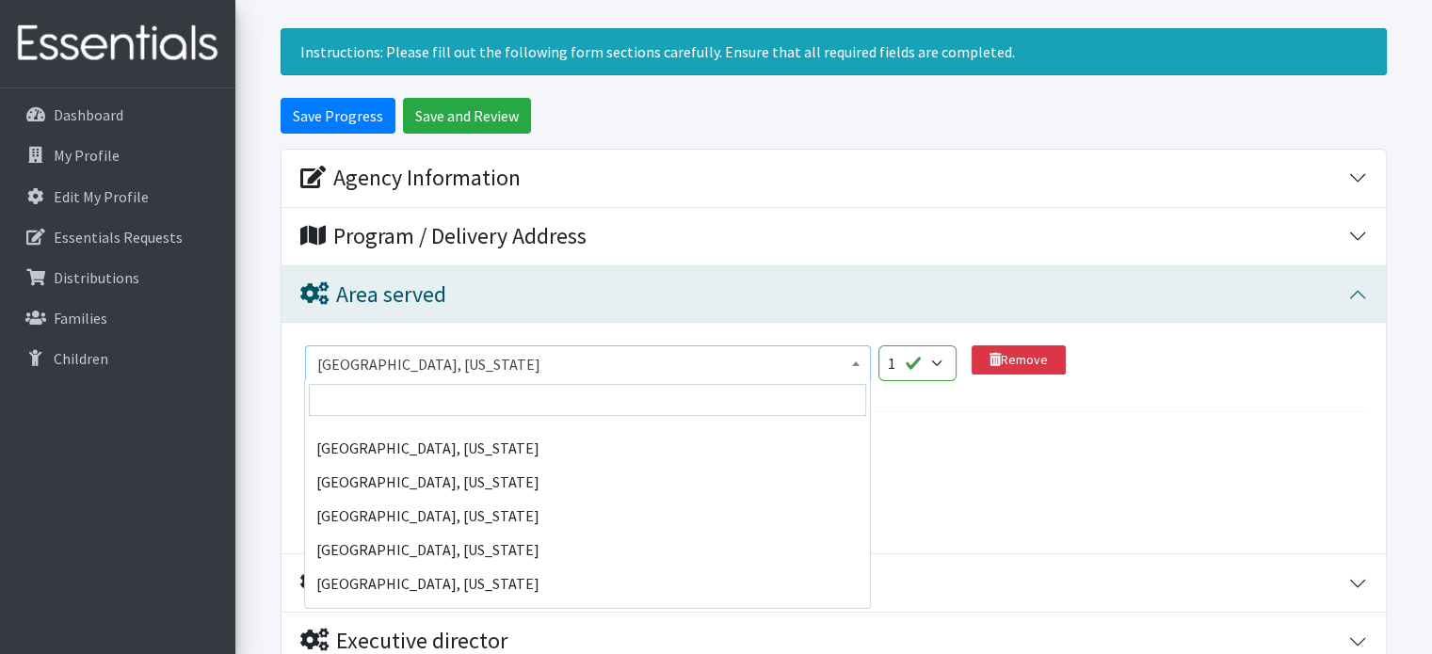
scroll to position [93227, 0]
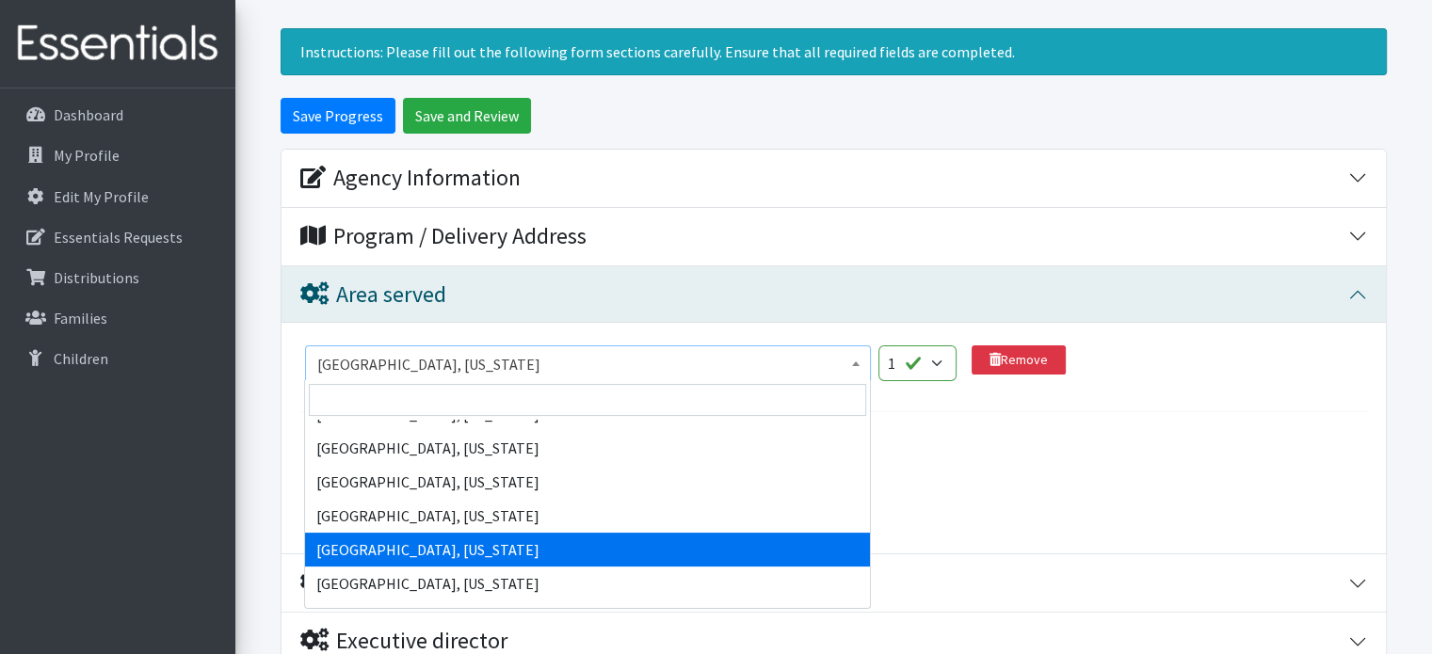
click at [1254, 449] on div "Total is: 1 % The total client share must be either 0 or 100 %." at bounding box center [834, 449] width 1081 height 45
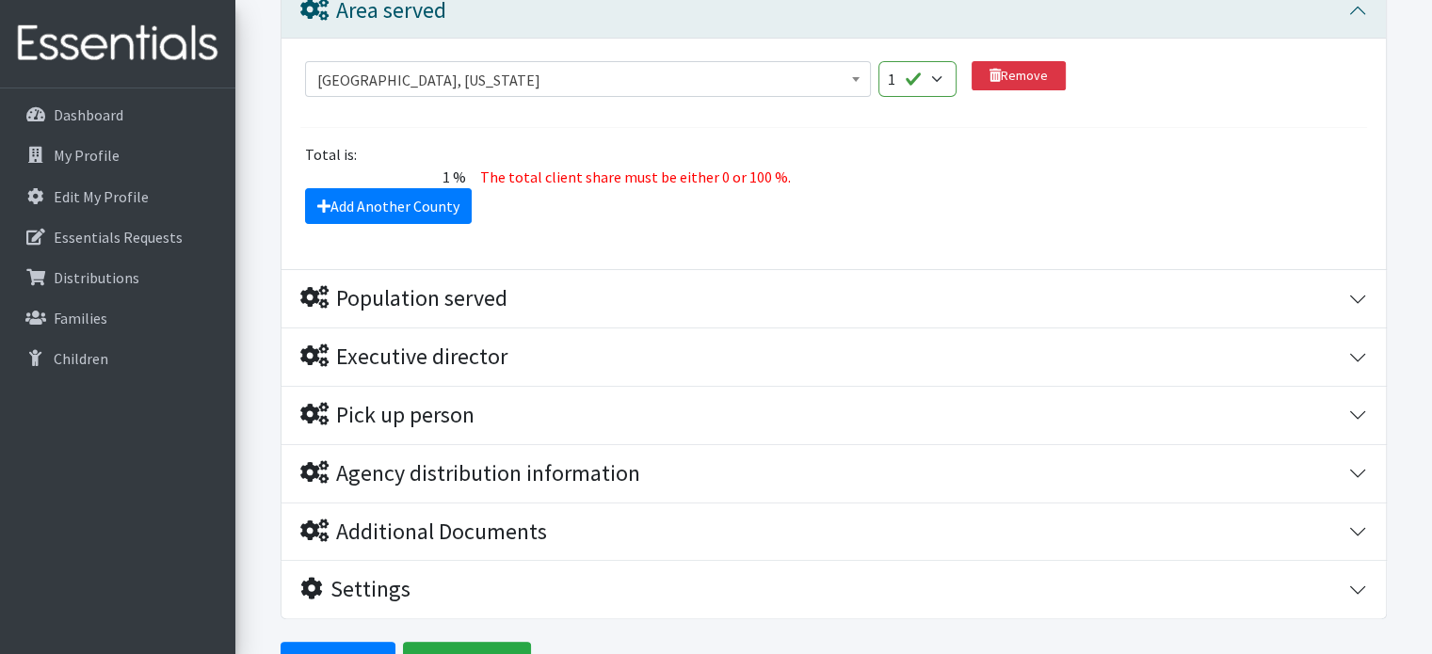
scroll to position [592, 0]
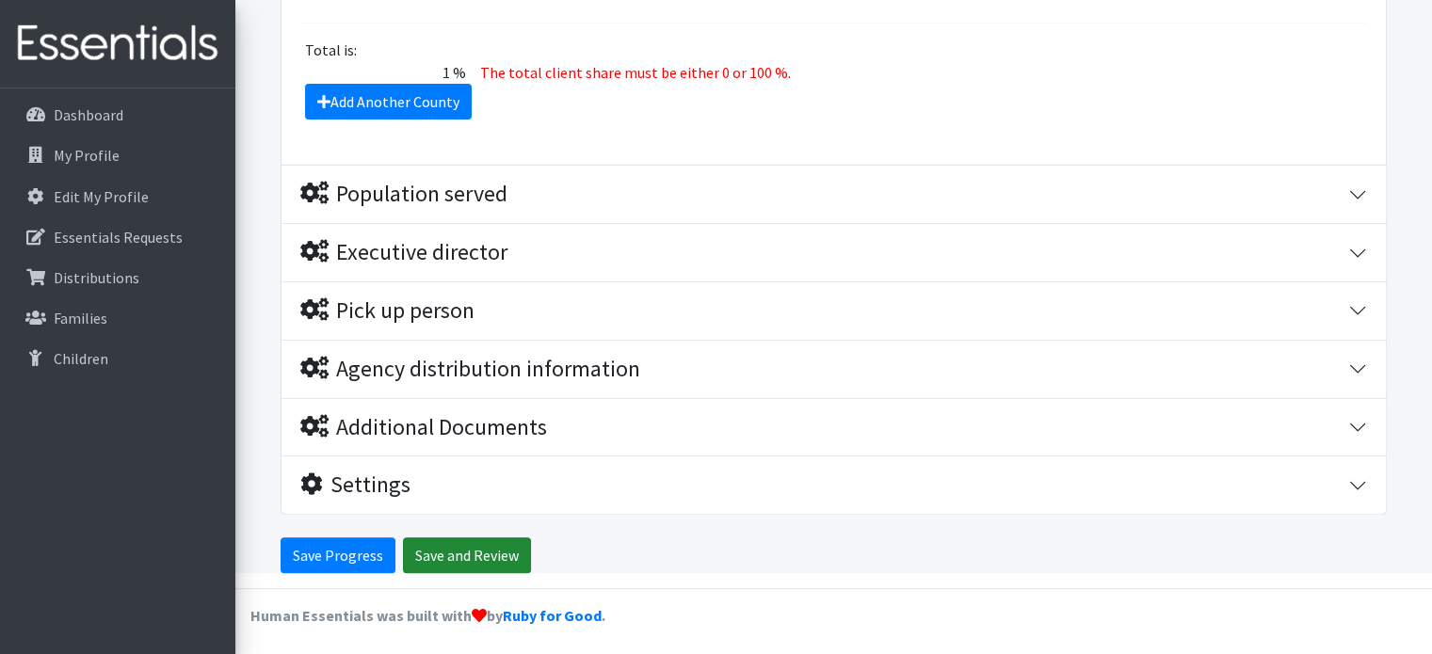
click at [512, 556] on input "Save and Review" at bounding box center [467, 556] width 128 height 36
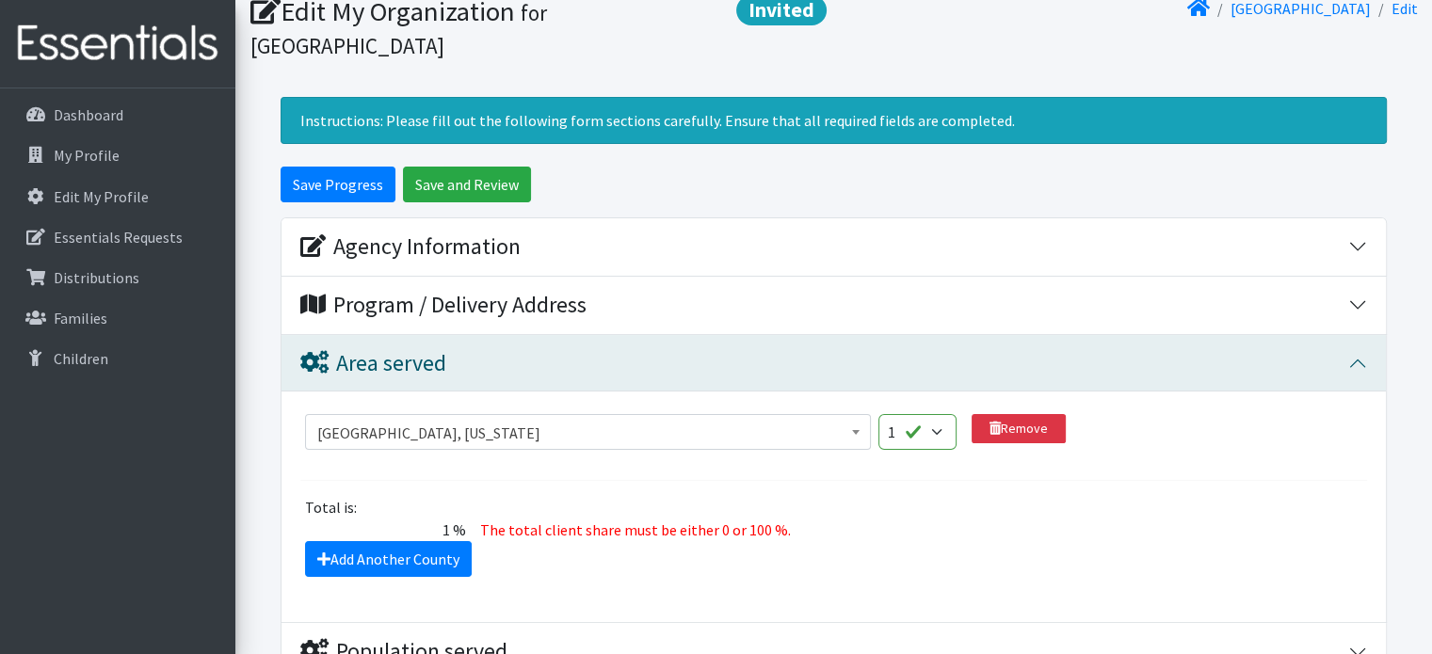
scroll to position [146, 0]
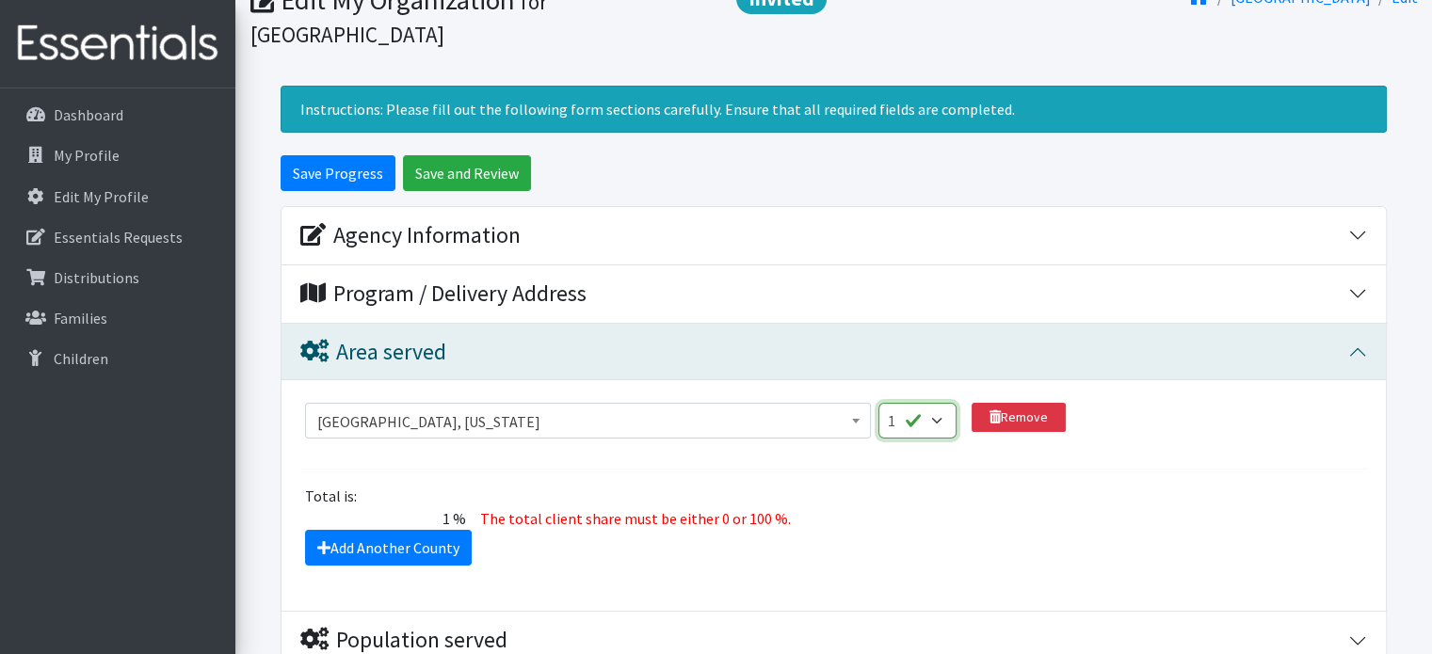
click at [935, 416] on select "1 2 3 4 5 6 7 8 9 10 11 12 13 14 15 16 17 18 19 20 21 22 23 24 25 26 27 28 29 3…" at bounding box center [917, 421] width 78 height 36
select select "2"
click at [878, 403] on select "1 2 3 4 5 6 7 8 9 10 11 12 13 14 15 16 17 18 19 20 21 22 23 24 25 26 27 28 29 3…" at bounding box center [917, 421] width 78 height 36
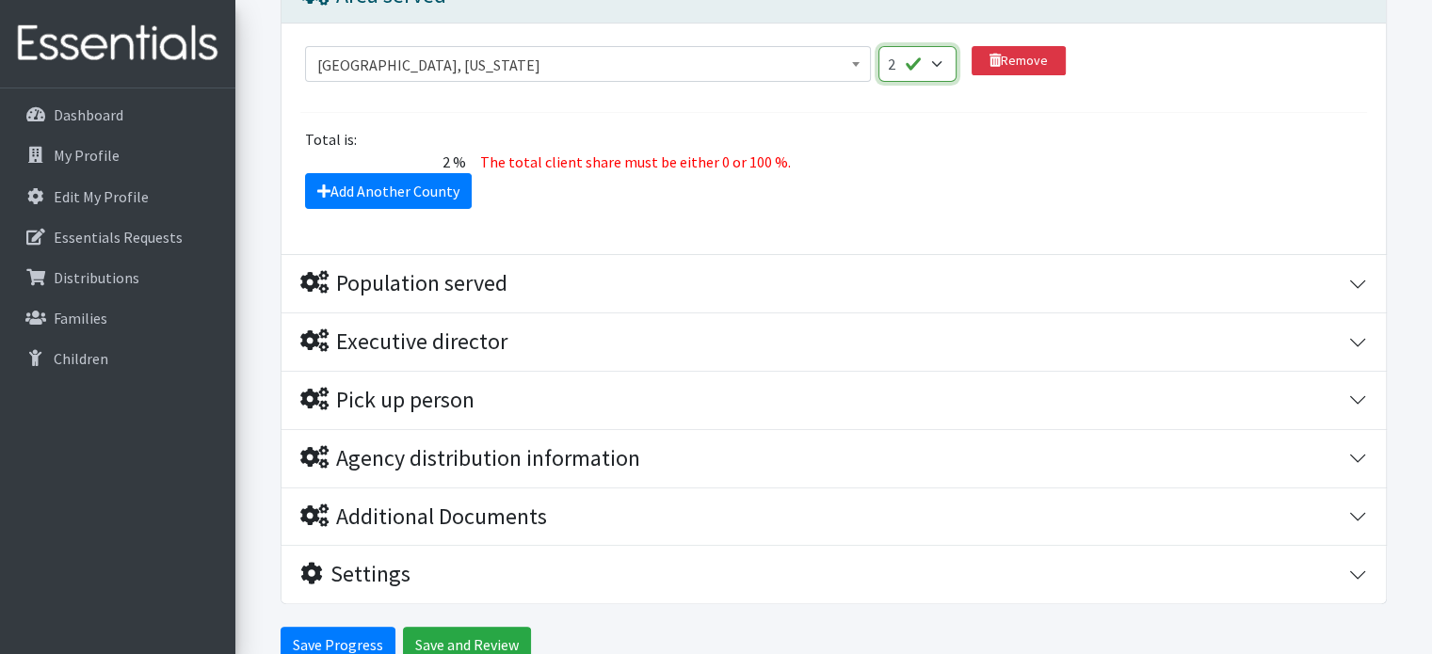
scroll to position [592, 0]
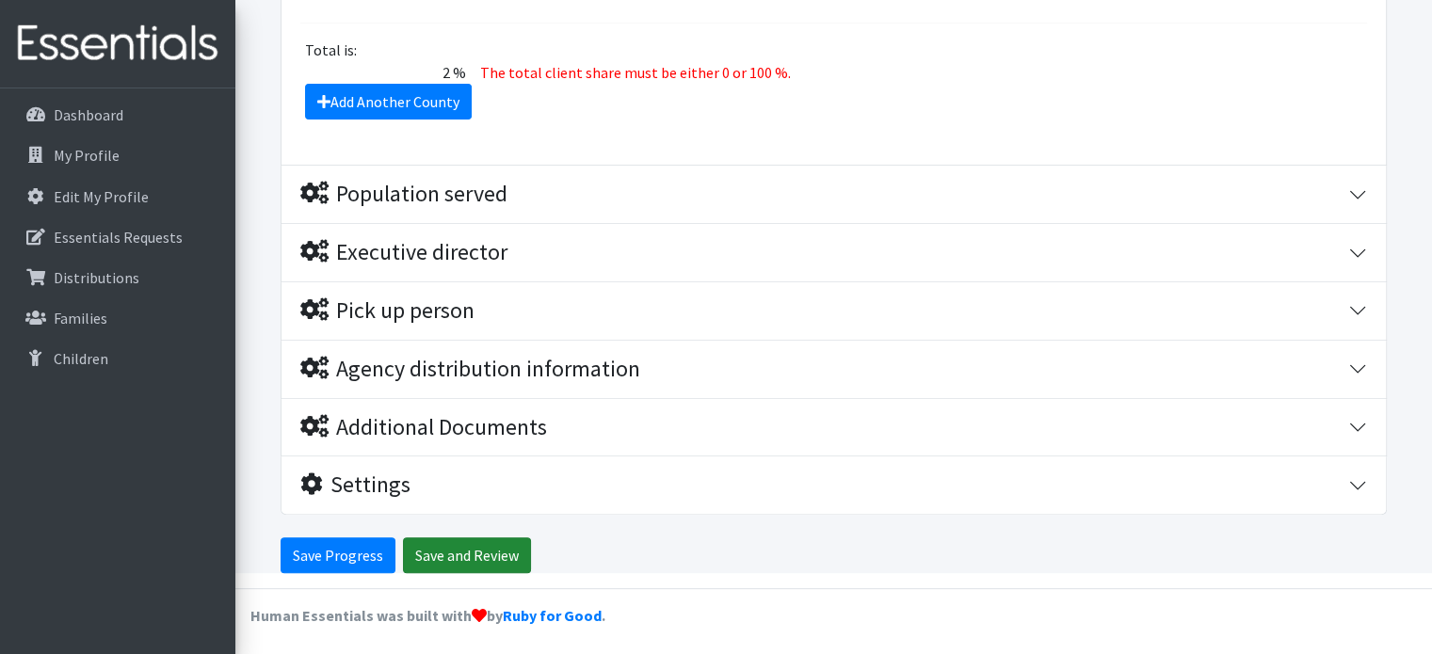
click at [501, 550] on input "Save and Review" at bounding box center [467, 556] width 128 height 36
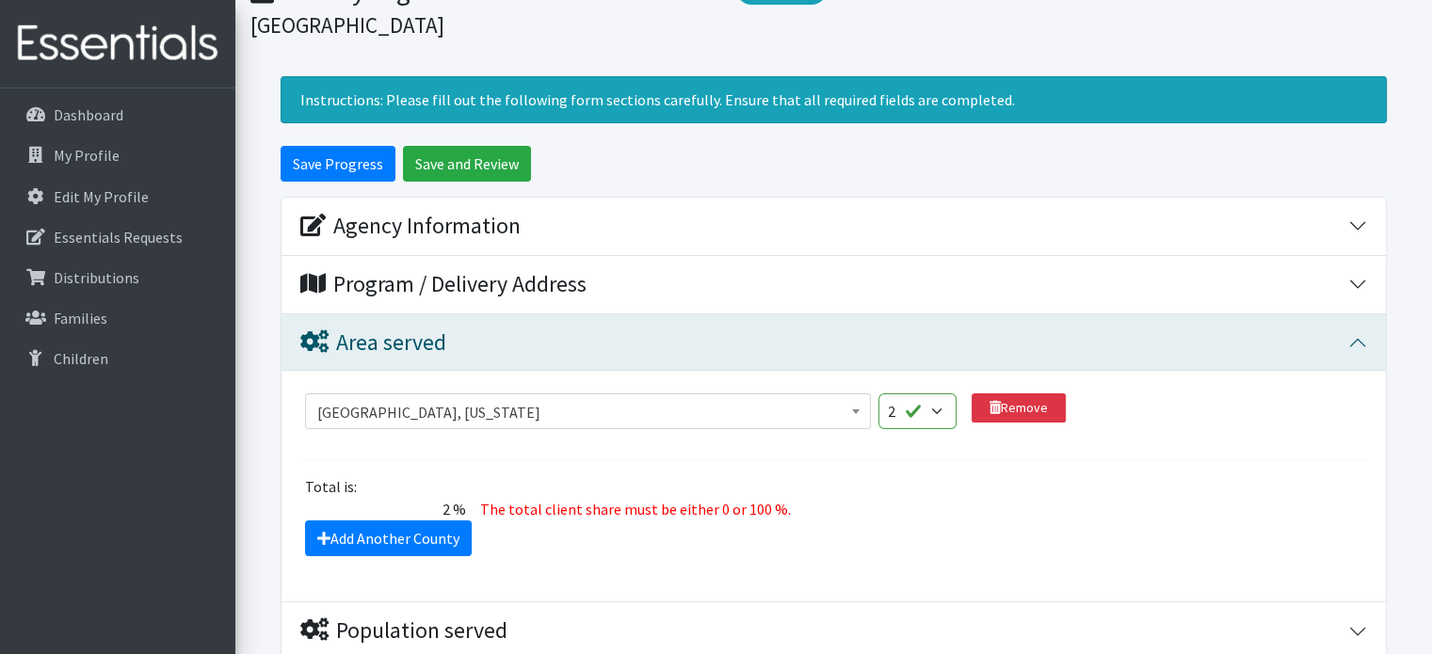
scroll to position [235, 0]
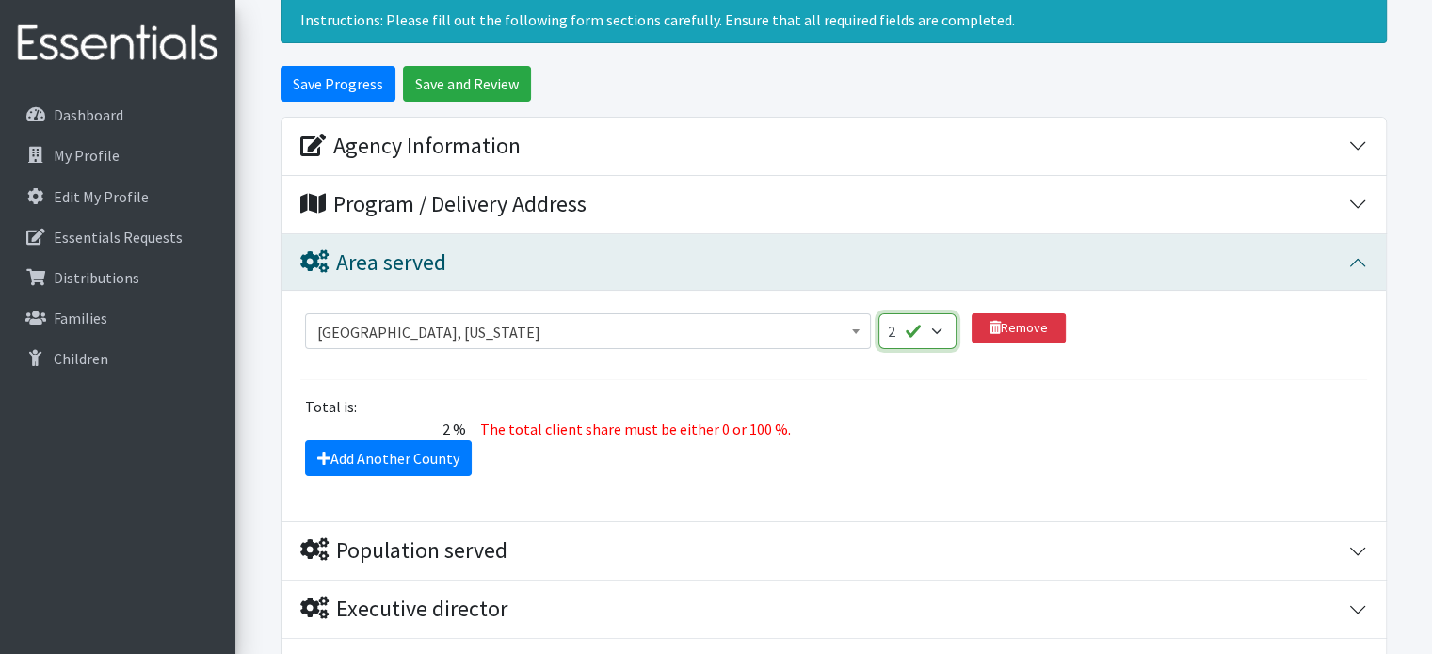
click at [948, 338] on select "1 2 3 4 5 6 7 8 9 10 11 12 13 14 15 16 17 18 19 20 21 22 23 24 25 26 27 28 29 3…" at bounding box center [917, 332] width 78 height 36
click at [878, 314] on select "1 2 3 4 5 6 7 8 9 10 11 12 13 14 15 16 17 18 19 20 21 22 23 24 25 26 27 28 29 3…" at bounding box center [917, 332] width 78 height 36
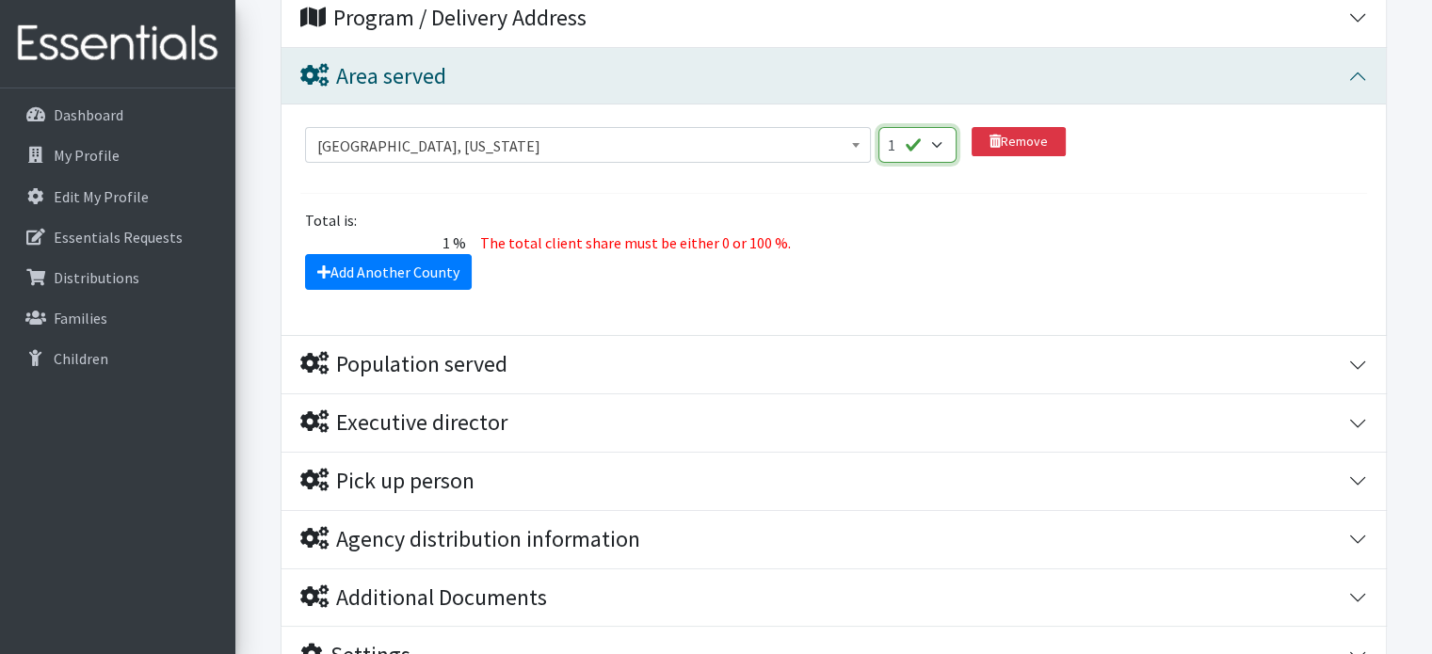
scroll to position [414, 0]
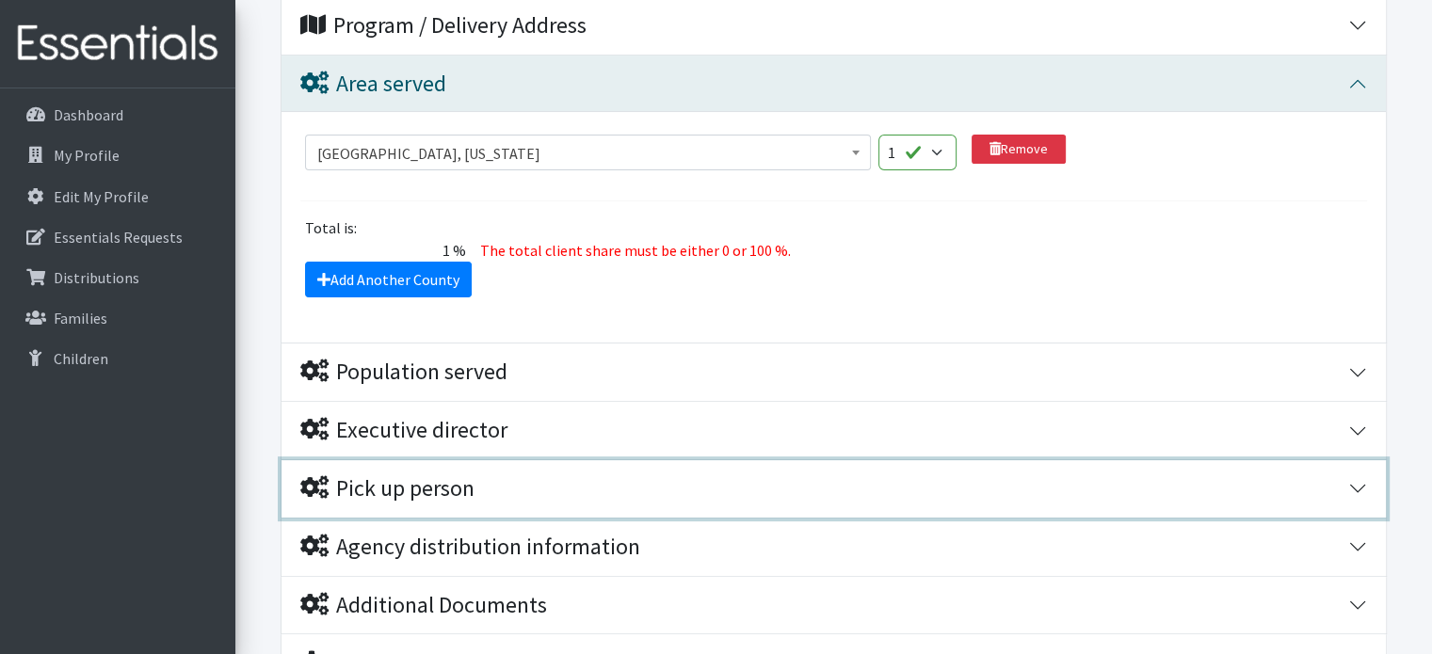
click at [1269, 491] on div "Pick up person" at bounding box center [824, 488] width 1048 height 27
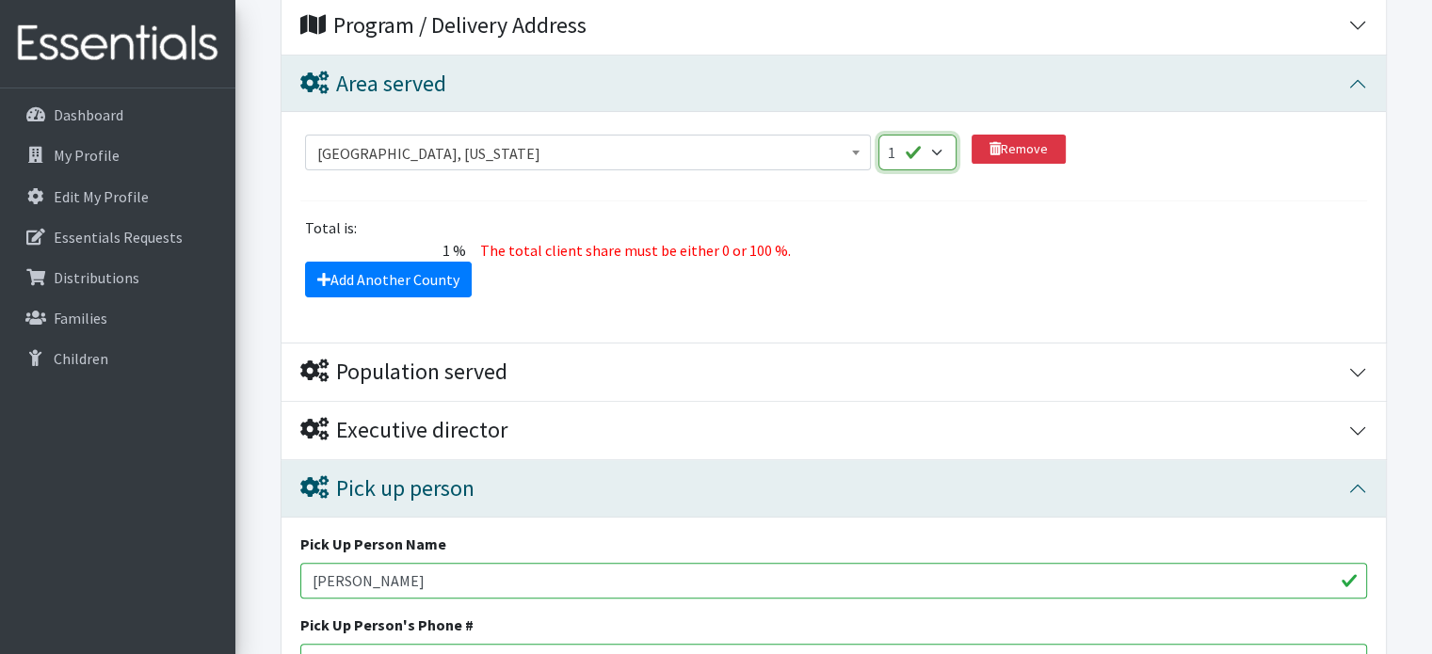
click at [905, 154] on select "1 2 3 4 5 6 7 8 9 10 11 12 13 14 15 16 17 18 19 20 21 22 23 24 25 26 27 28 29 3…" at bounding box center [917, 153] width 78 height 36
select select "5"
click at [878, 135] on select "1 2 3 4 5 6 7 8 9 10 11 12 13 14 15 16 17 18 19 20 21 22 23 24 25 26 27 28 29 3…" at bounding box center [917, 153] width 78 height 36
click at [998, 147] on icon at bounding box center [995, 148] width 11 height 13
select select
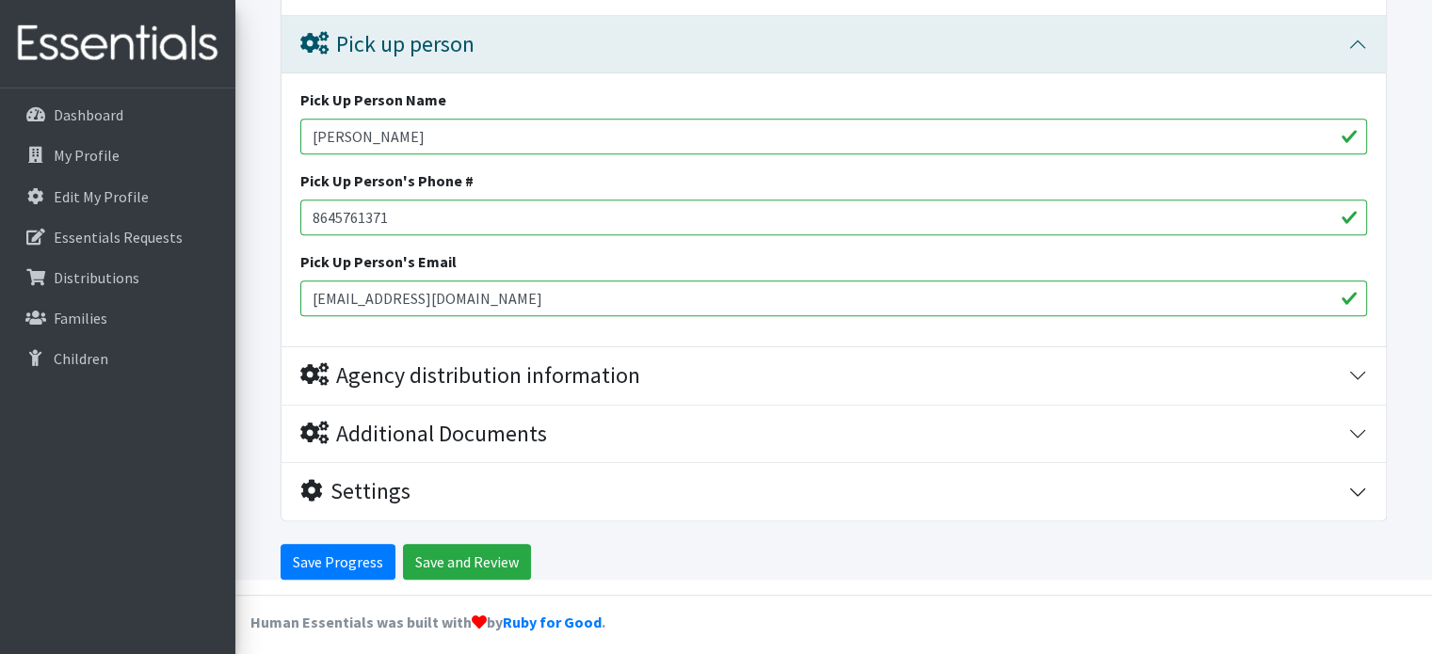
scroll to position [866, 0]
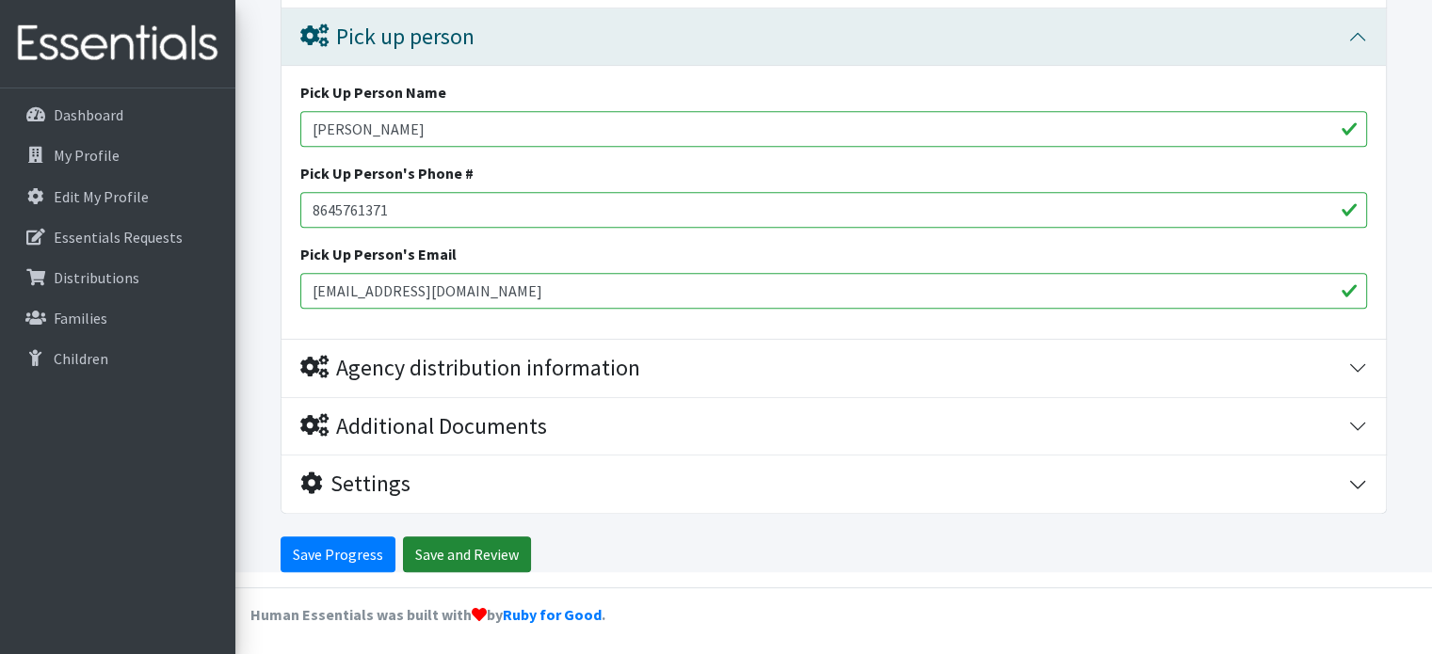
click at [484, 556] on input "Save and Review" at bounding box center [467, 555] width 128 height 36
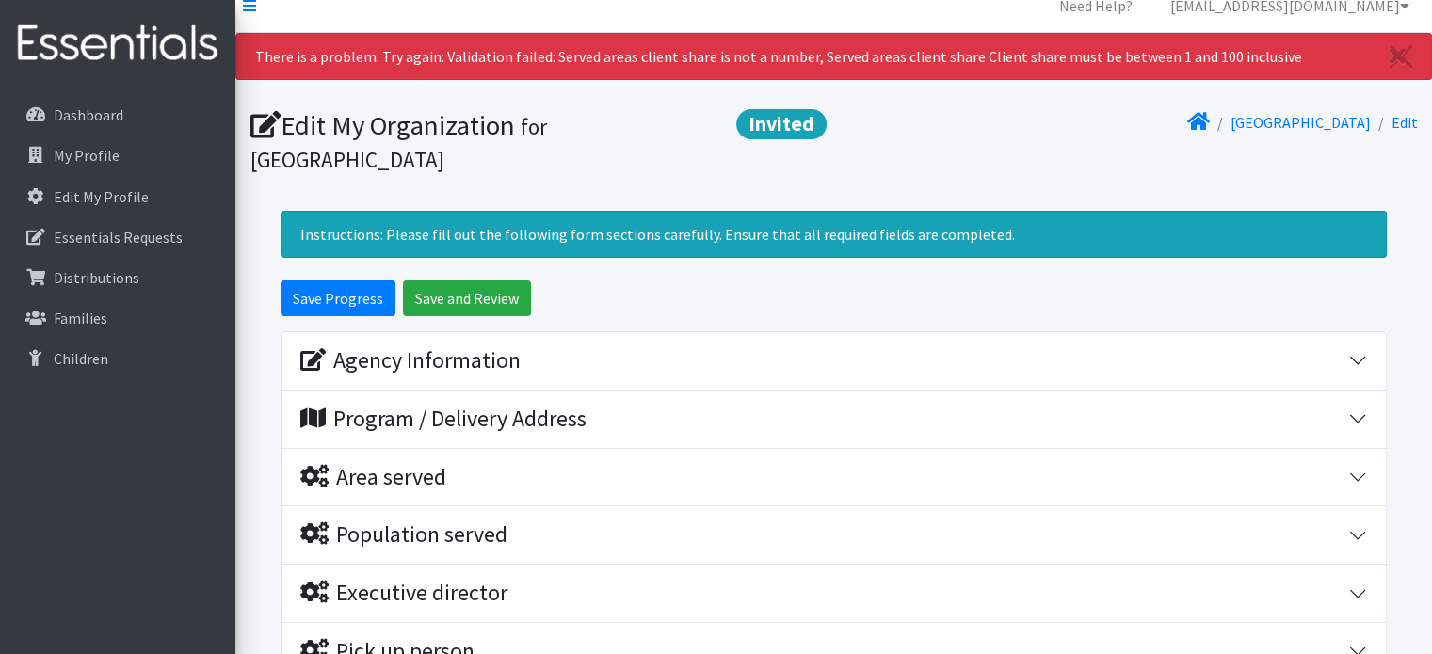
scroll to position [25, 0]
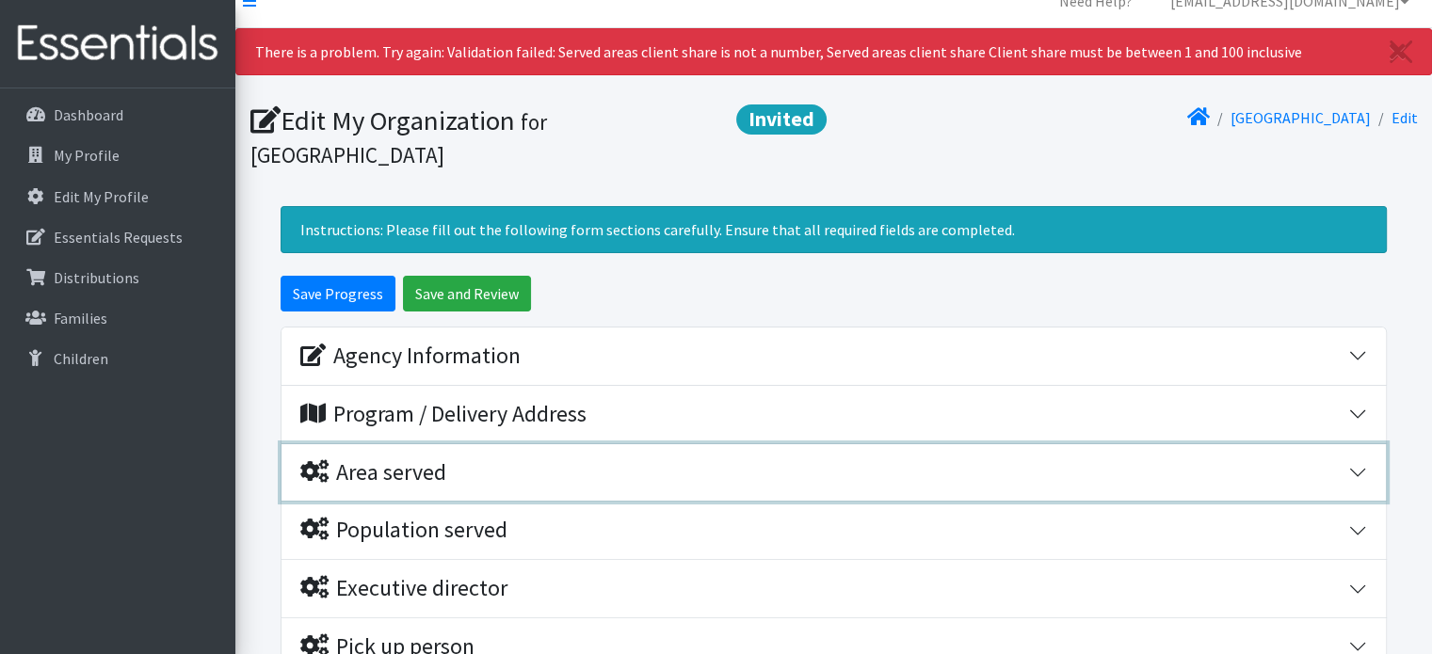
click at [1348, 480] on button "Area served" at bounding box center [834, 472] width 1104 height 57
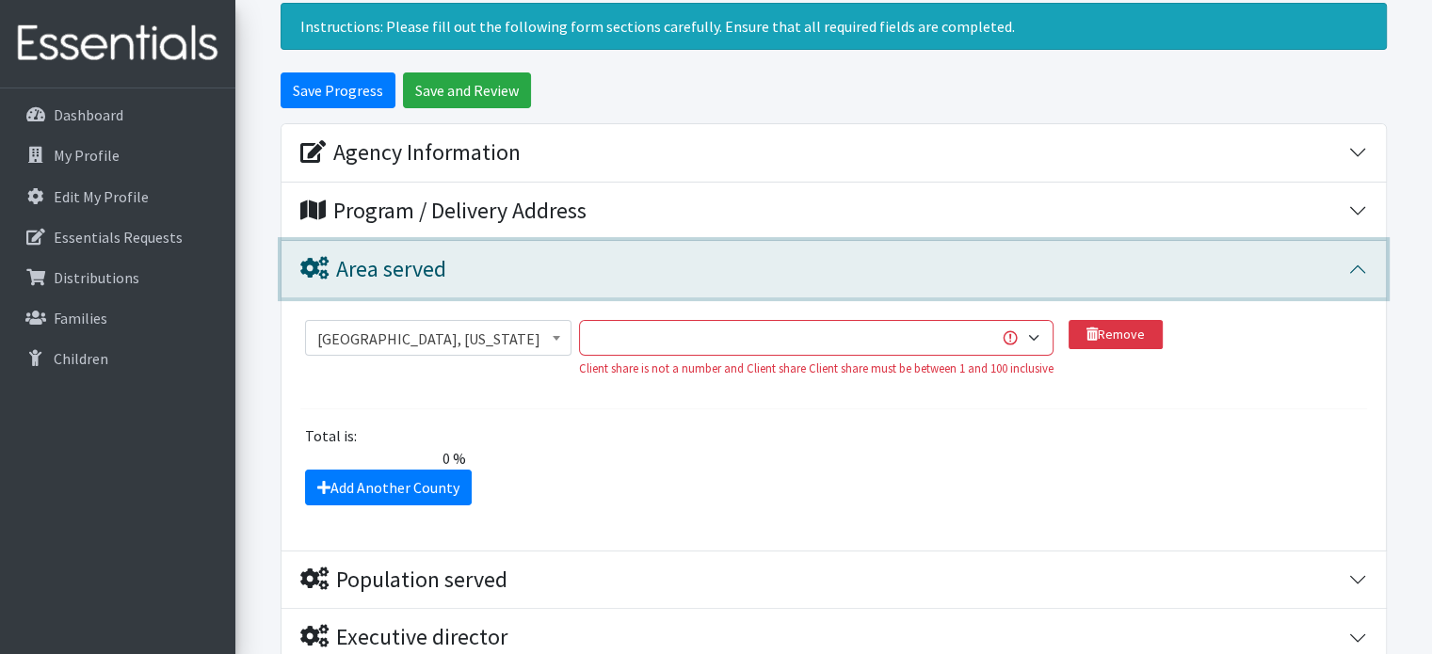
scroll to position [251, 0]
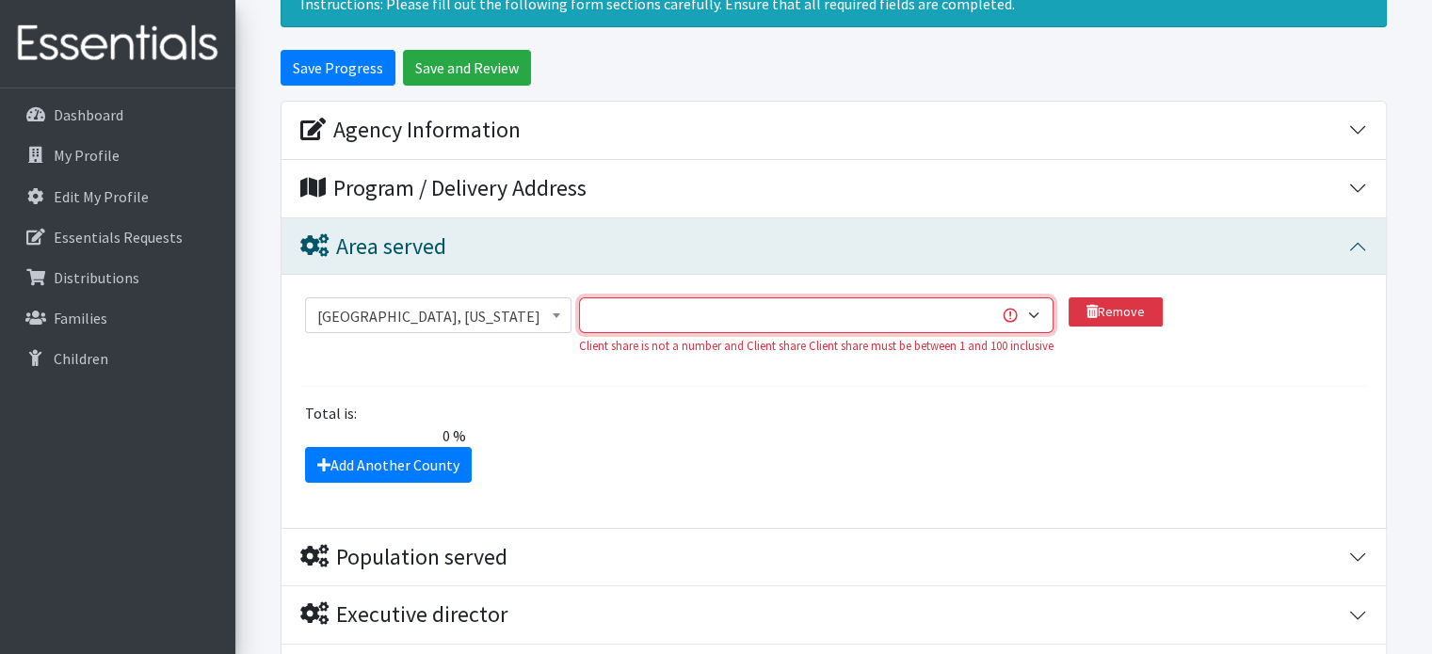
click at [629, 313] on select "1 2 3 4 5 6 7 8 9 10 11 12 13 14 15 16 17 18 19 20 21 22 23 24 25 26 27 28 29 3…" at bounding box center [816, 316] width 475 height 36
click at [616, 318] on select "1 2 3 4 5 6 7 8 9 10 11 12 13 14 15 16 17 18 19 20 21 22 23 24 25 26 27 28 29 3…" at bounding box center [816, 316] width 475 height 36
click at [1012, 310] on select "1 2 3 4 5 6 7 8 9 10 11 12 13 14 15 16 17 18 19 20 21 22 23 24 25 26 27 28 29 3…" at bounding box center [816, 316] width 475 height 36
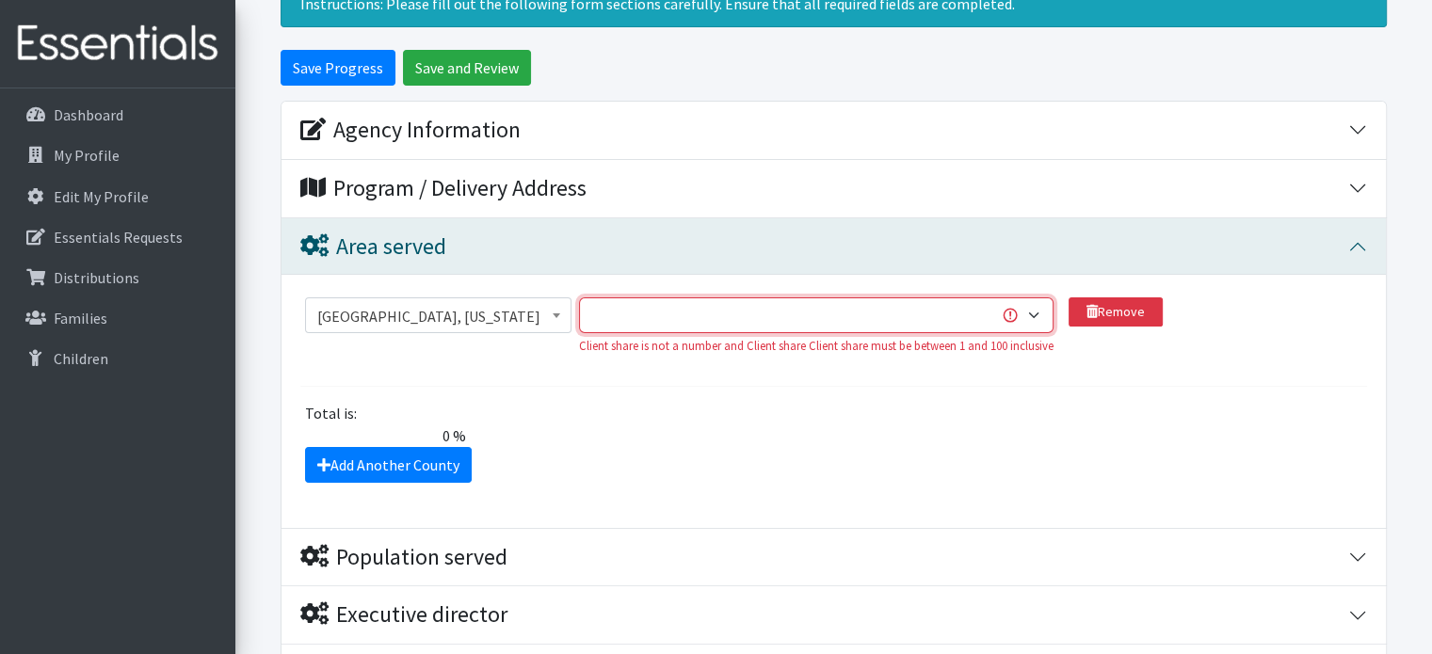
click at [1012, 310] on select "1 2 3 4 5 6 7 8 9 10 11 12 13 14 15 16 17 18 19 20 21 22 23 24 25 26 27 28 29 3…" at bounding box center [816, 316] width 475 height 36
click at [1005, 310] on select "1 2 3 4 5 6 7 8 9 10 11 12 13 14 15 16 17 18 19 20 21 22 23 24 25 26 27 28 29 3…" at bounding box center [816, 316] width 475 height 36
select select "1"
click at [581, 298] on select "1 2 3 4 5 6 7 8 9 10 11 12 13 14 15 16 17 18 19 20 21 22 23 24 25 26 27 28 29 3…" at bounding box center [816, 316] width 475 height 36
click at [621, 305] on select "1 2 3 4 5 6 7 8 9 10 11 12 13 14 15 16 17 18 19 20 21 22 23 24 25 26 27 28 29 3…" at bounding box center [816, 316] width 475 height 36
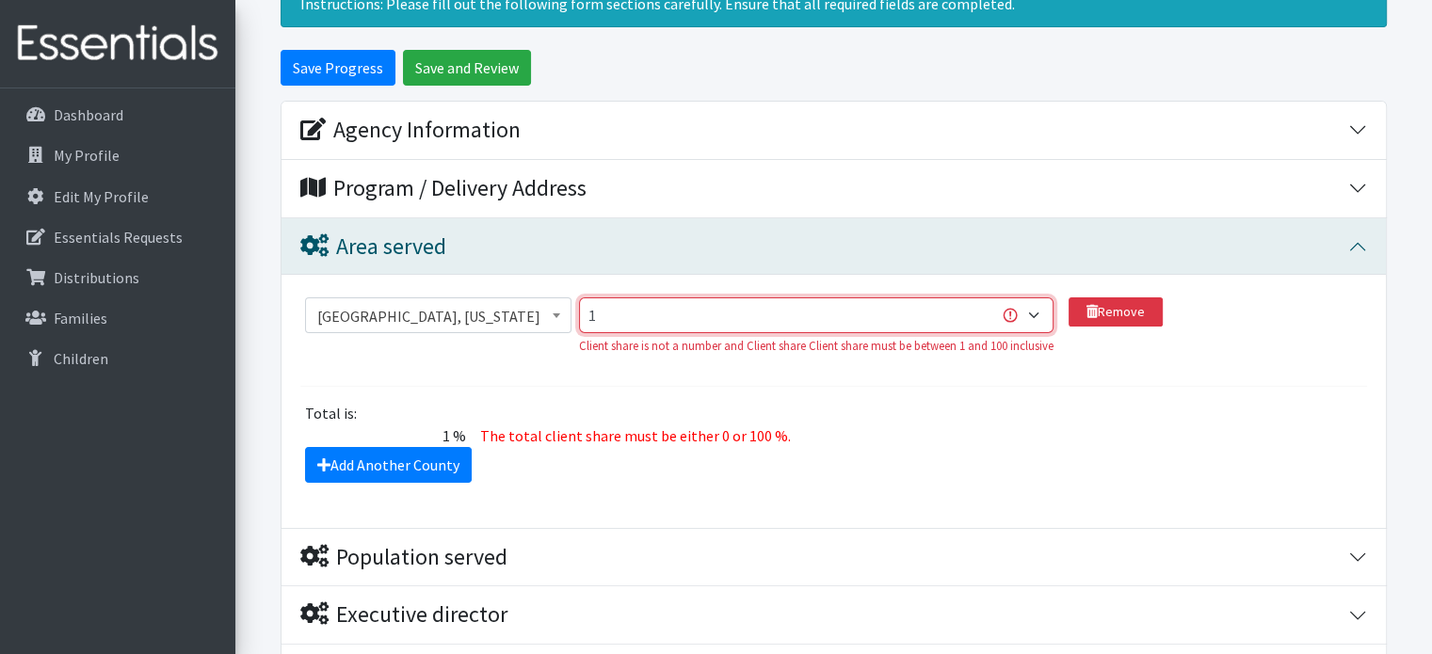
click at [625, 314] on select "1 2 3 4 5 6 7 8 9 10 11 12 13 14 15 16 17 18 19 20 21 22 23 24 25 26 27 28 29 3…" at bounding box center [816, 316] width 475 height 36
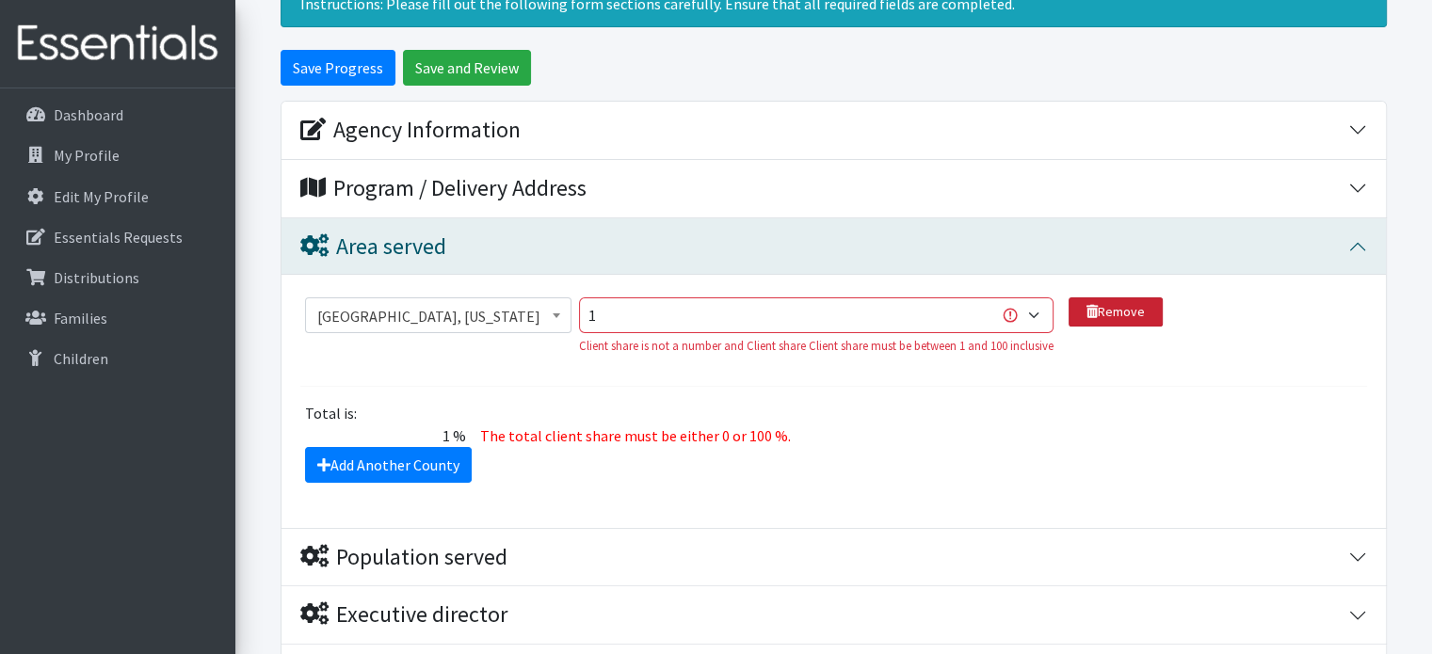
click at [1114, 310] on link "Remove" at bounding box center [1116, 312] width 94 height 29
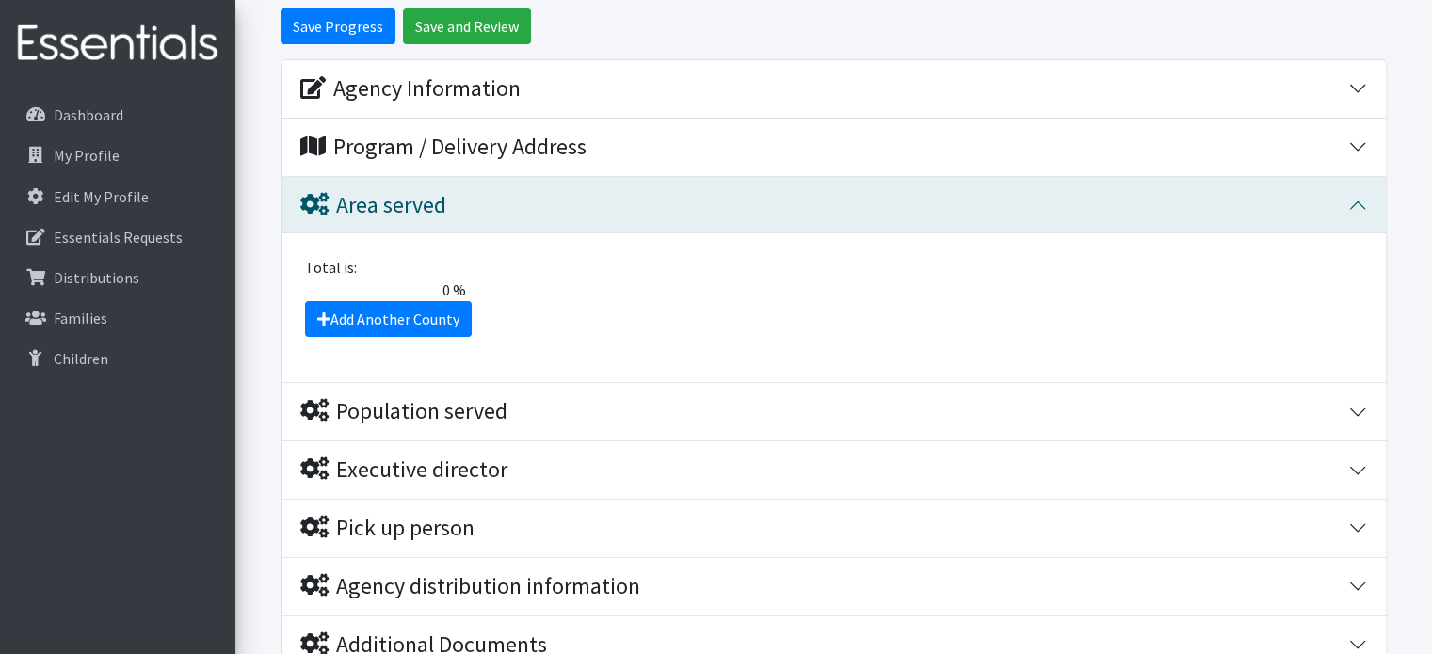
scroll to position [292, 0]
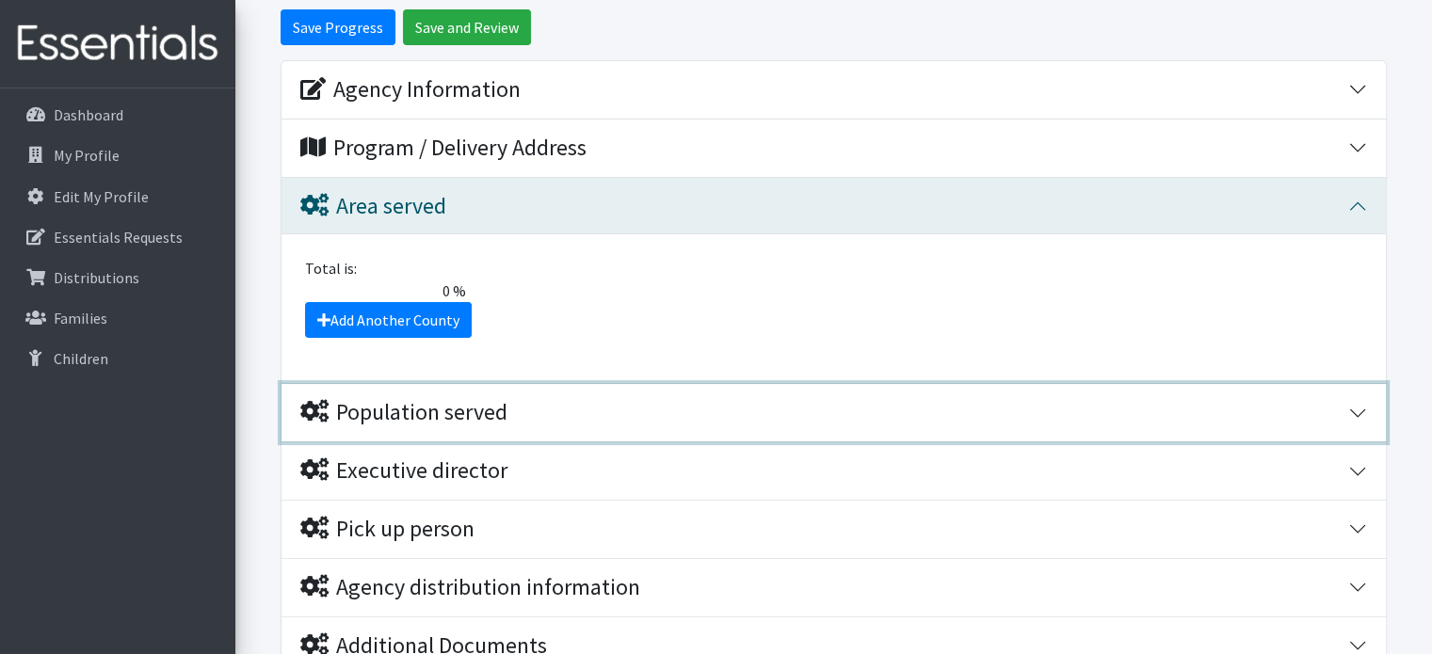
click at [1301, 413] on div "Population served" at bounding box center [824, 412] width 1048 height 27
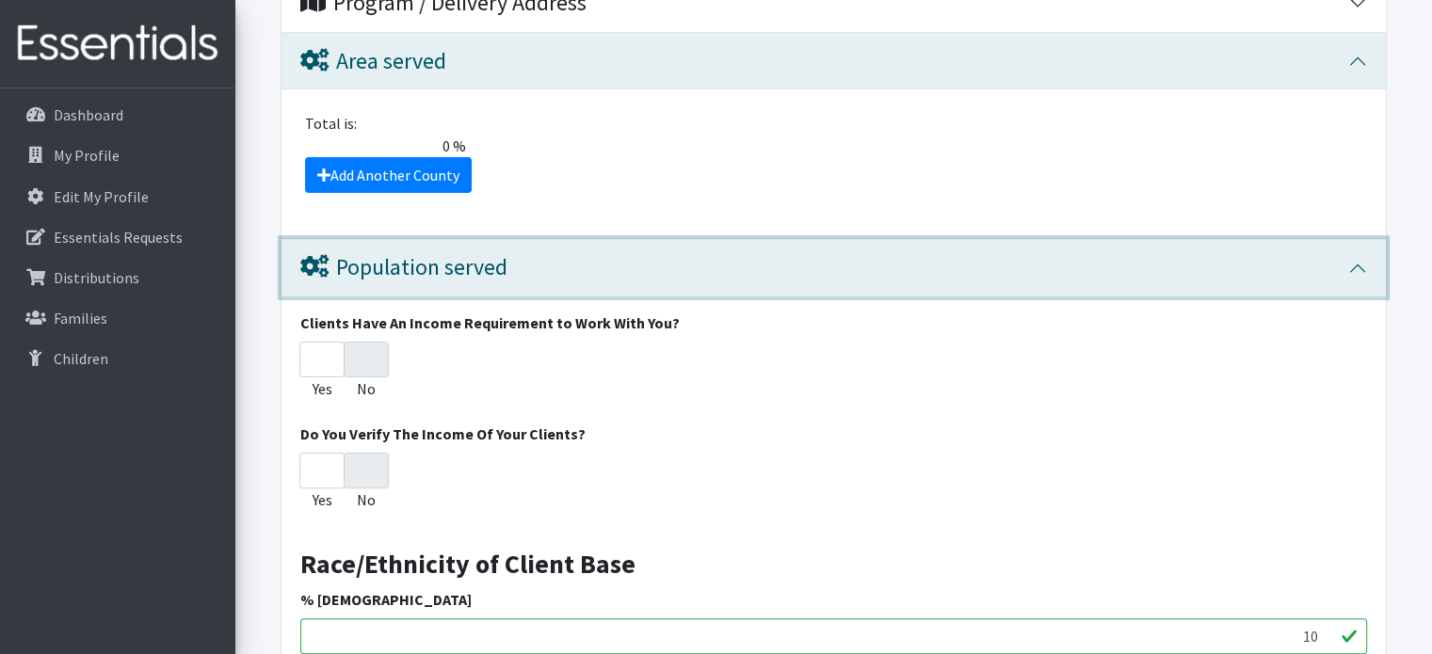
scroll to position [438, 0]
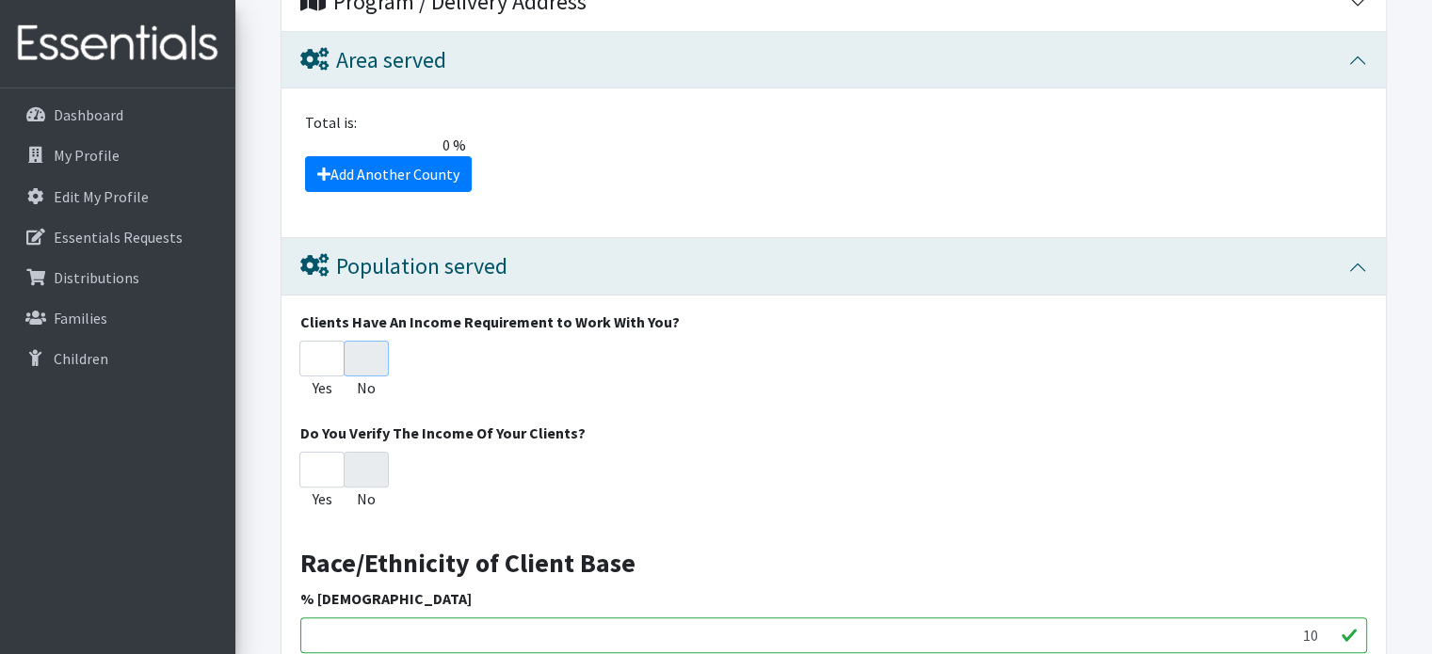
click at [377, 347] on input "No" at bounding box center [366, 359] width 45 height 36
click at [380, 452] on input "No" at bounding box center [366, 470] width 45 height 36
radio input "true"
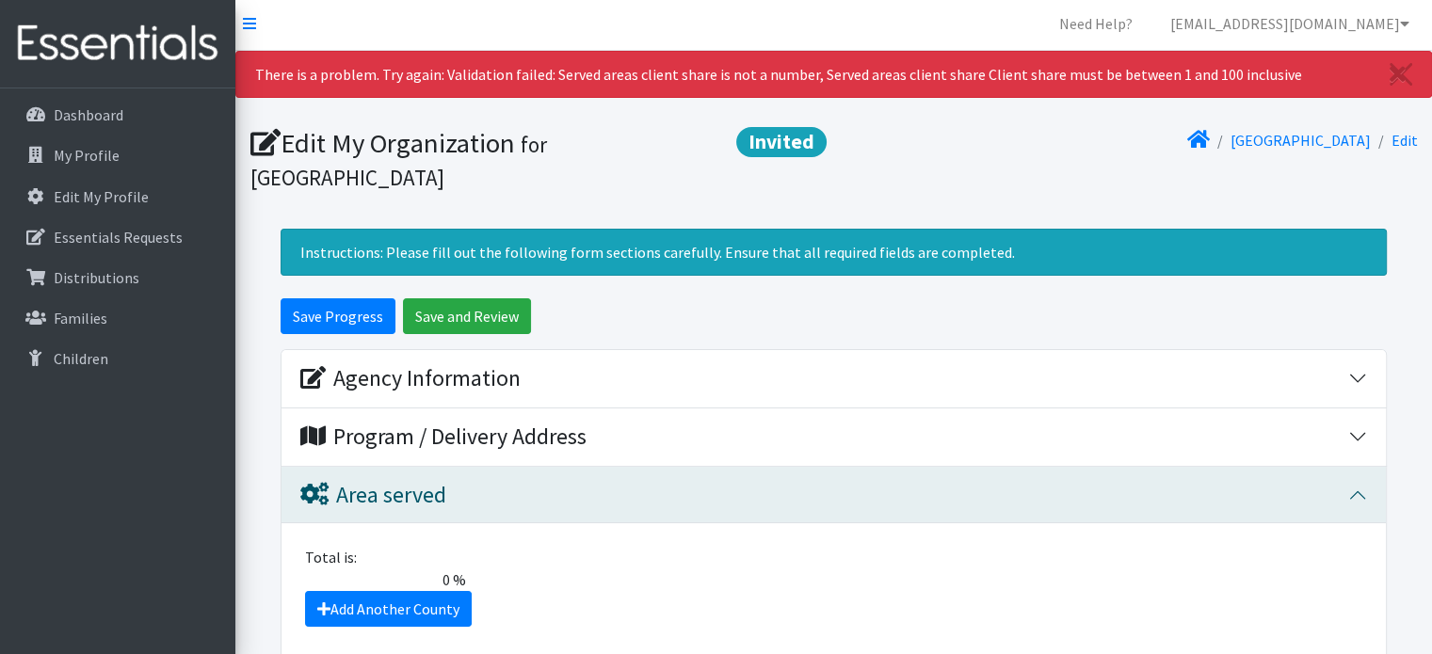
scroll to position [0, 0]
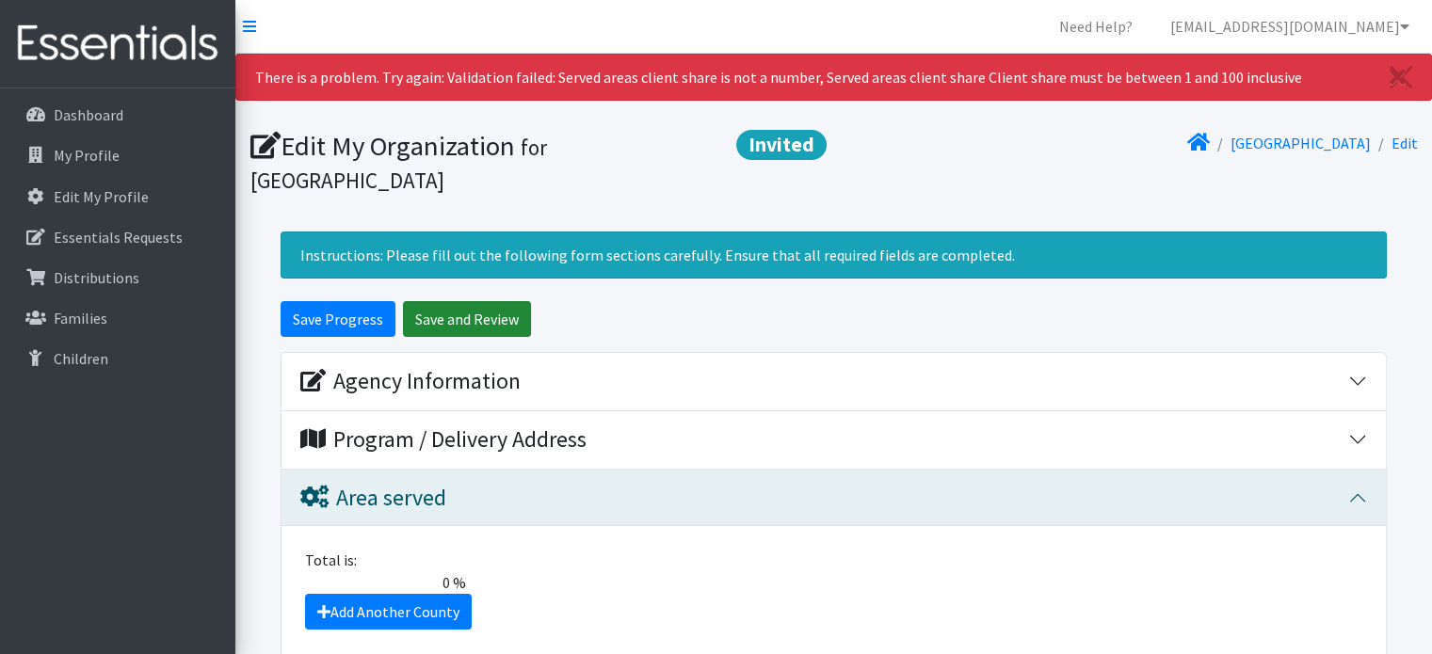
click at [482, 325] on input "Save and Review" at bounding box center [467, 319] width 128 height 36
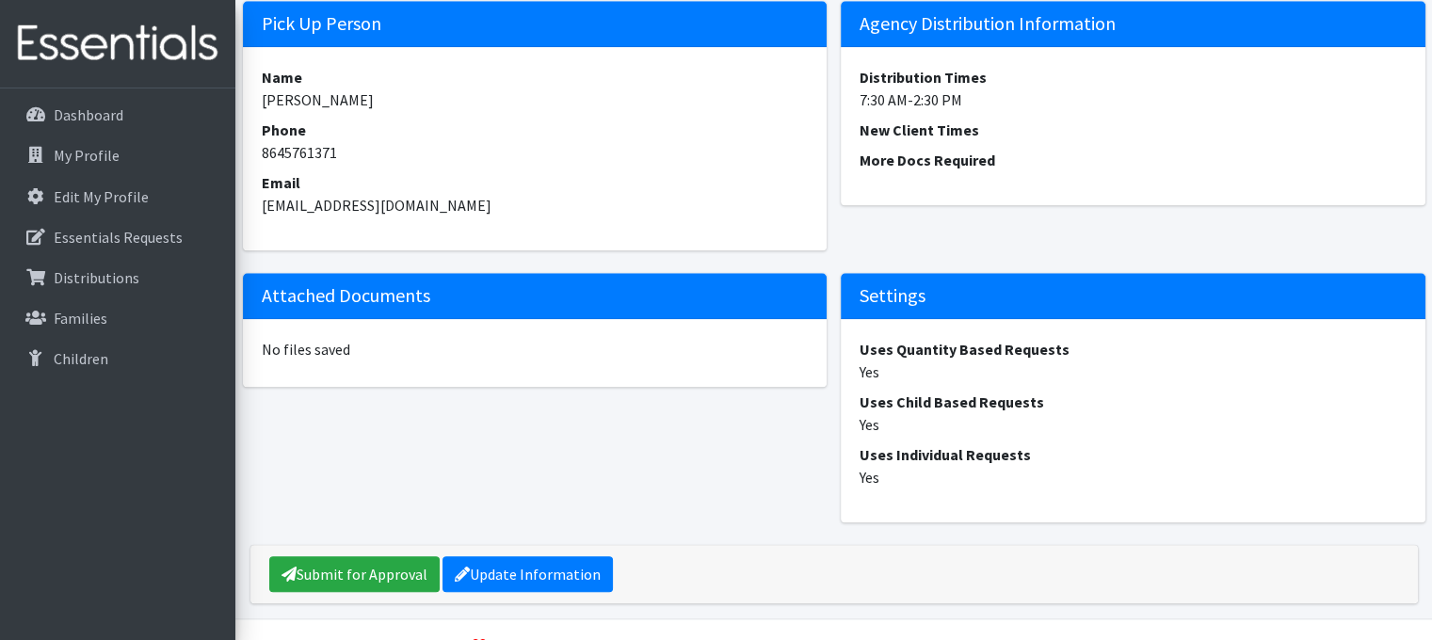
scroll to position [1773, 0]
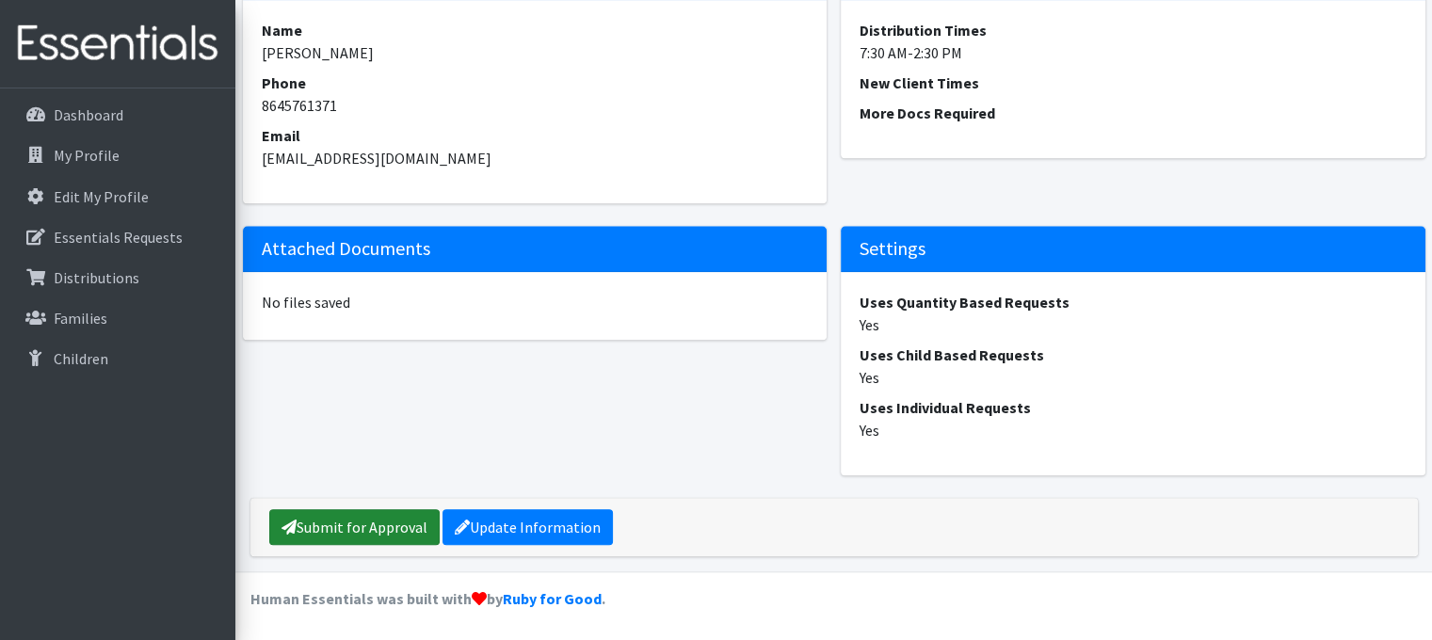
click at [327, 540] on link "Submit for Approval" at bounding box center [354, 527] width 170 height 36
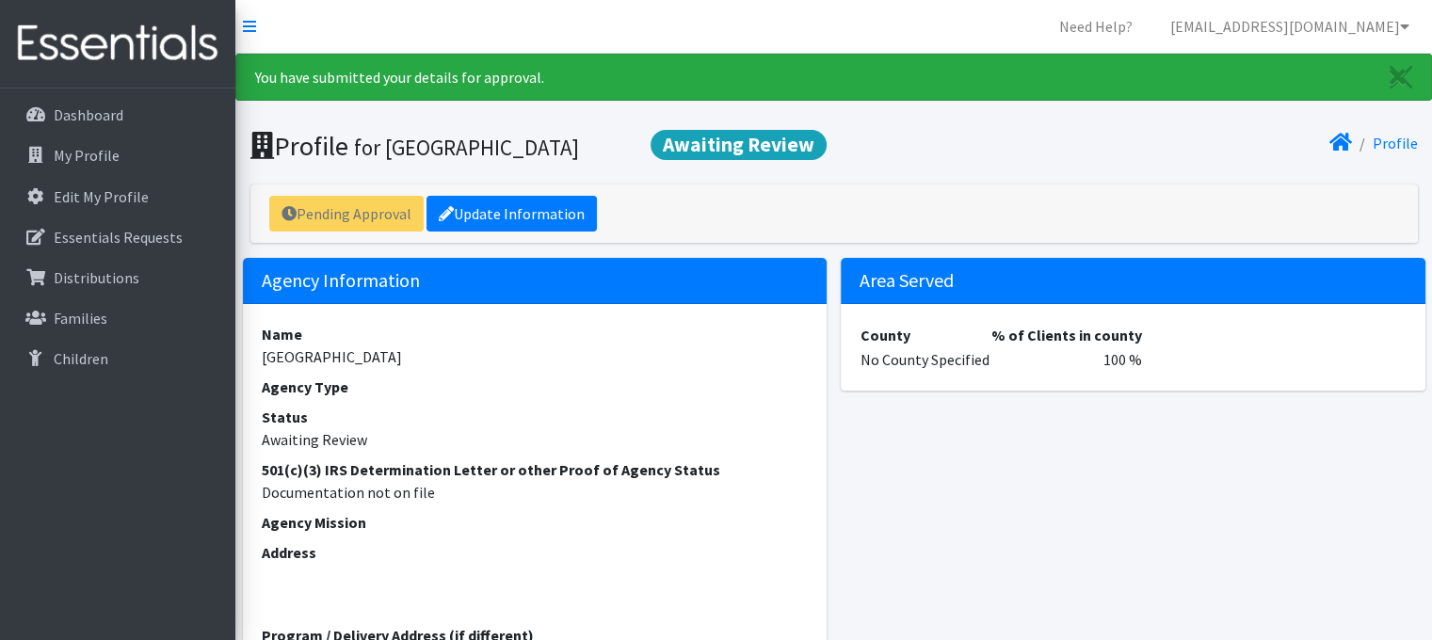
click at [1189, 234] on div "Pending Approval Update Information" at bounding box center [834, 214] width 1168 height 58
